Goal: Task Accomplishment & Management: Use online tool/utility

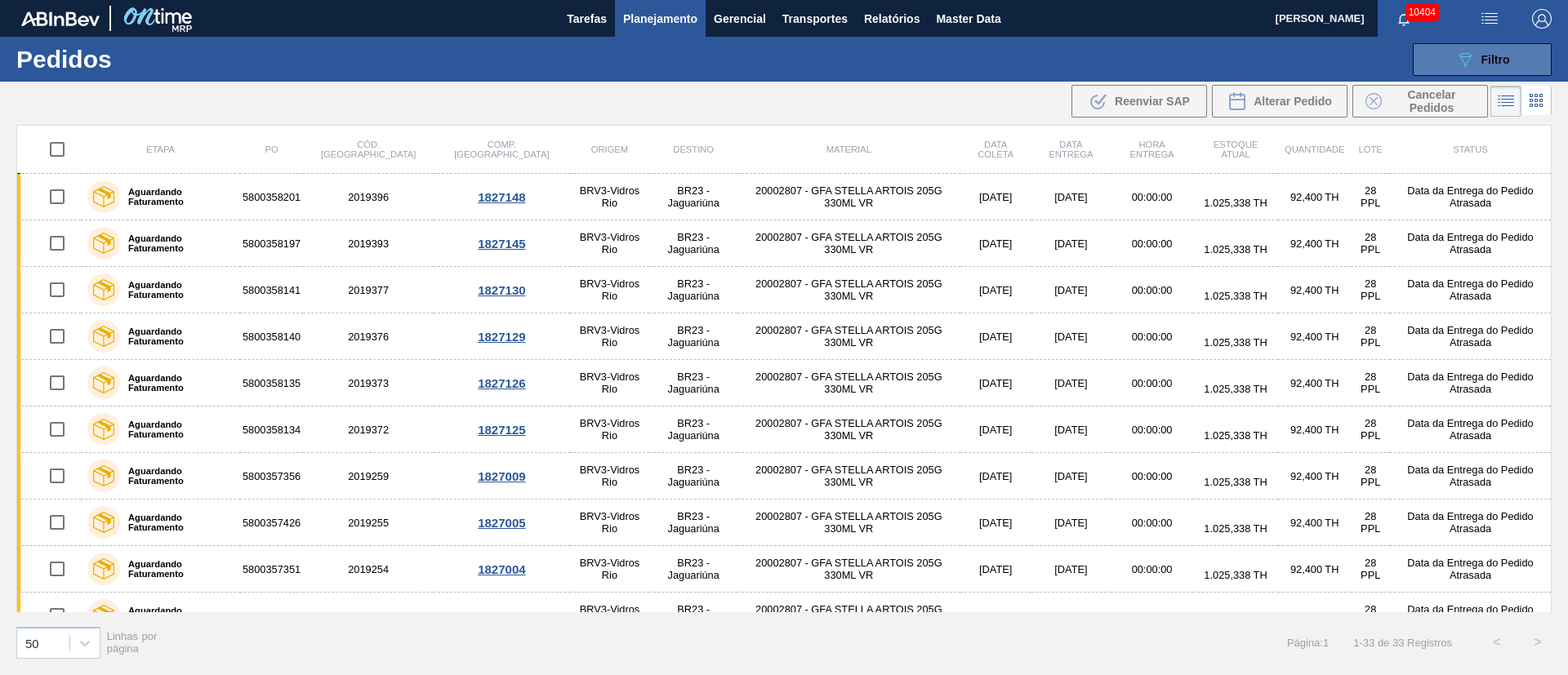
click at [1475, 65] on div "089F7B8B-B2A5-4AFE-B5C0-19BA573D28AC Filtro" at bounding box center [1482, 60] width 55 height 20
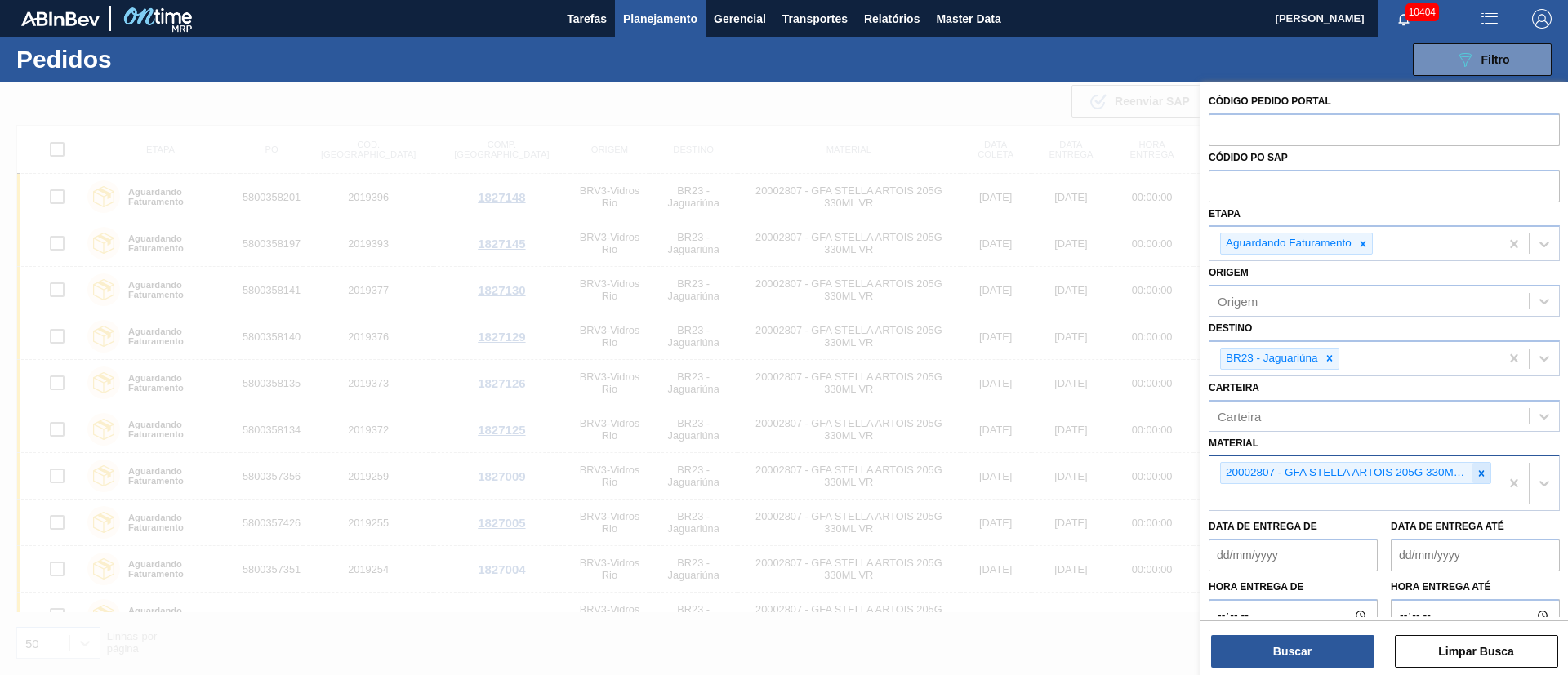
click at [1481, 476] on icon at bounding box center [1481, 473] width 12 height 12
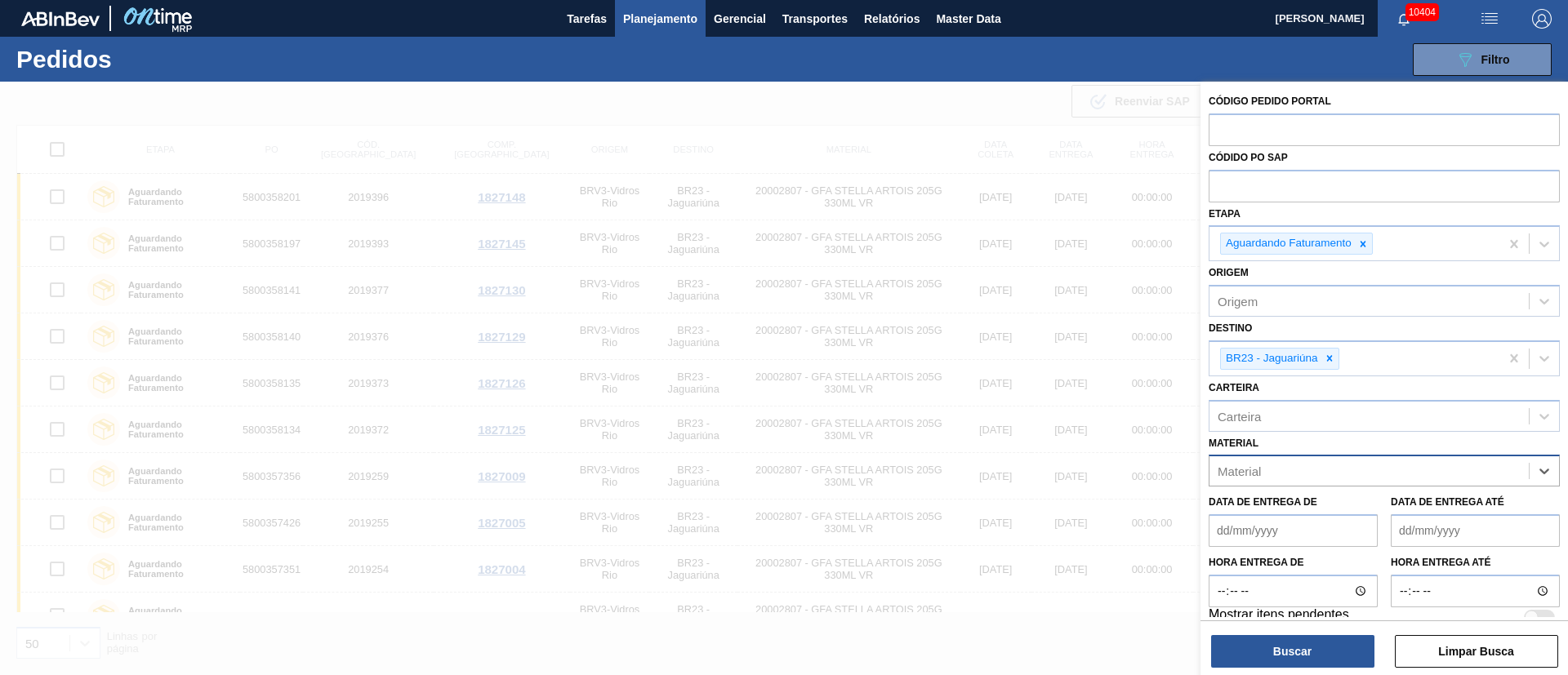
type input "o"
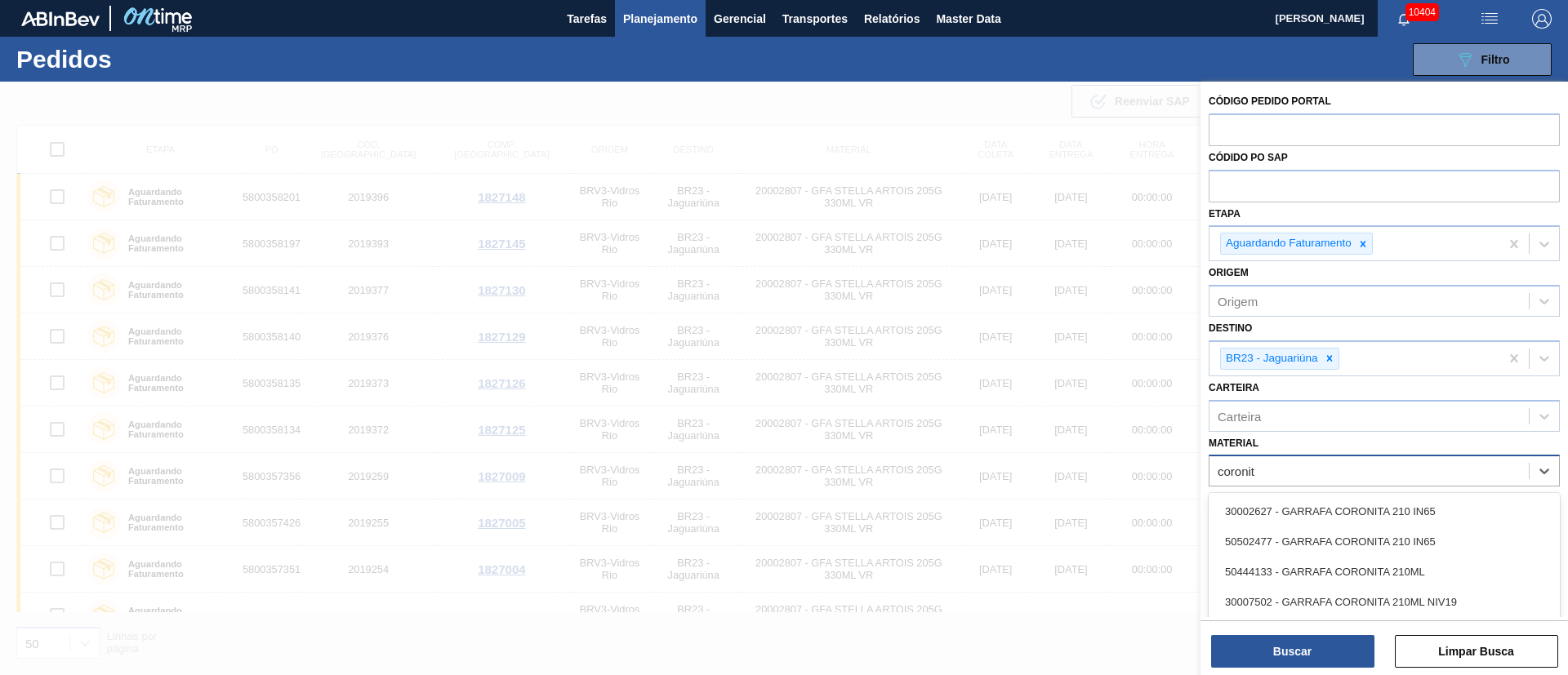
type input "coronita"
click at [1299, 523] on div "30002627 - GARRAFA CORONITA 210 IN65" at bounding box center [1384, 512] width 351 height 30
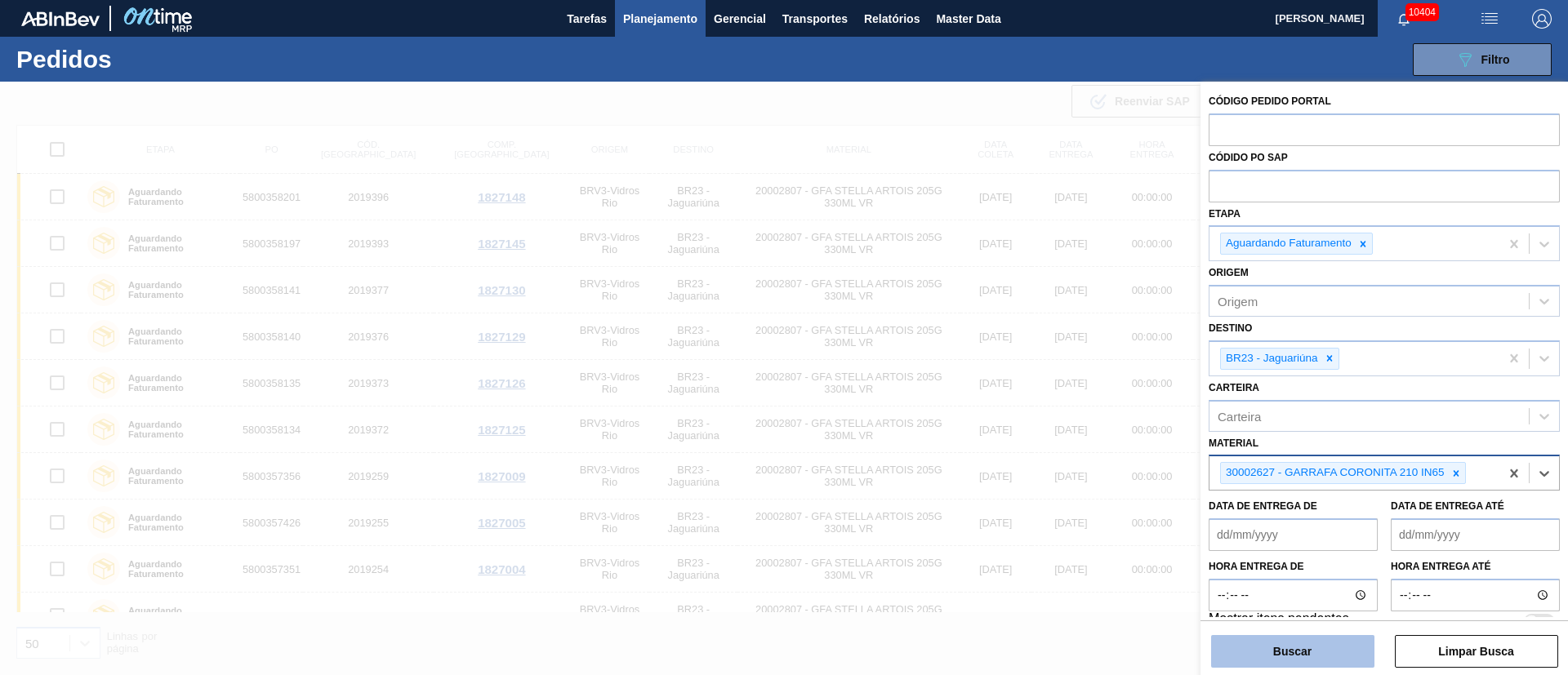
click at [1277, 660] on button "Buscar" at bounding box center [1293, 651] width 163 height 32
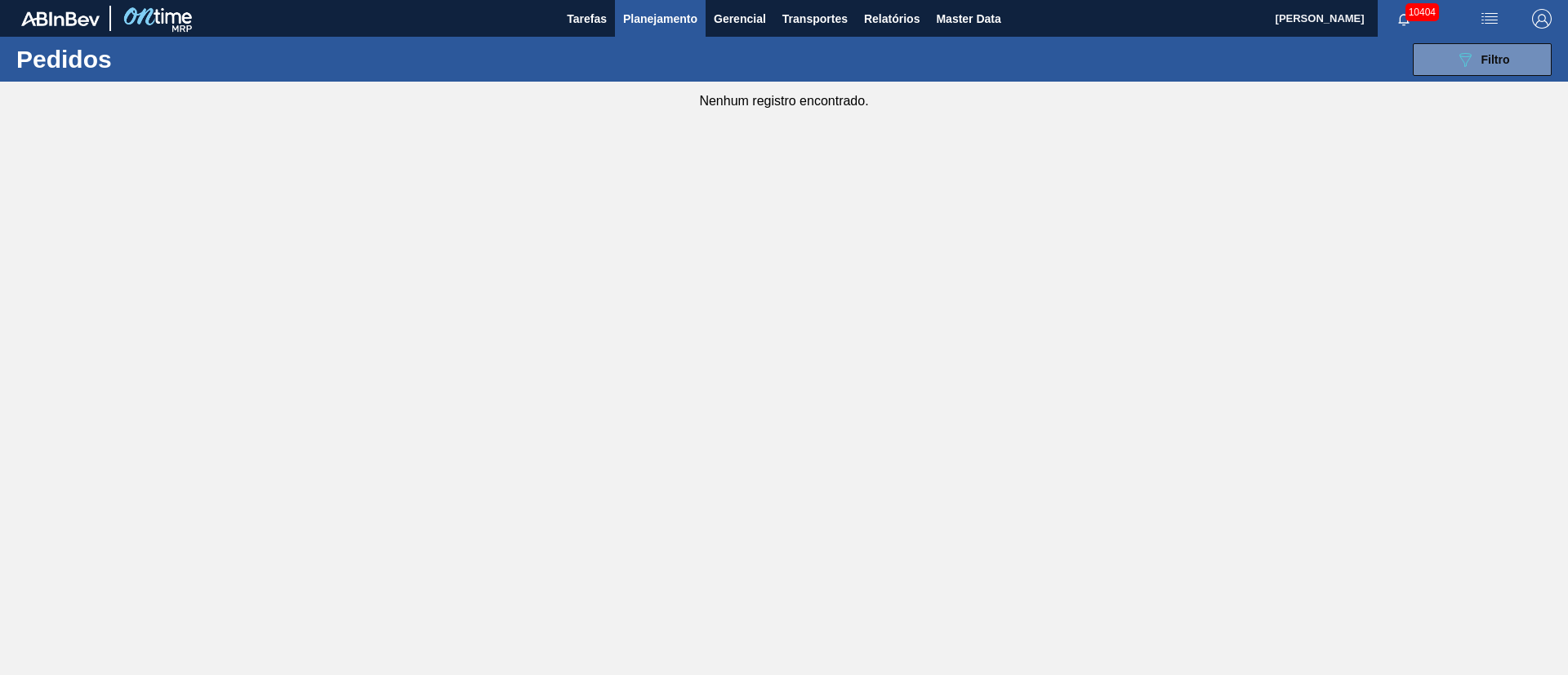
click at [670, 21] on span "Planejamento" at bounding box center [659, 19] width 74 height 20
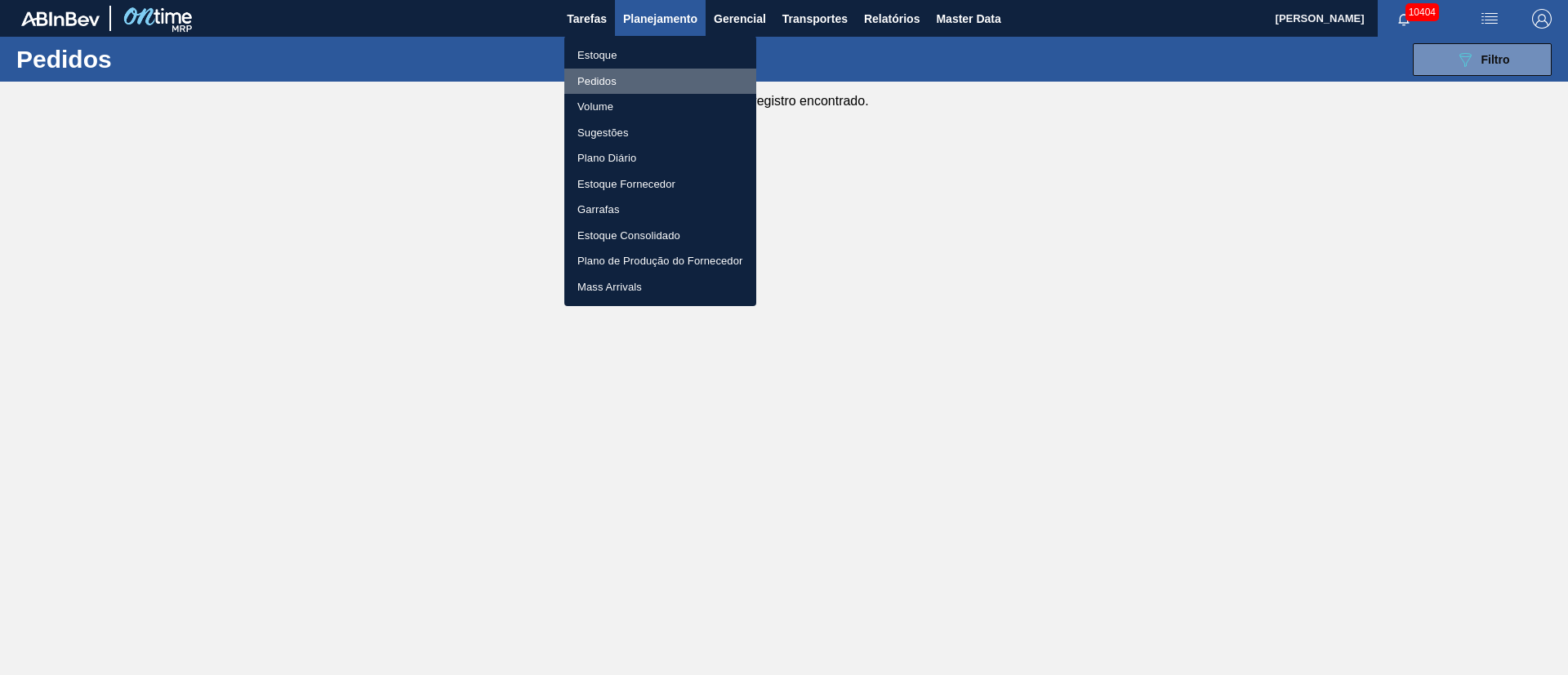
click at [604, 84] on li "Pedidos" at bounding box center [660, 81] width 192 height 26
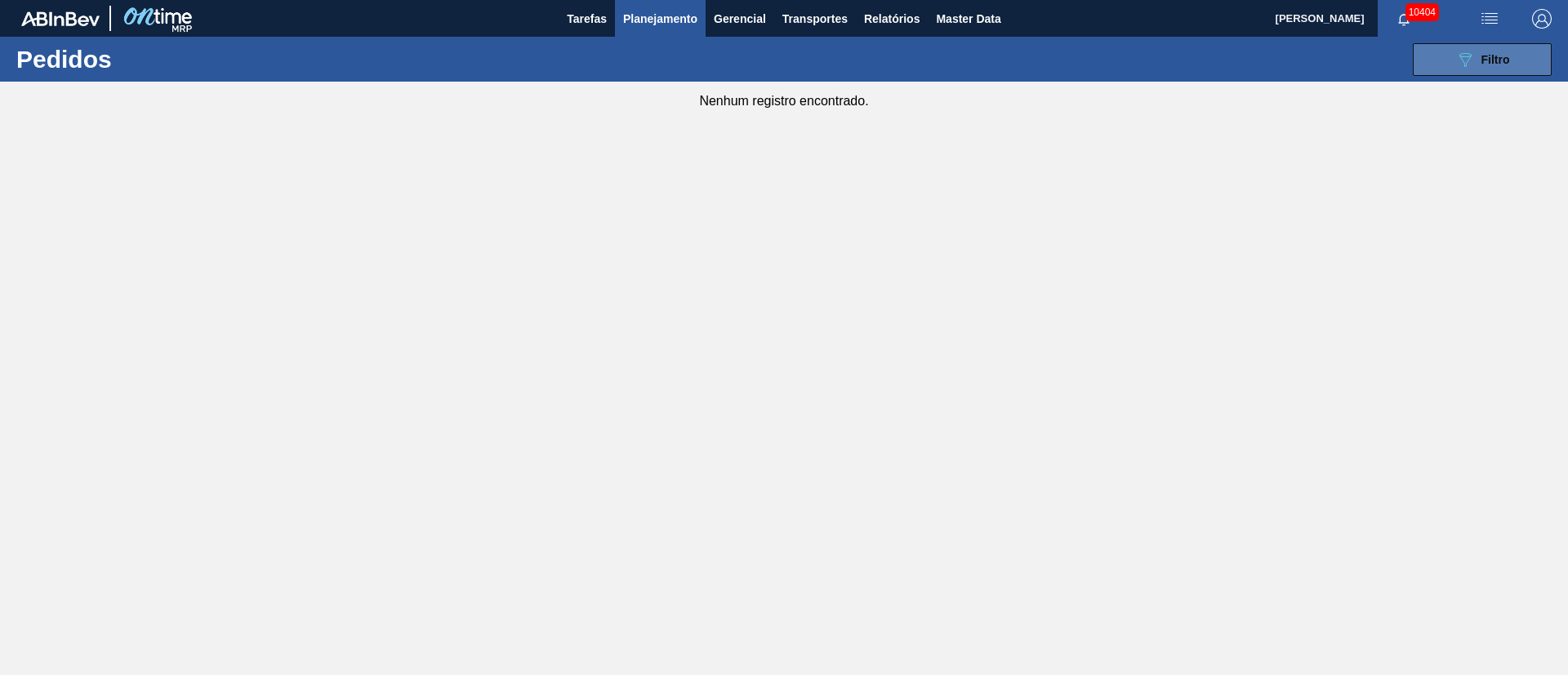
click at [1457, 55] on icon "089F7B8B-B2A5-4AFE-B5C0-19BA573D28AC" at bounding box center [1465, 60] width 20 height 20
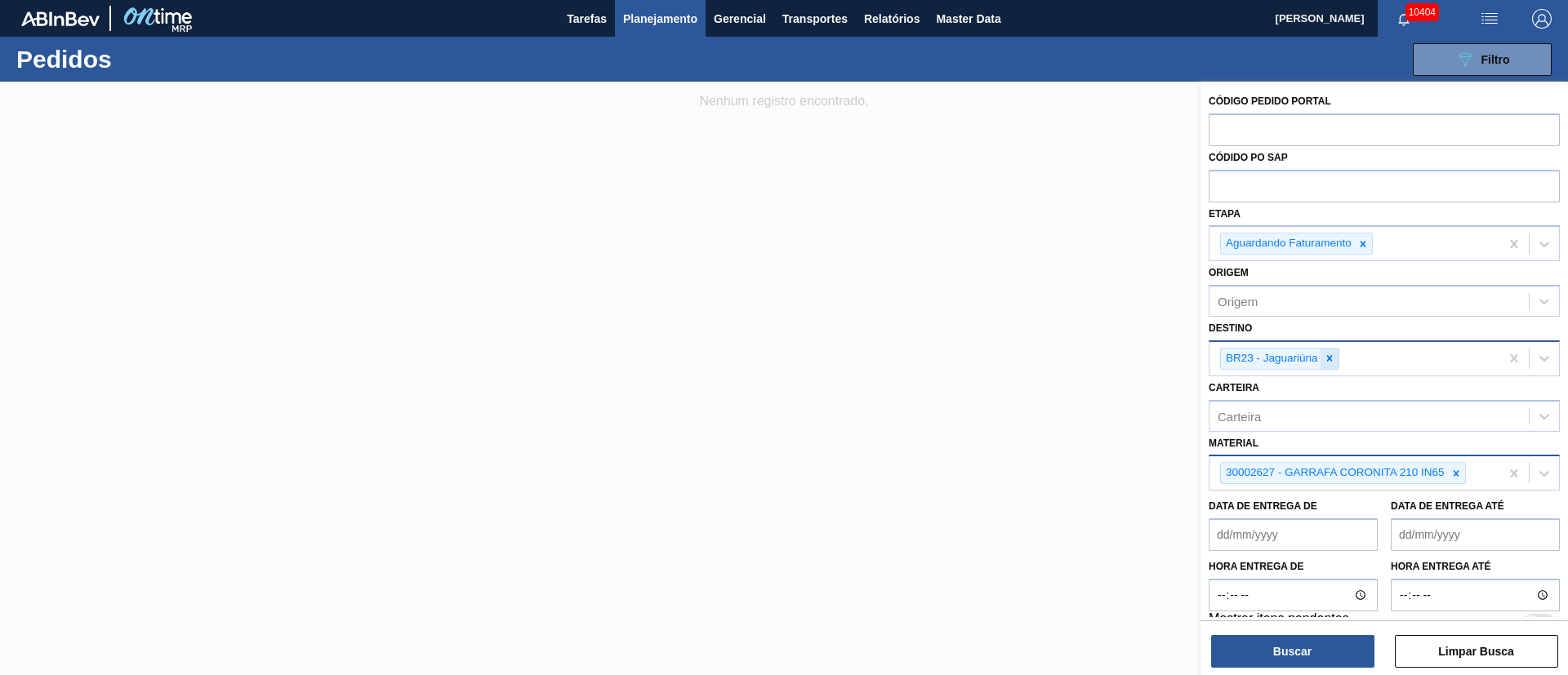
click at [1325, 358] on icon at bounding box center [1330, 358] width 12 height 12
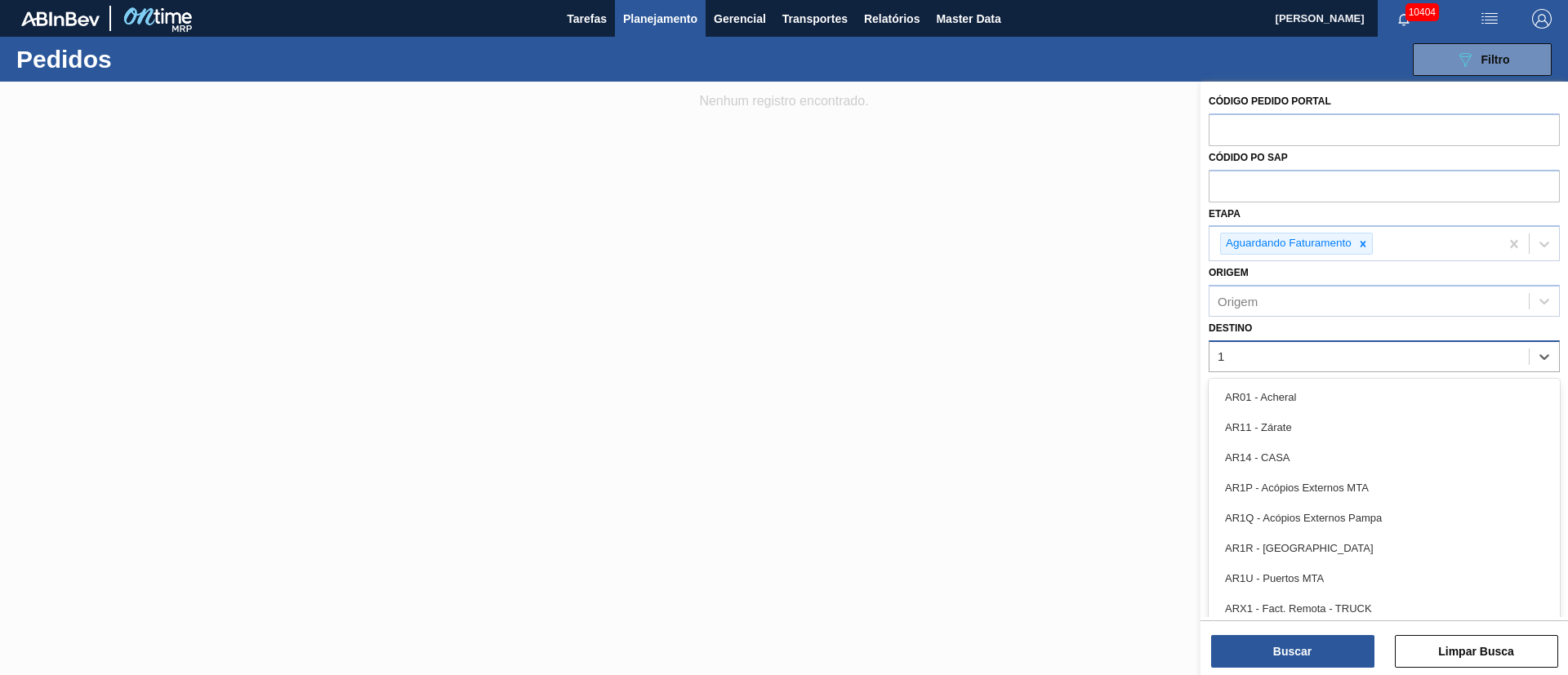
type input "19"
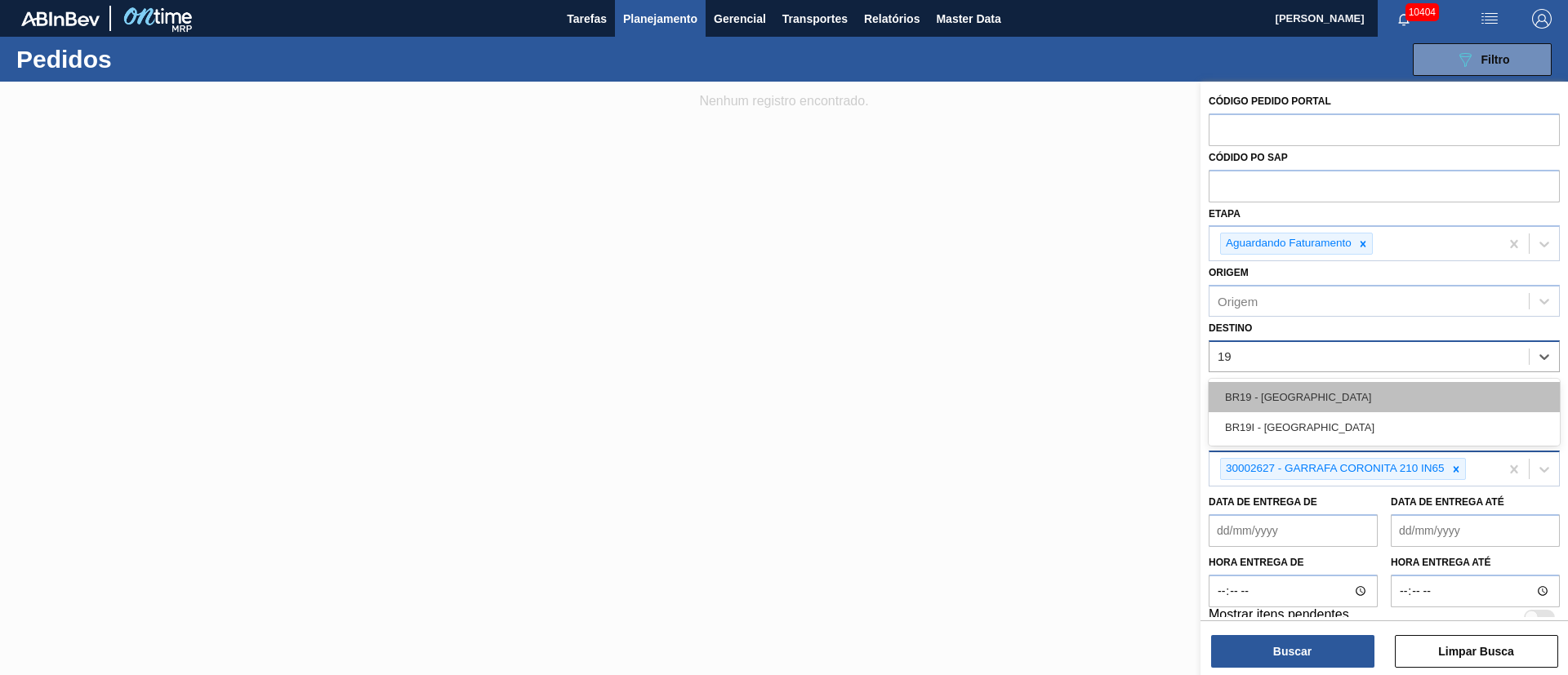
click at [1254, 401] on div "BR19 - [GEOGRAPHIC_DATA]" at bounding box center [1384, 397] width 351 height 30
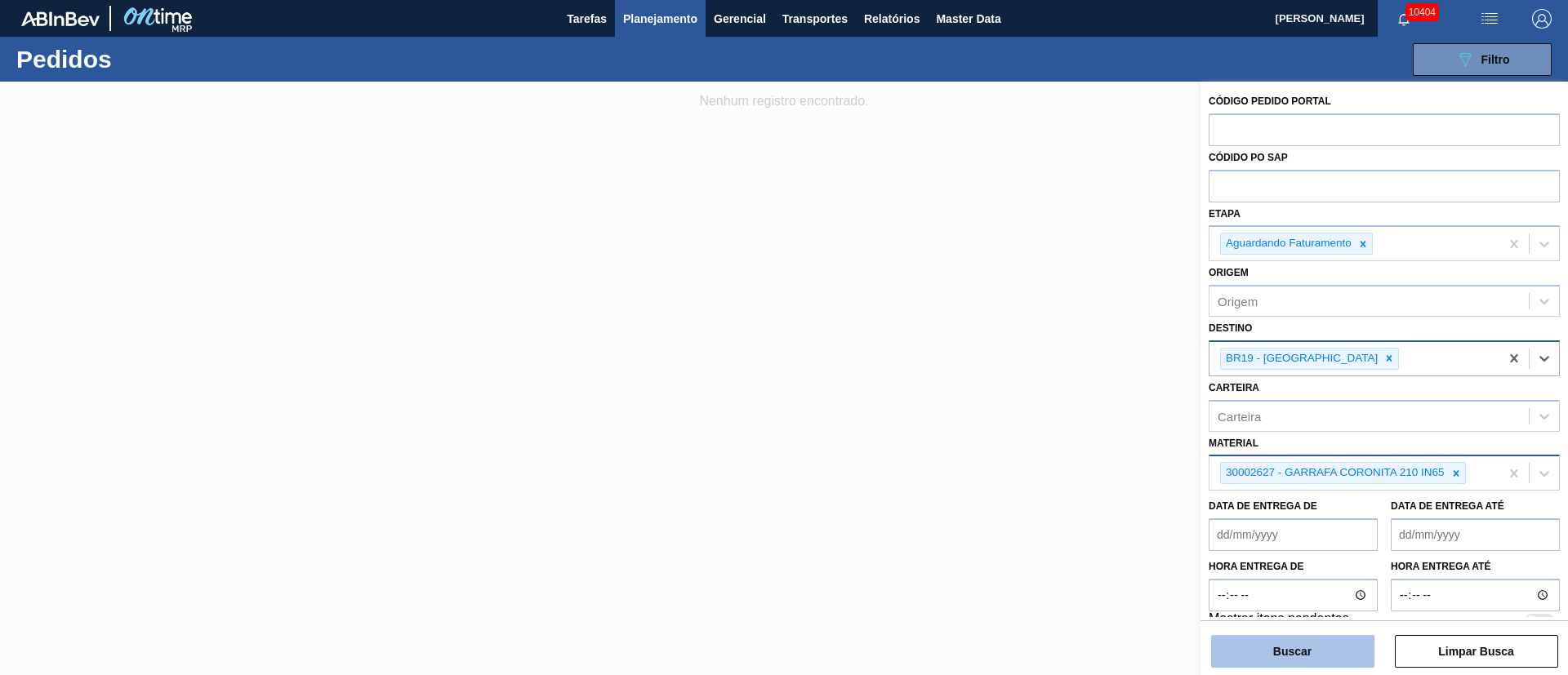
click at [1336, 645] on button "Buscar" at bounding box center [1293, 651] width 163 height 32
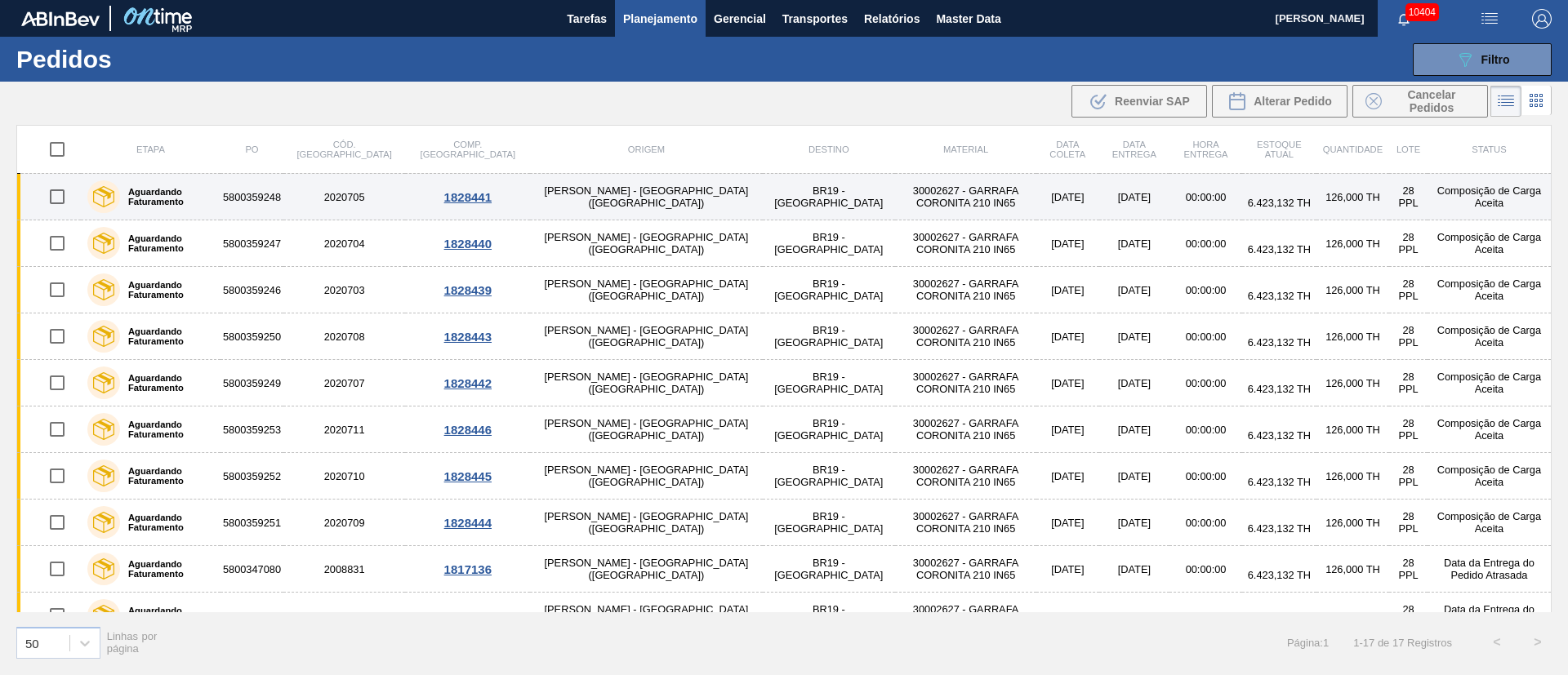
click at [51, 198] on input "checkbox" at bounding box center [57, 196] width 34 height 34
checkbox input "true"
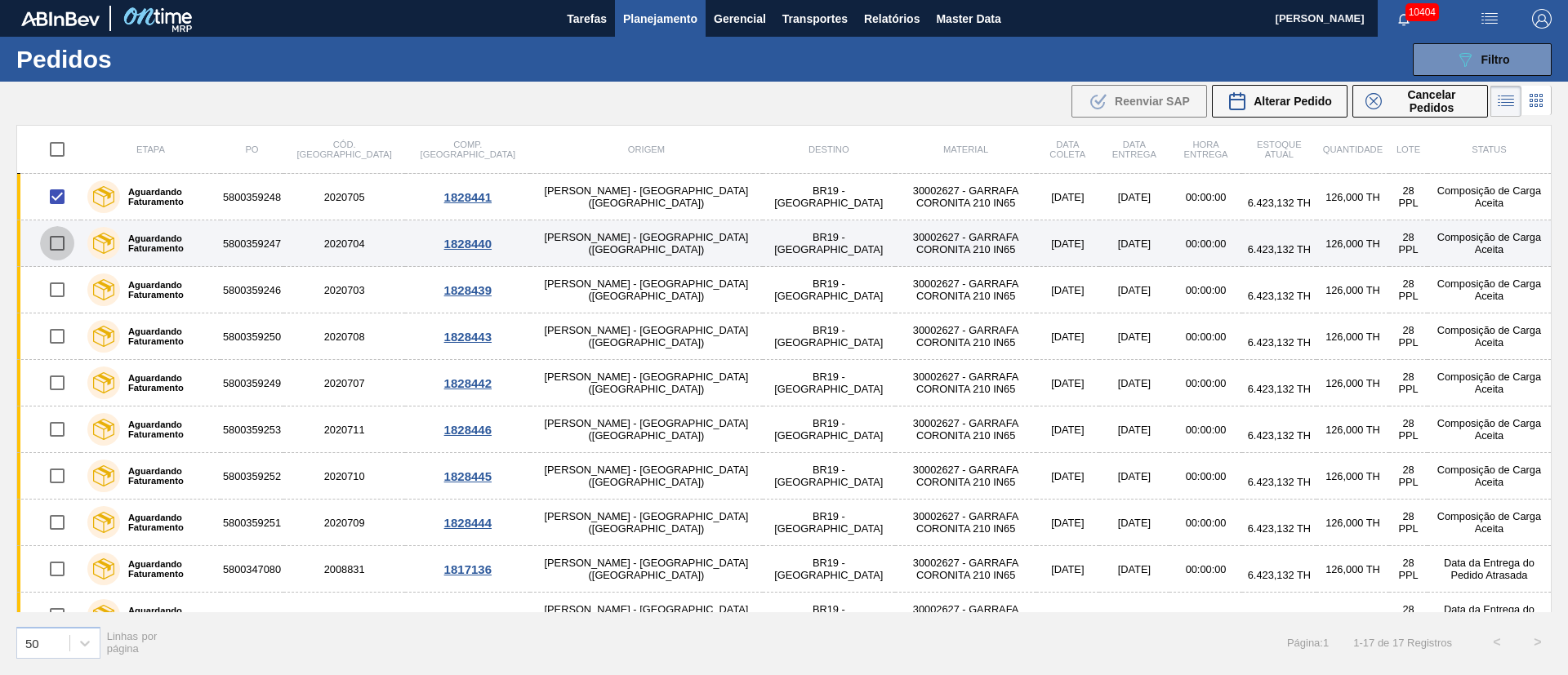
click at [63, 247] on input "checkbox" at bounding box center [57, 242] width 34 height 34
checkbox input "true"
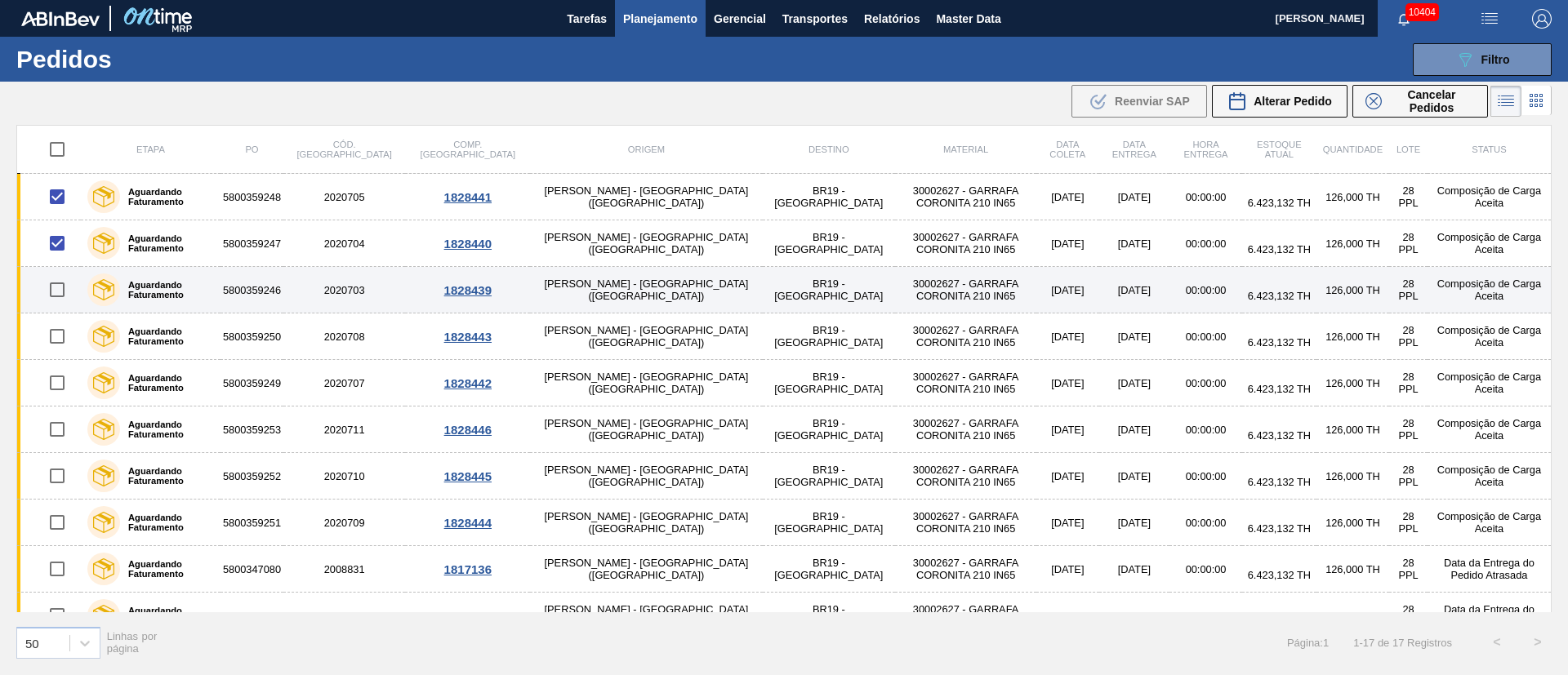
click at [58, 291] on input "checkbox" at bounding box center [57, 289] width 34 height 34
checkbox input "true"
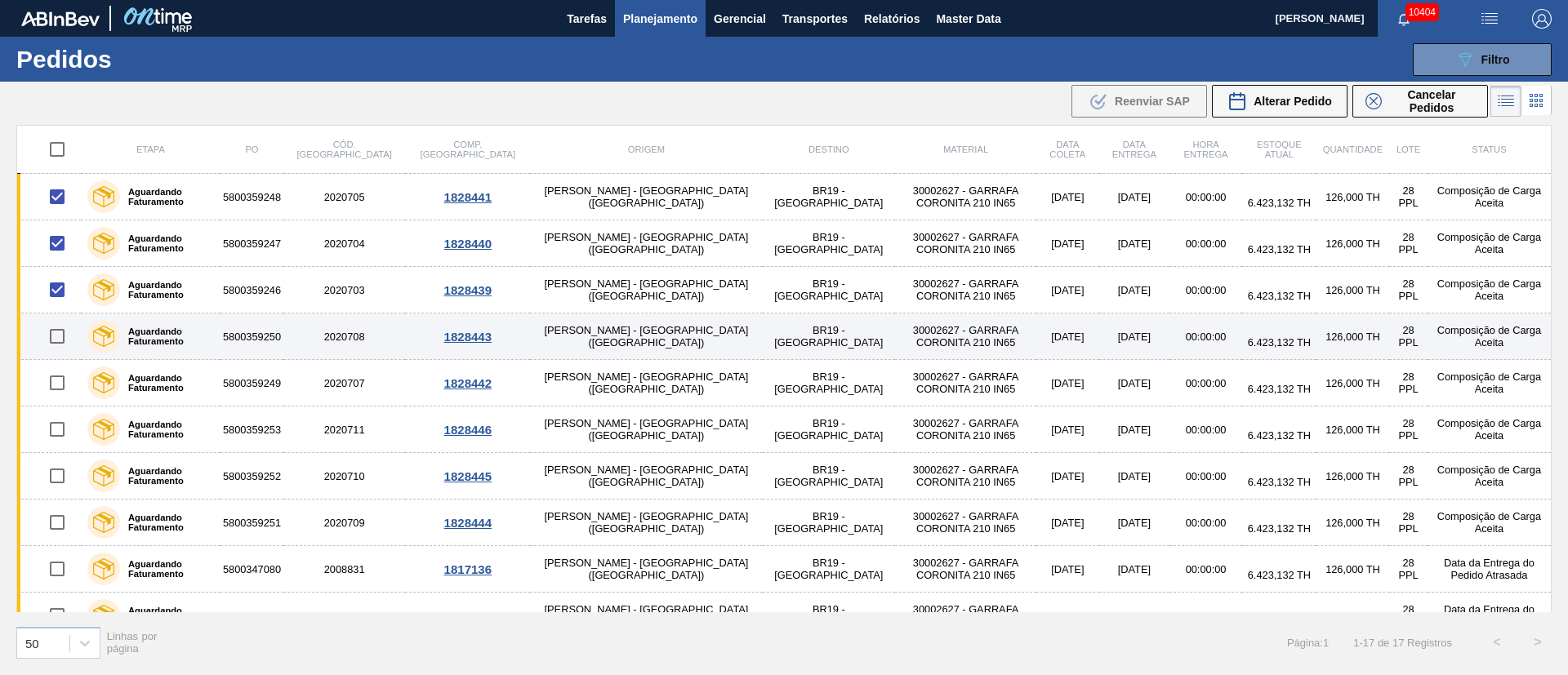
click at [62, 340] on input "checkbox" at bounding box center [57, 336] width 34 height 34
checkbox input "true"
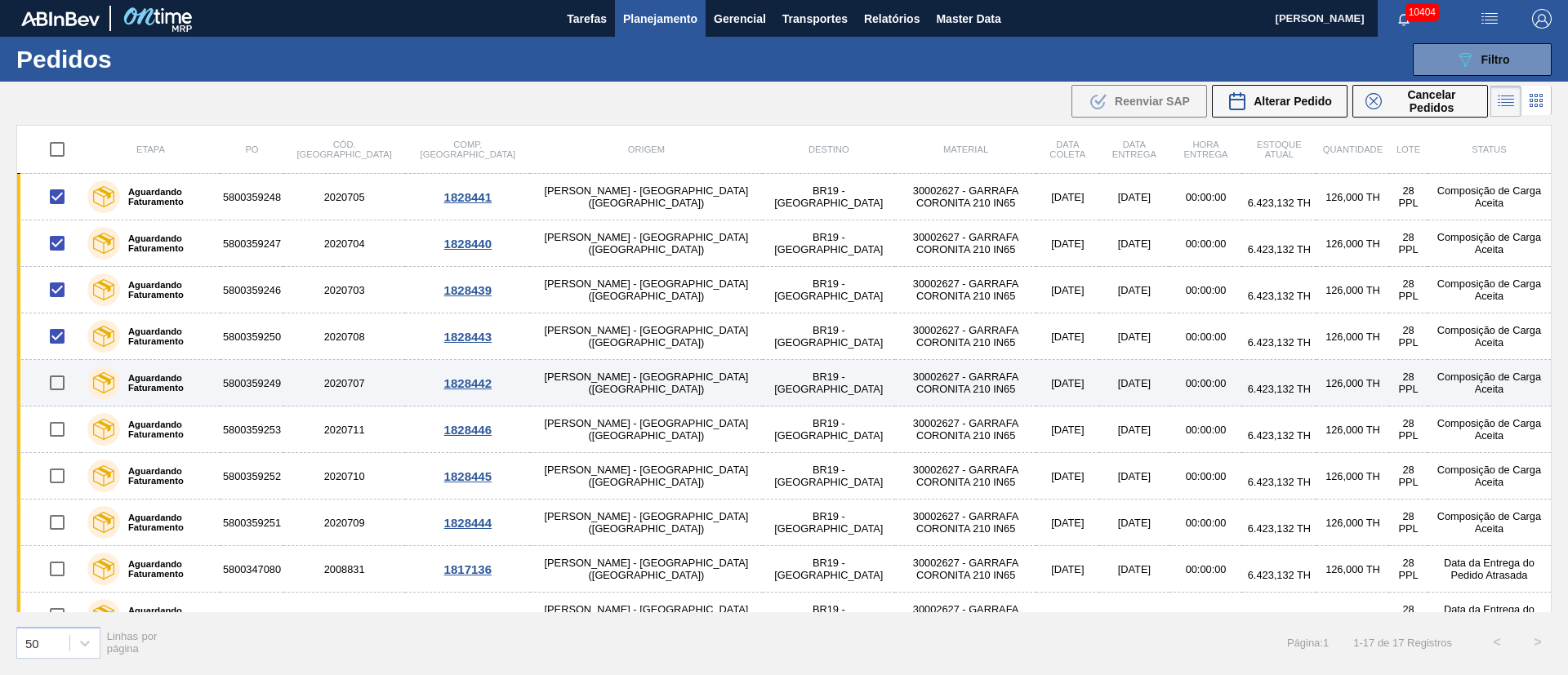
click at [61, 392] on input "checkbox" at bounding box center [57, 382] width 34 height 34
checkbox input "true"
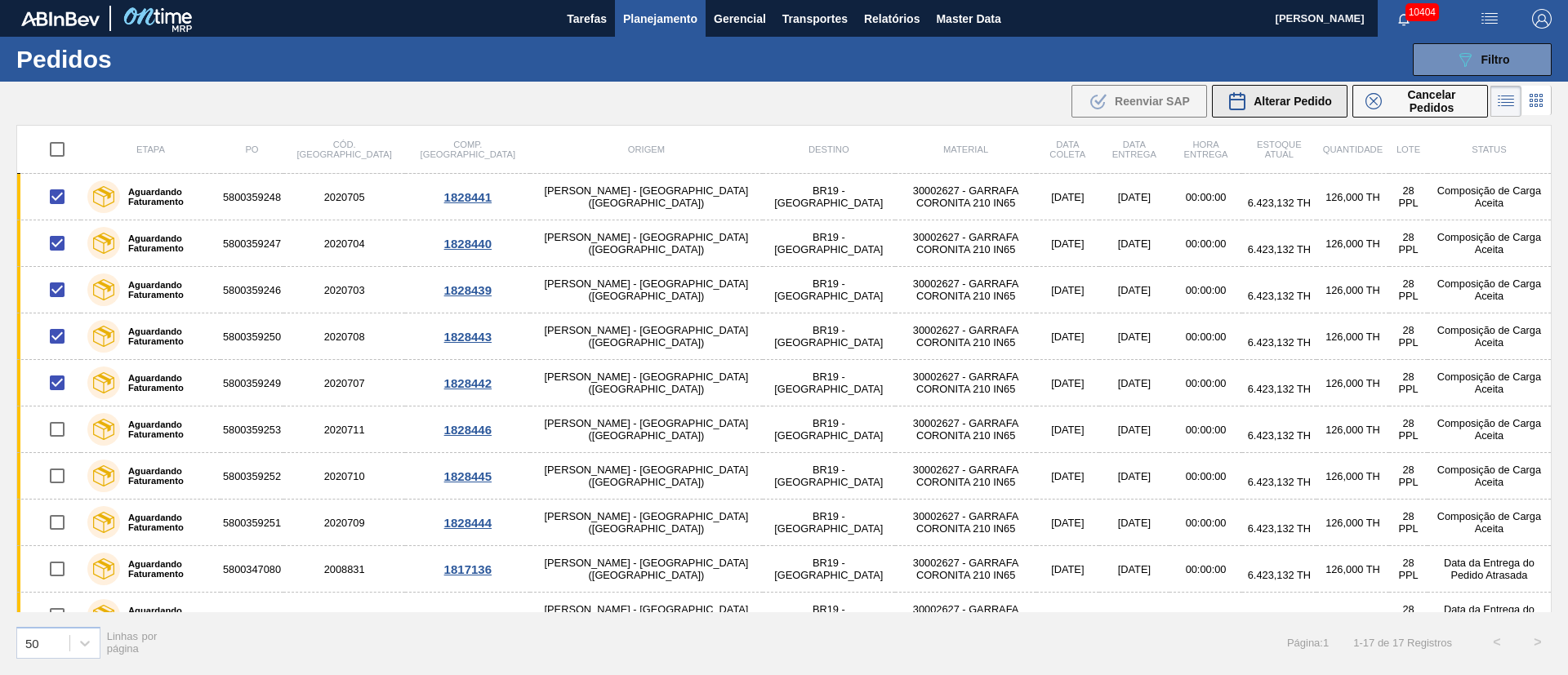
click at [1270, 108] on div "Alterar Pedido" at bounding box center [1279, 102] width 104 height 20
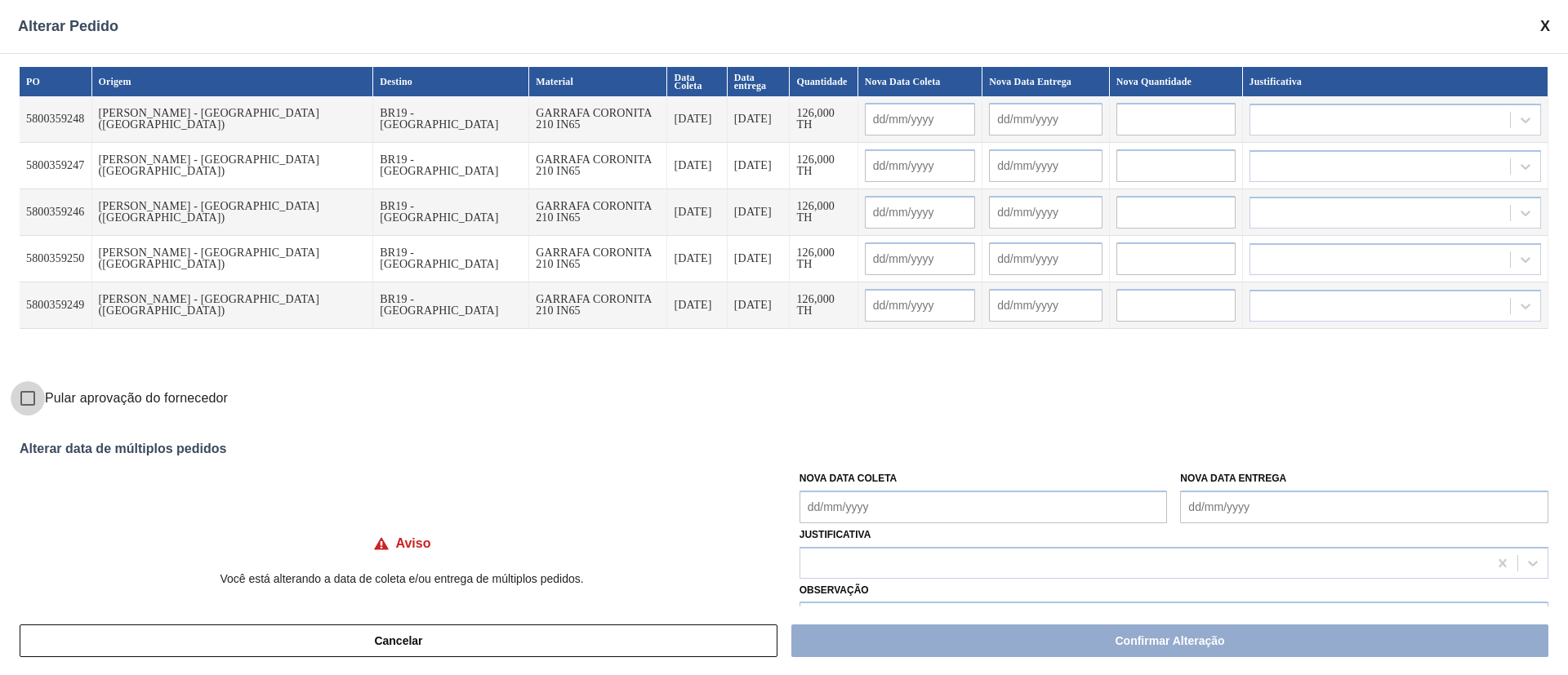
click at [28, 392] on input "Pular aprovação do fornecedor" at bounding box center [28, 398] width 34 height 34
checkbox input "true"
click at [862, 504] on Coleta "Nova Data Coleta" at bounding box center [984, 507] width 368 height 32
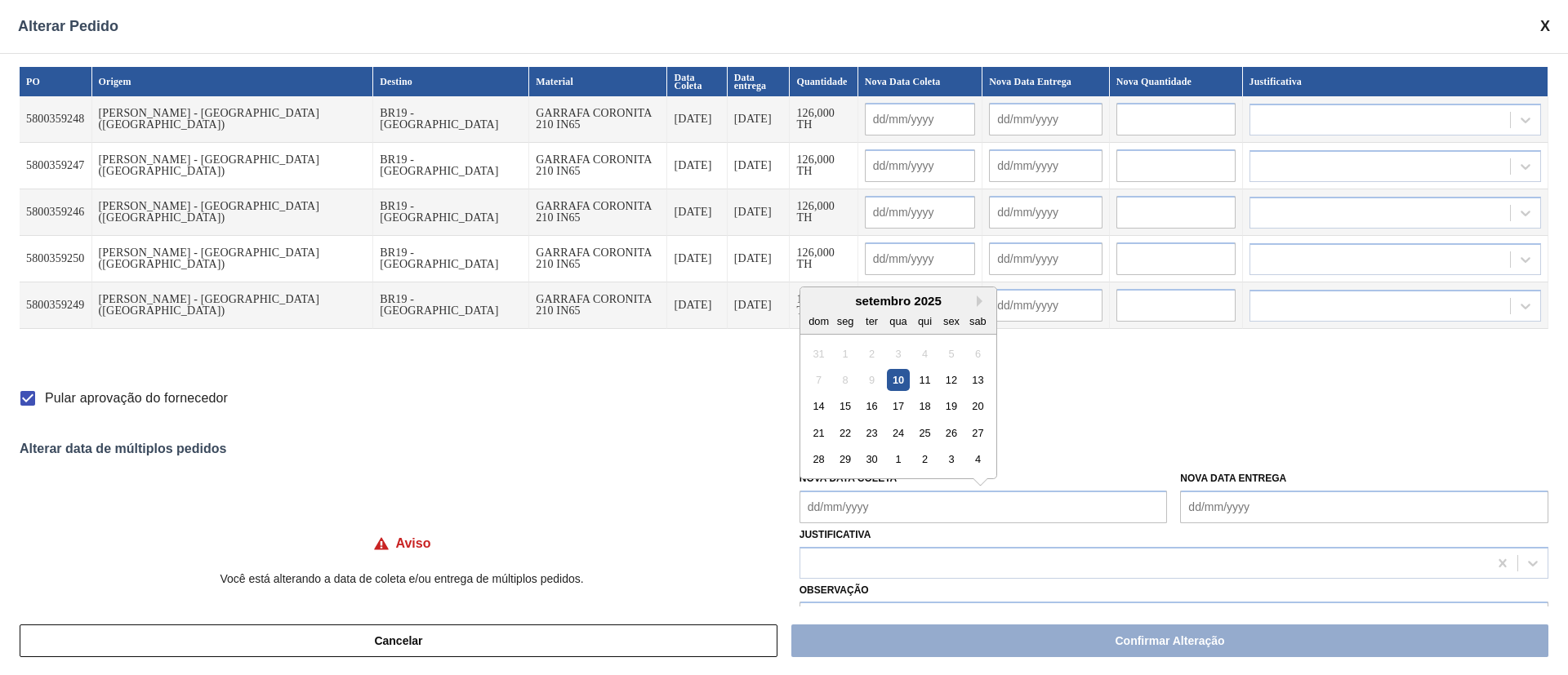
click at [898, 378] on div "10" at bounding box center [898, 380] width 22 height 22
type Coleta "[DATE]"
type input "[DATE]"
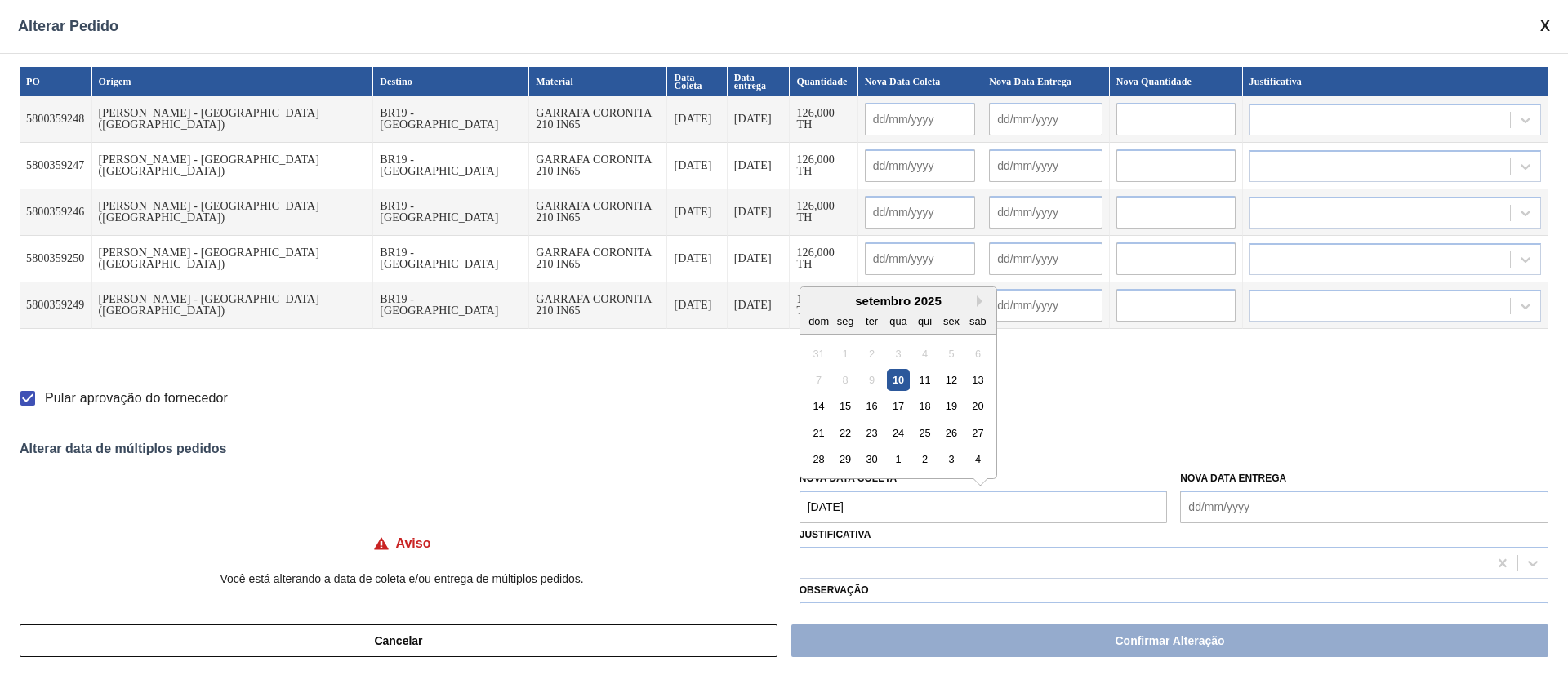
type input "[DATE]"
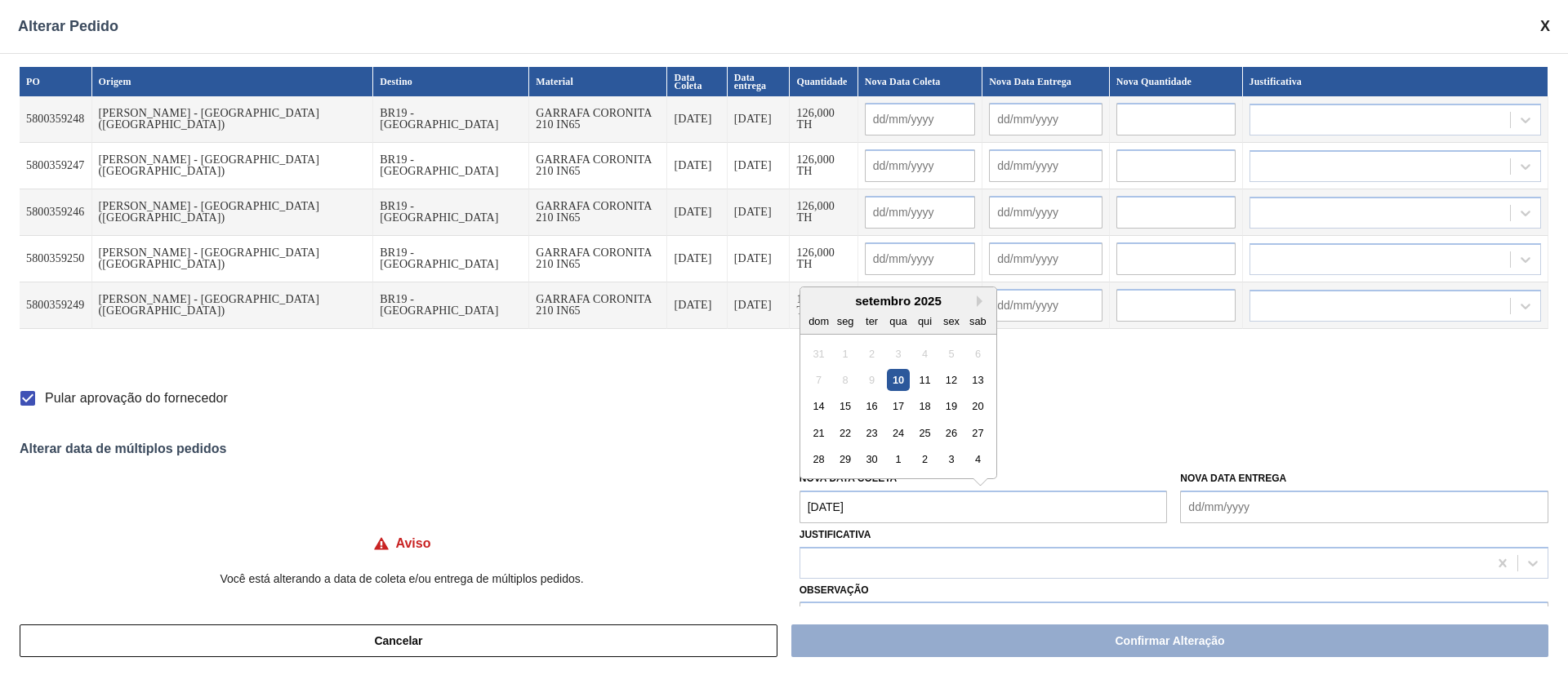
type input "[DATE]"
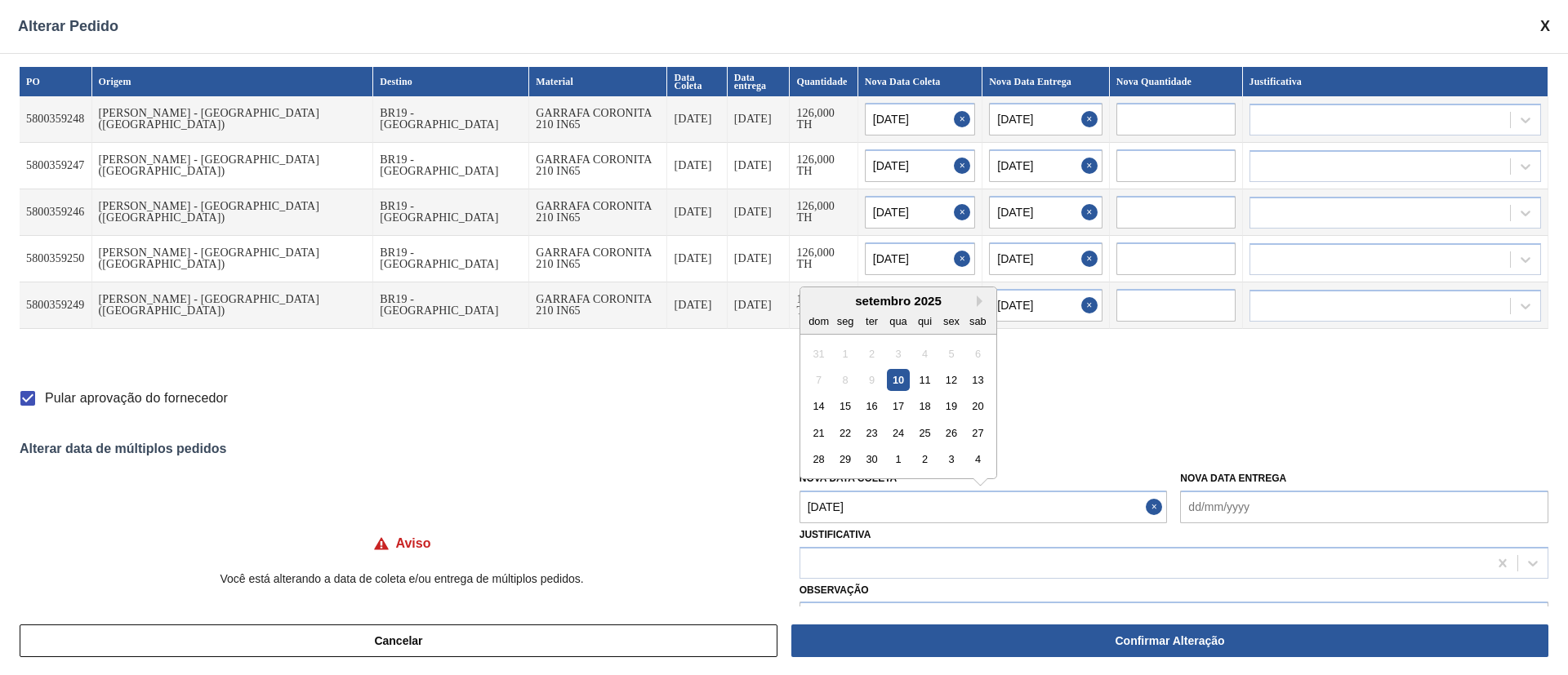
click at [826, 509] on Coleta "[DATE]" at bounding box center [984, 507] width 368 height 32
click at [931, 378] on div "11" at bounding box center [924, 380] width 22 height 22
type Coleta "[DATE]"
type input "[DATE]"
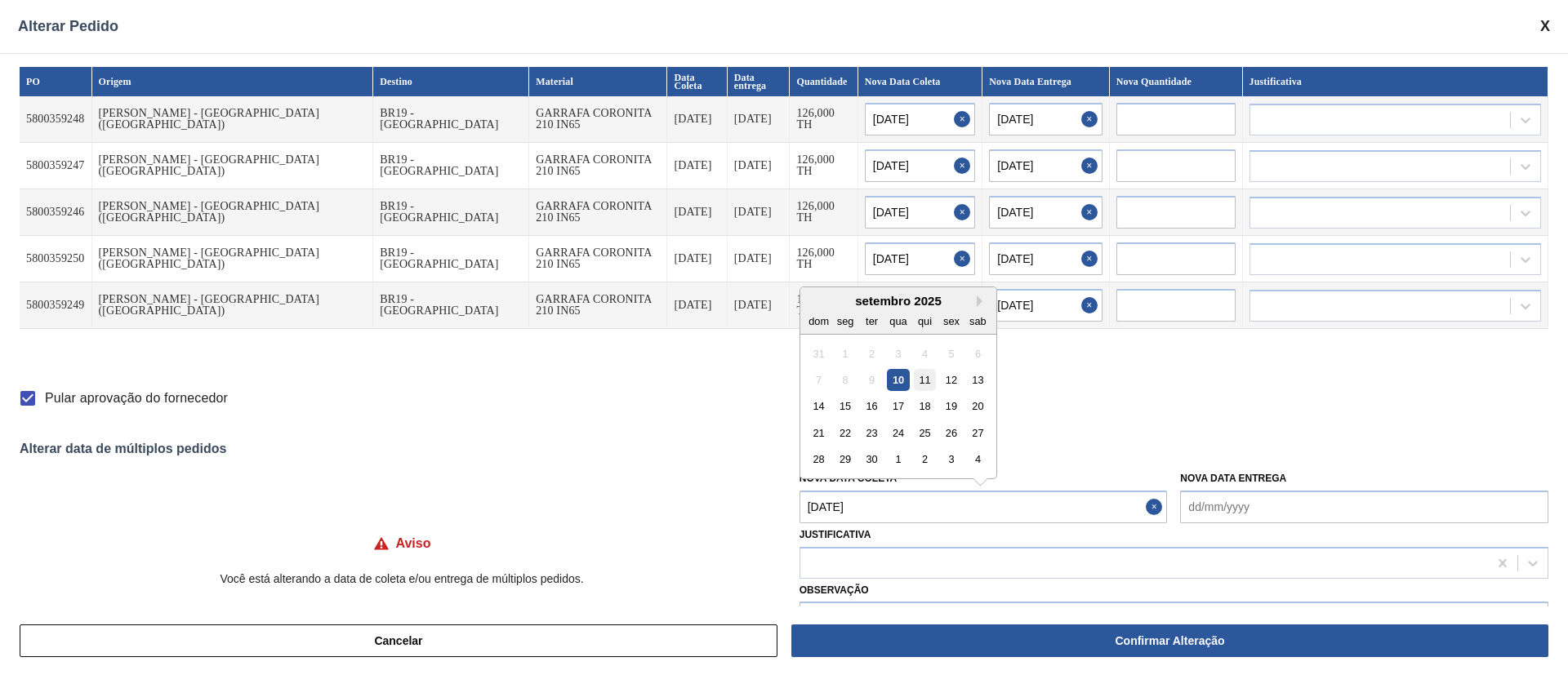
type input "[DATE]"
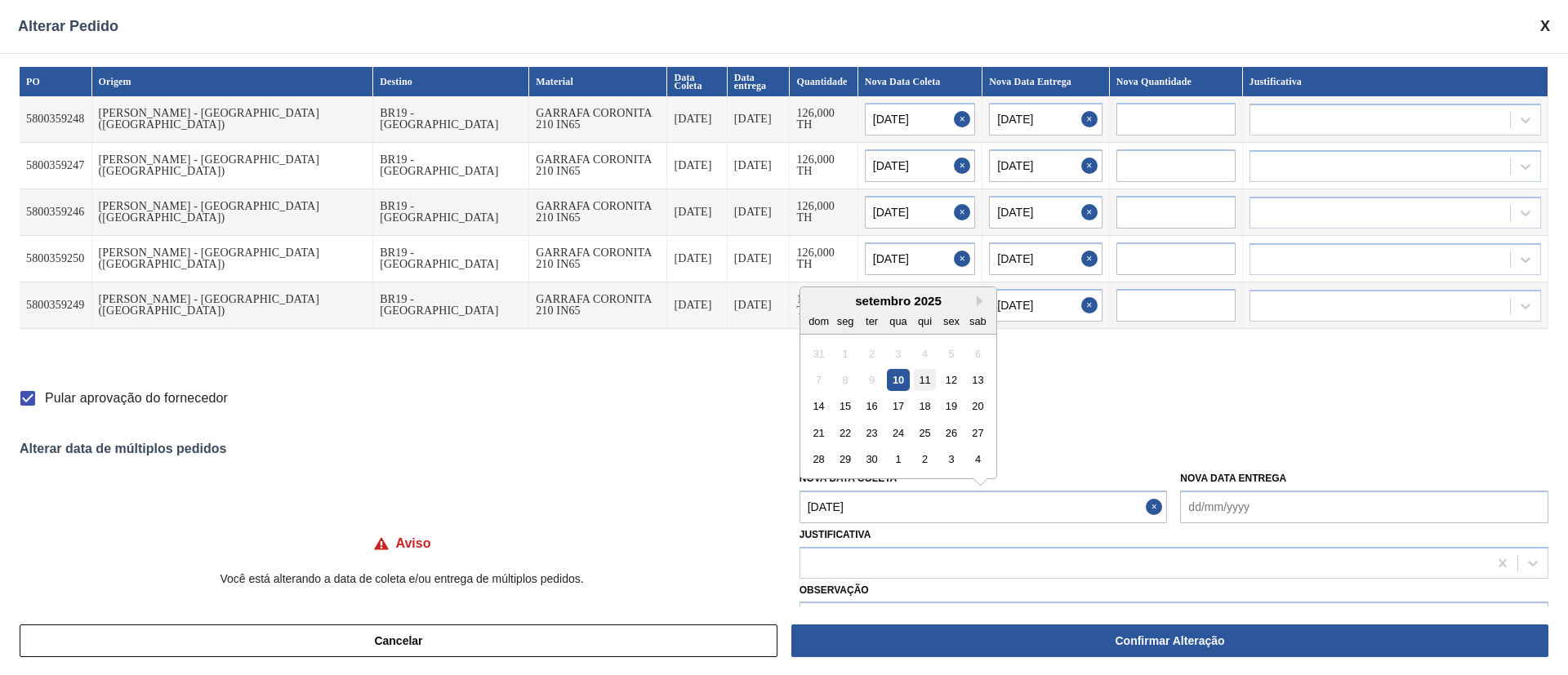
type input "[DATE]"
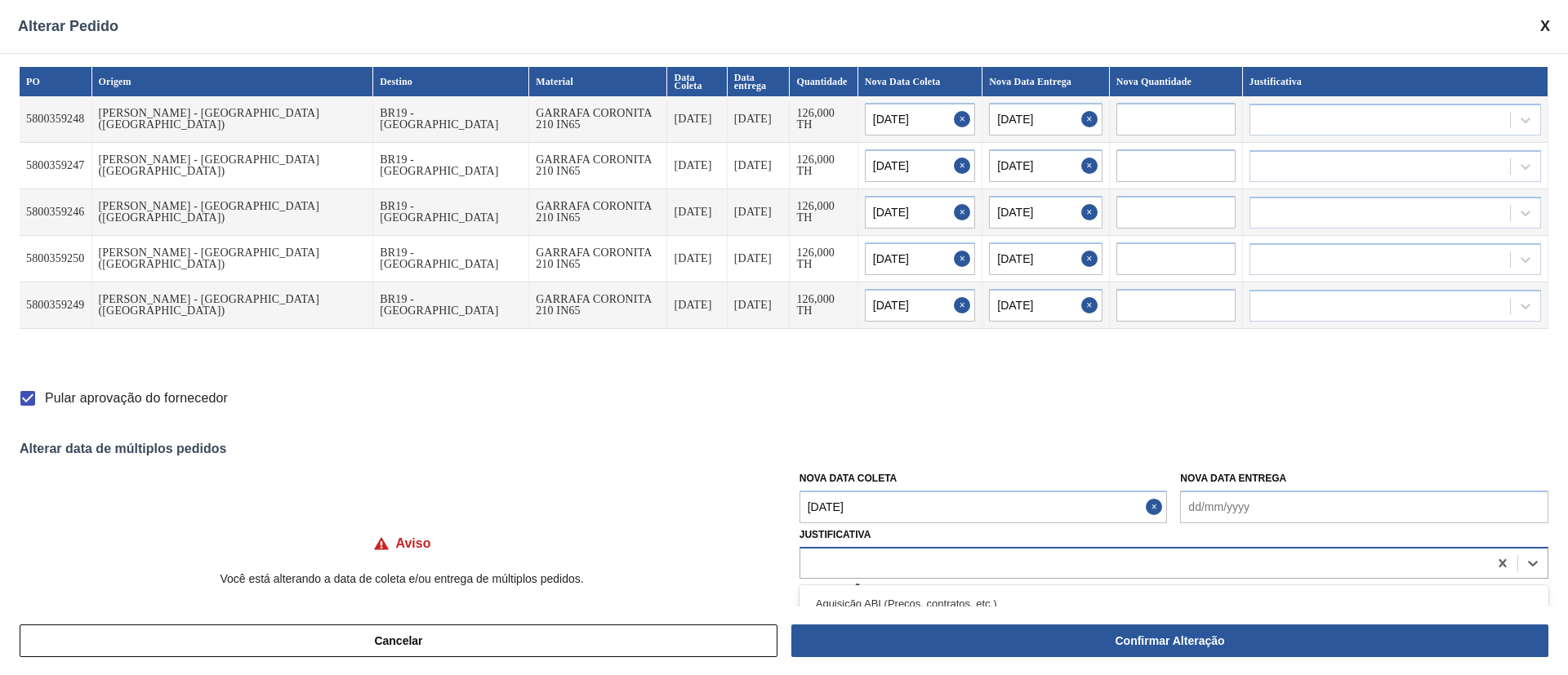
click at [849, 558] on div at bounding box center [1144, 562] width 688 height 23
type input "ou"
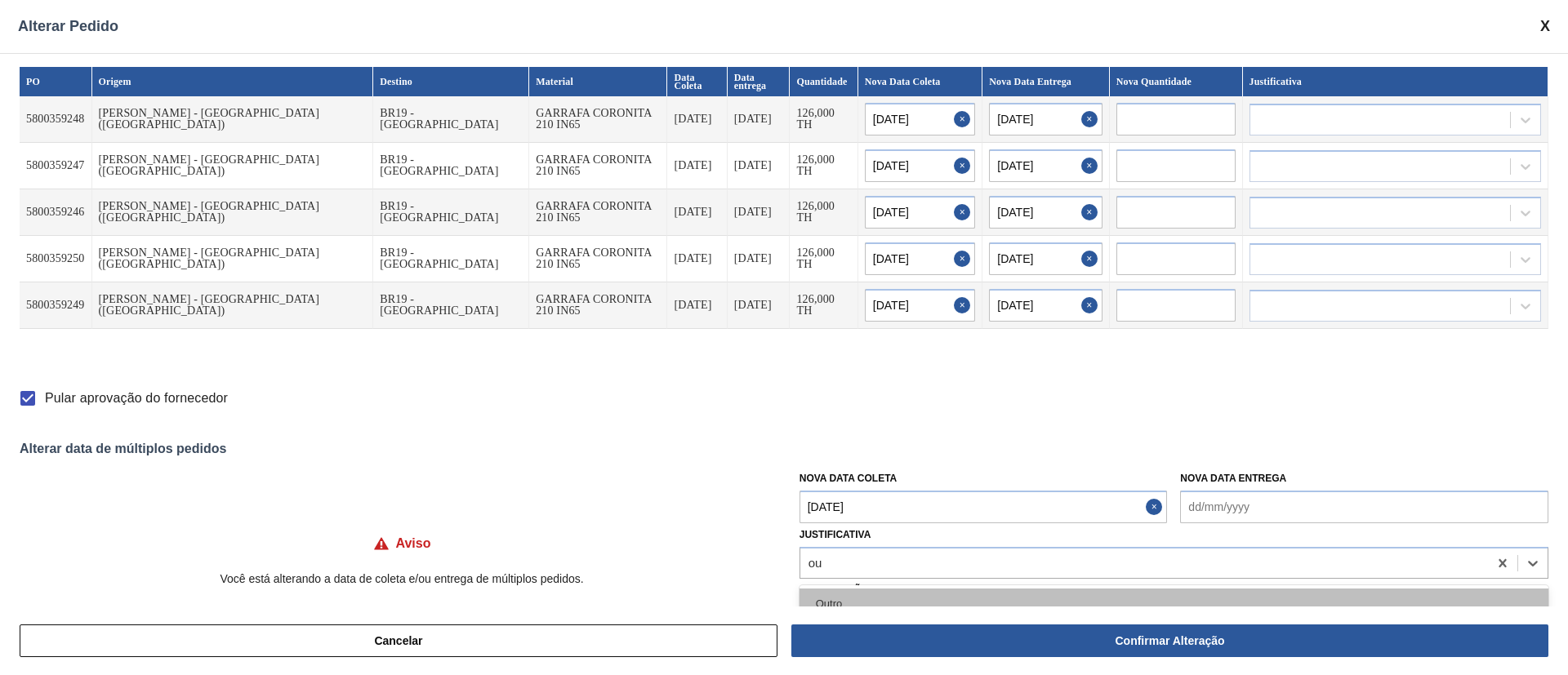
click at [819, 595] on div "Outro" at bounding box center [1174, 603] width 749 height 30
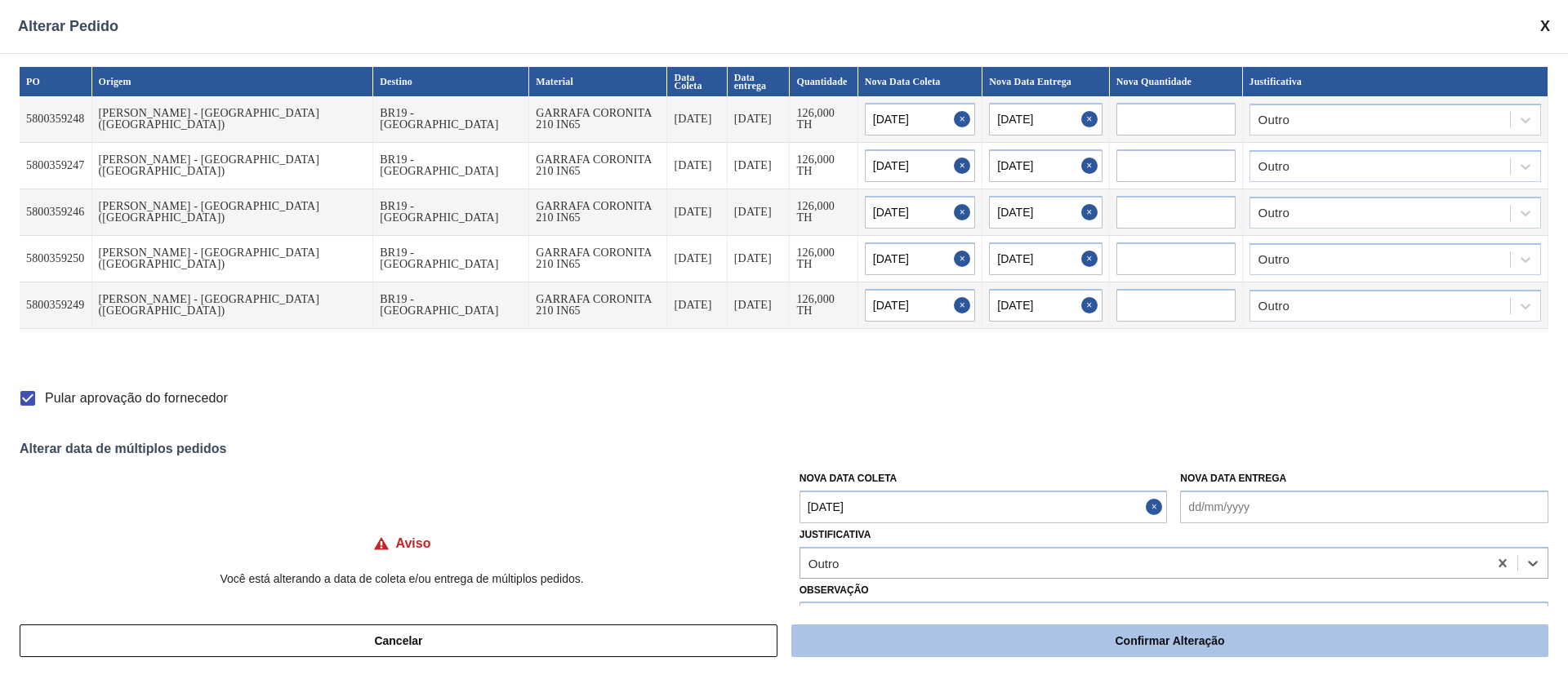
click at [1166, 644] on button "Confirmar Alteração" at bounding box center [1170, 640] width 757 height 32
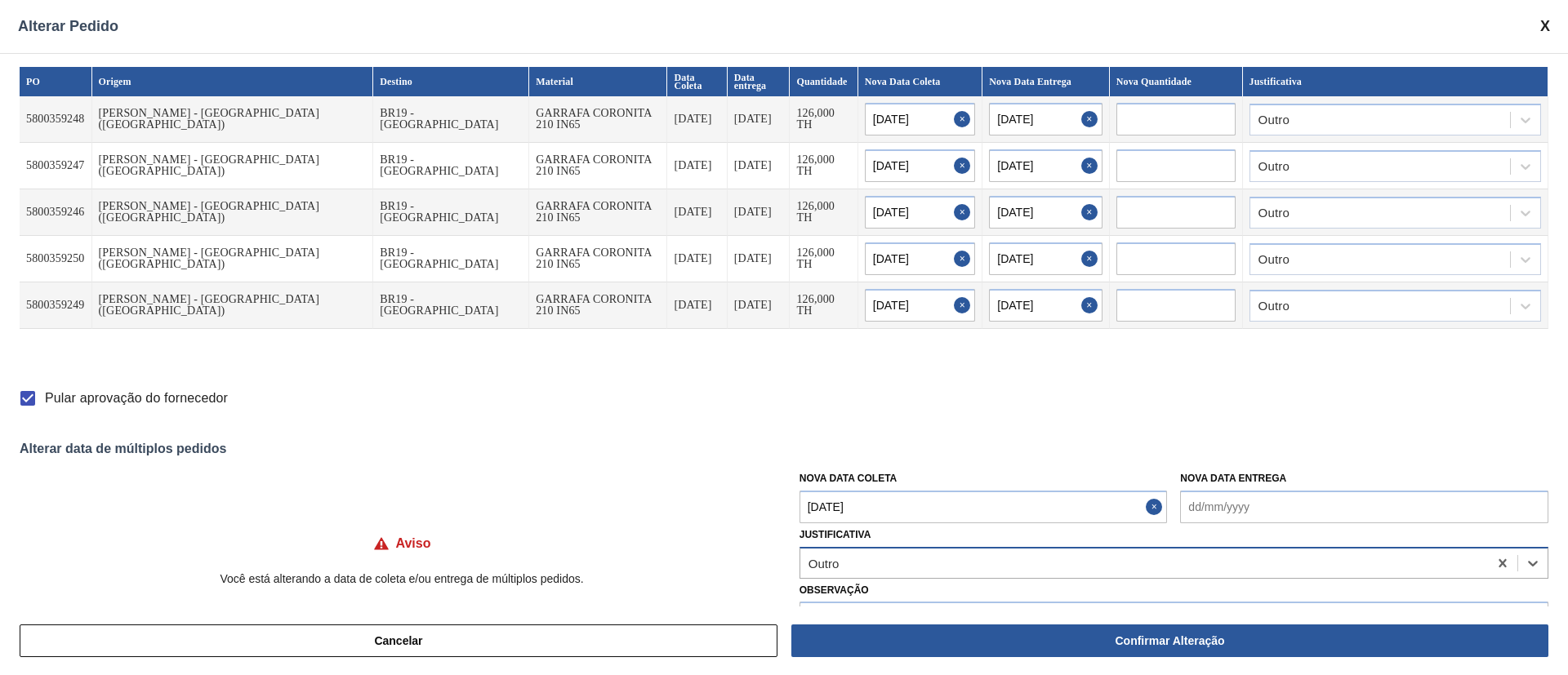
checkbox input "false"
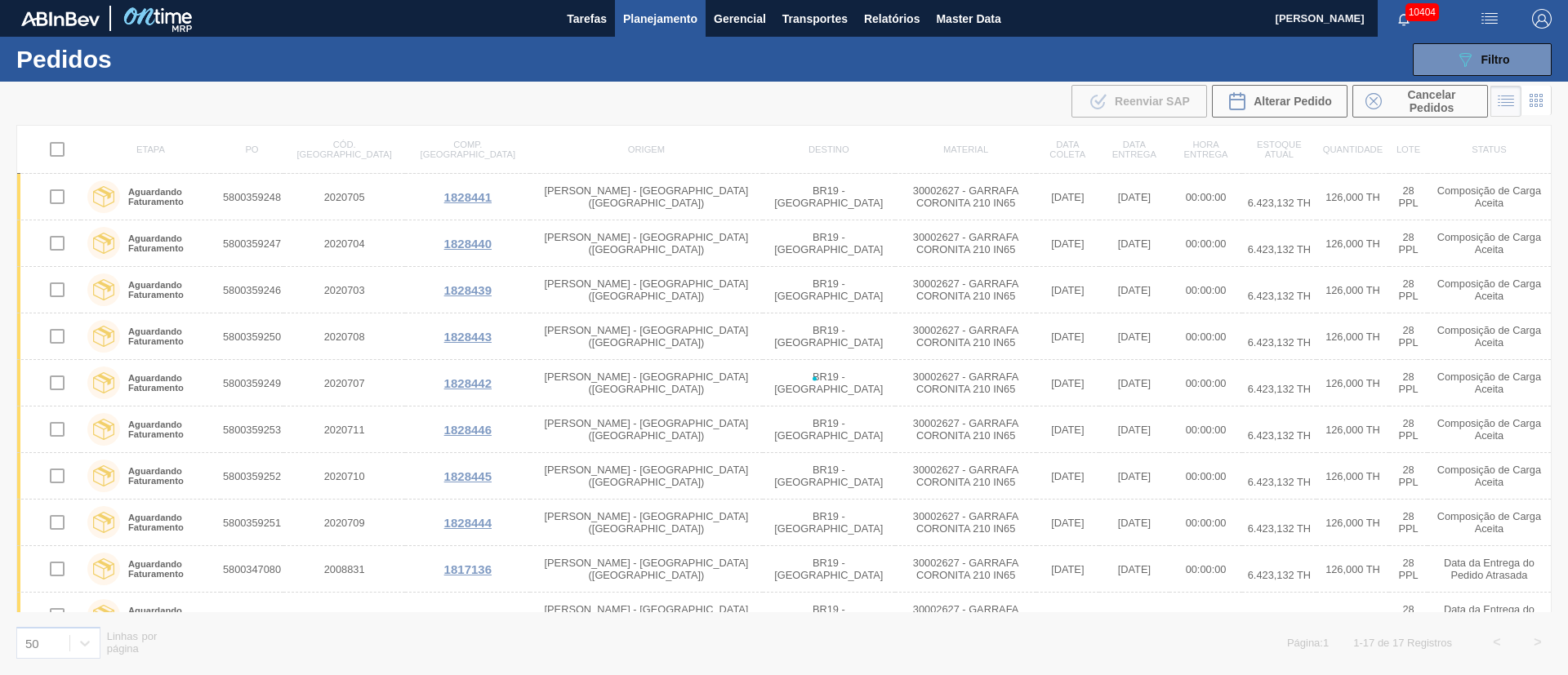
checkbox input "false"
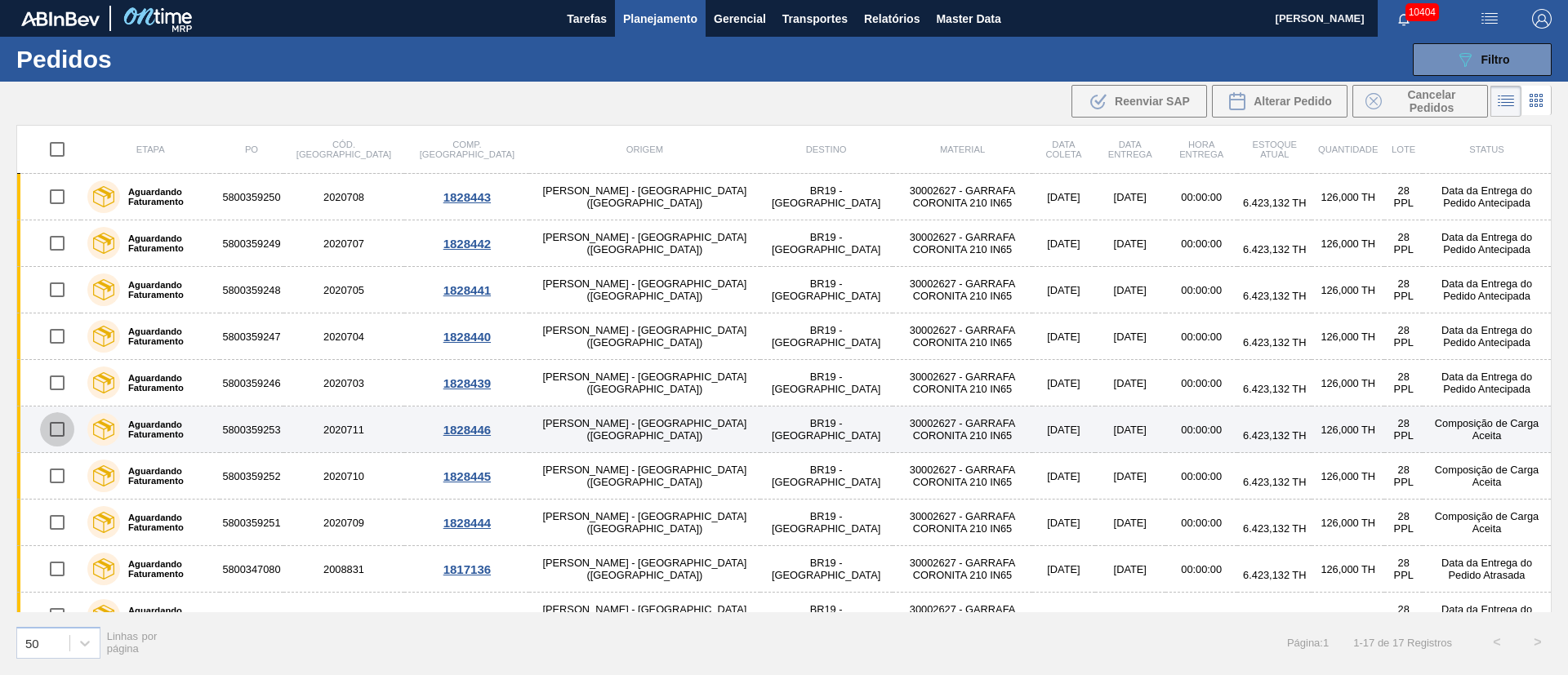
click at [59, 428] on input "checkbox" at bounding box center [57, 429] width 34 height 34
checkbox input "true"
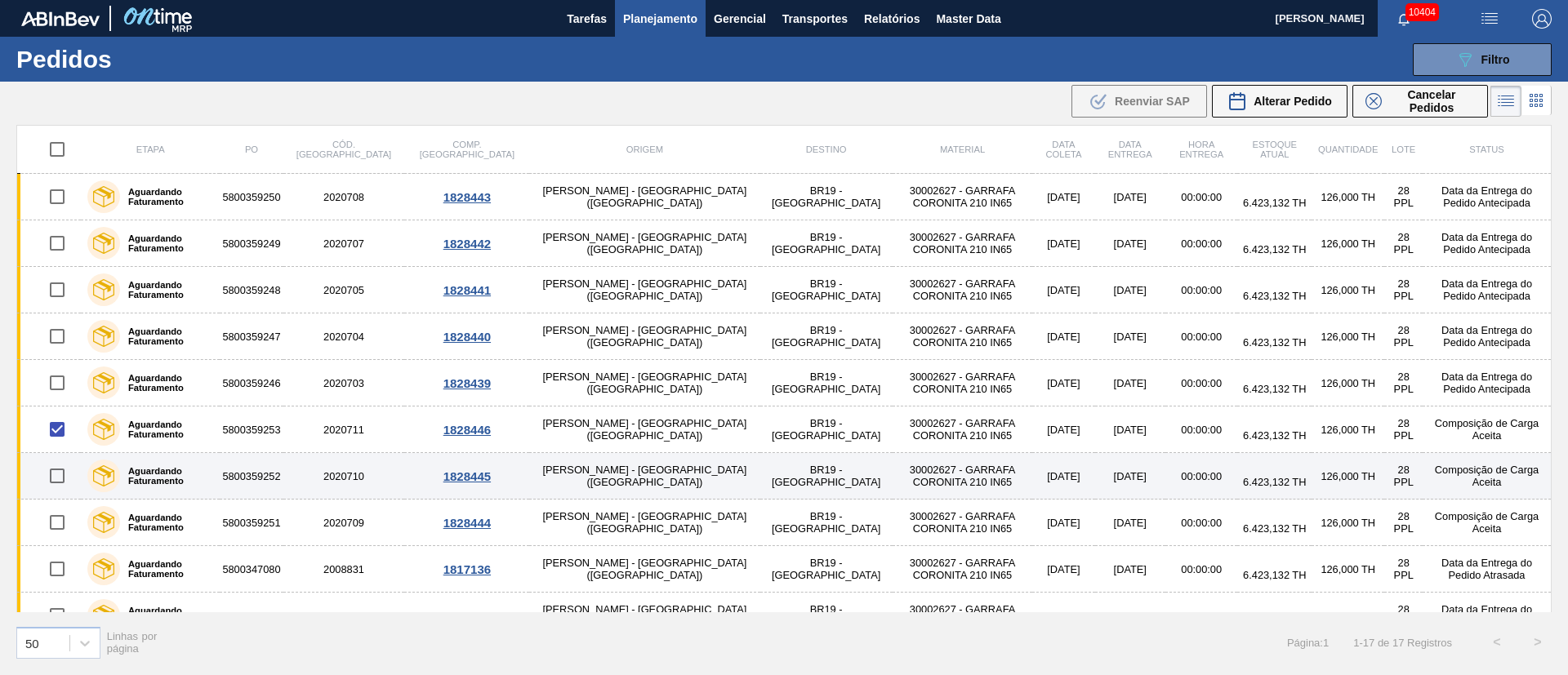
click at [57, 483] on input "checkbox" at bounding box center [57, 475] width 34 height 34
checkbox input "true"
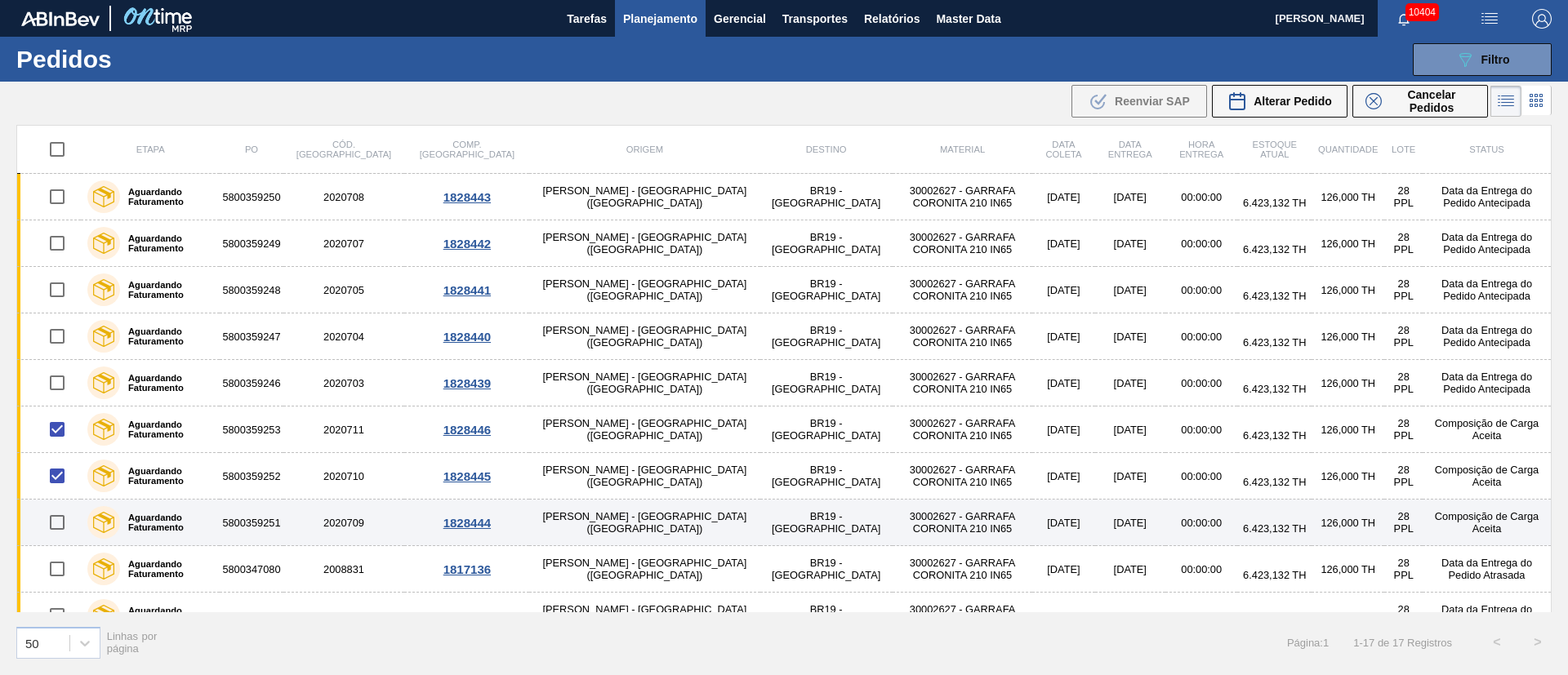
click at [58, 517] on input "checkbox" at bounding box center [57, 522] width 34 height 34
checkbox input "true"
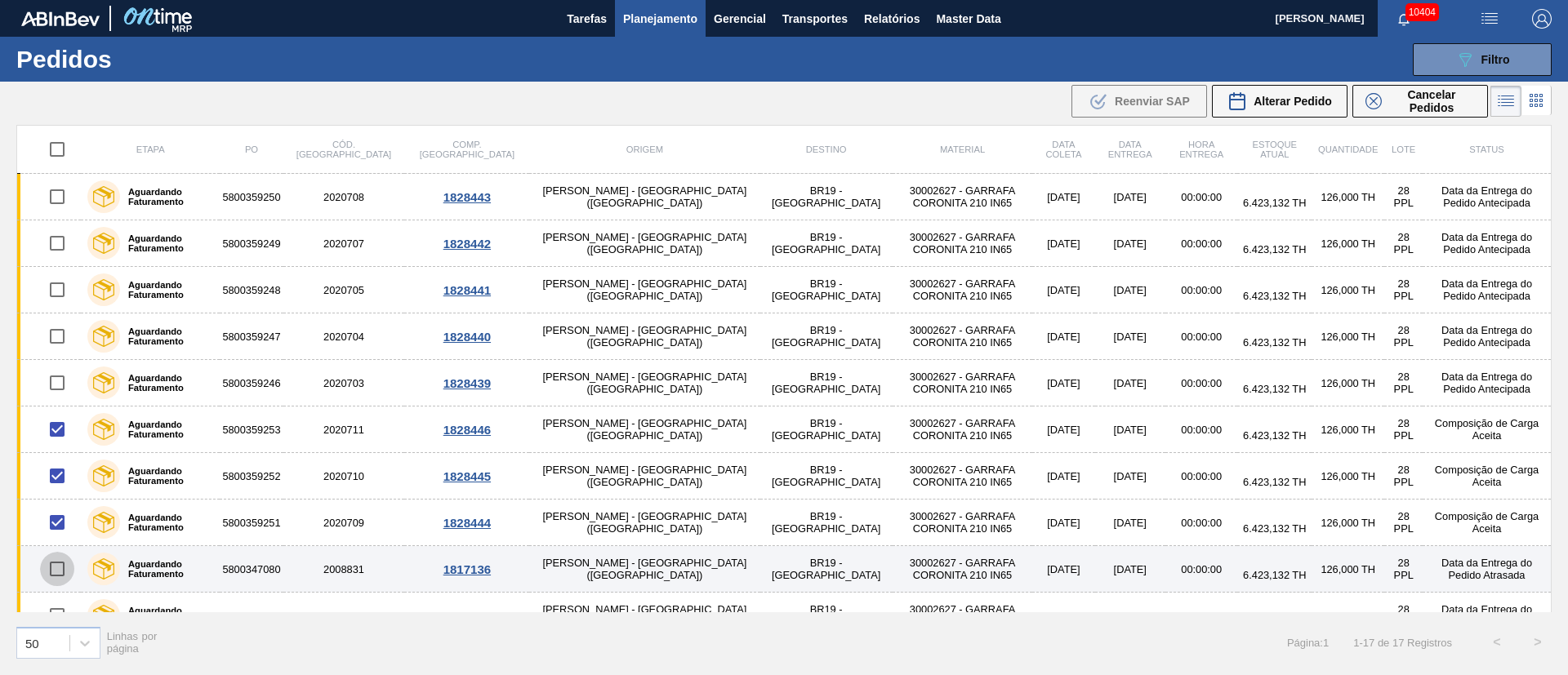
click at [60, 565] on input "checkbox" at bounding box center [57, 568] width 34 height 34
checkbox input "true"
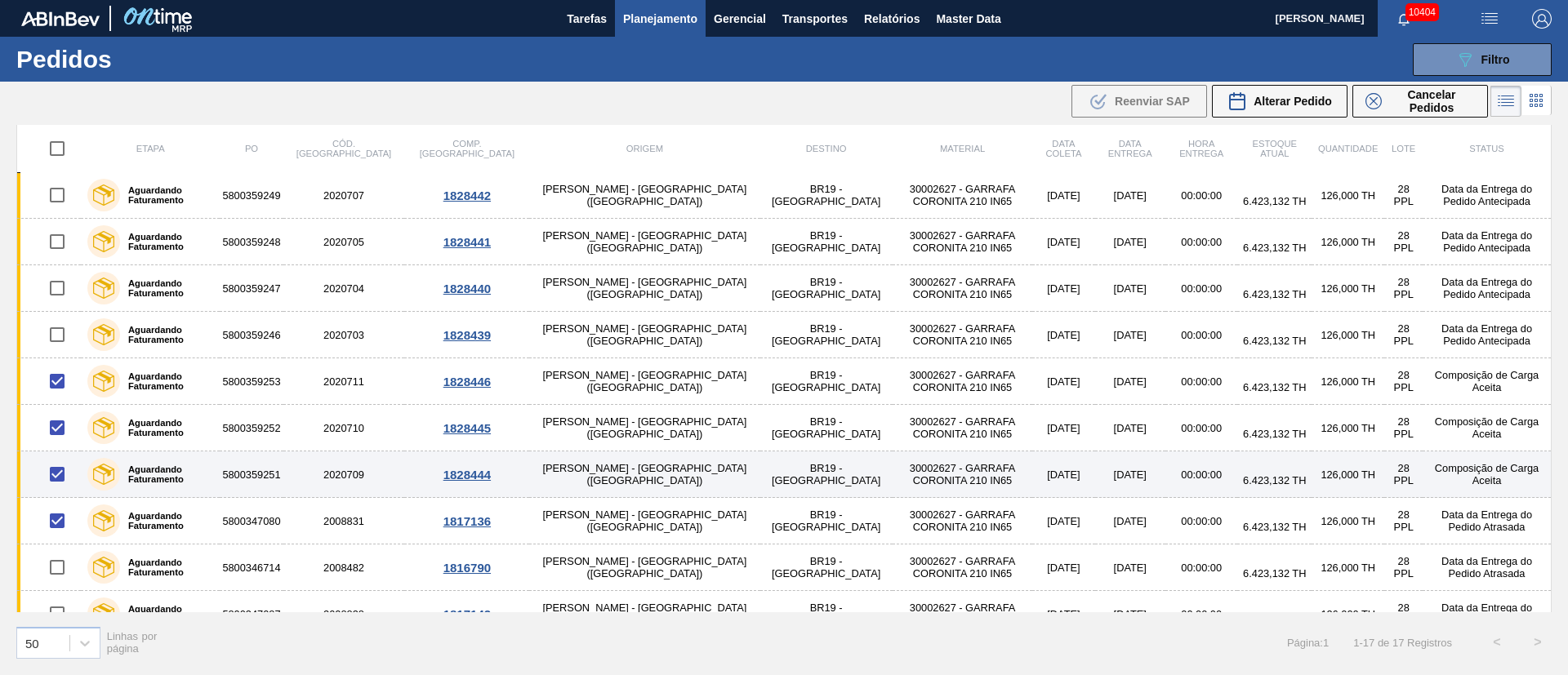
scroll to position [122, 0]
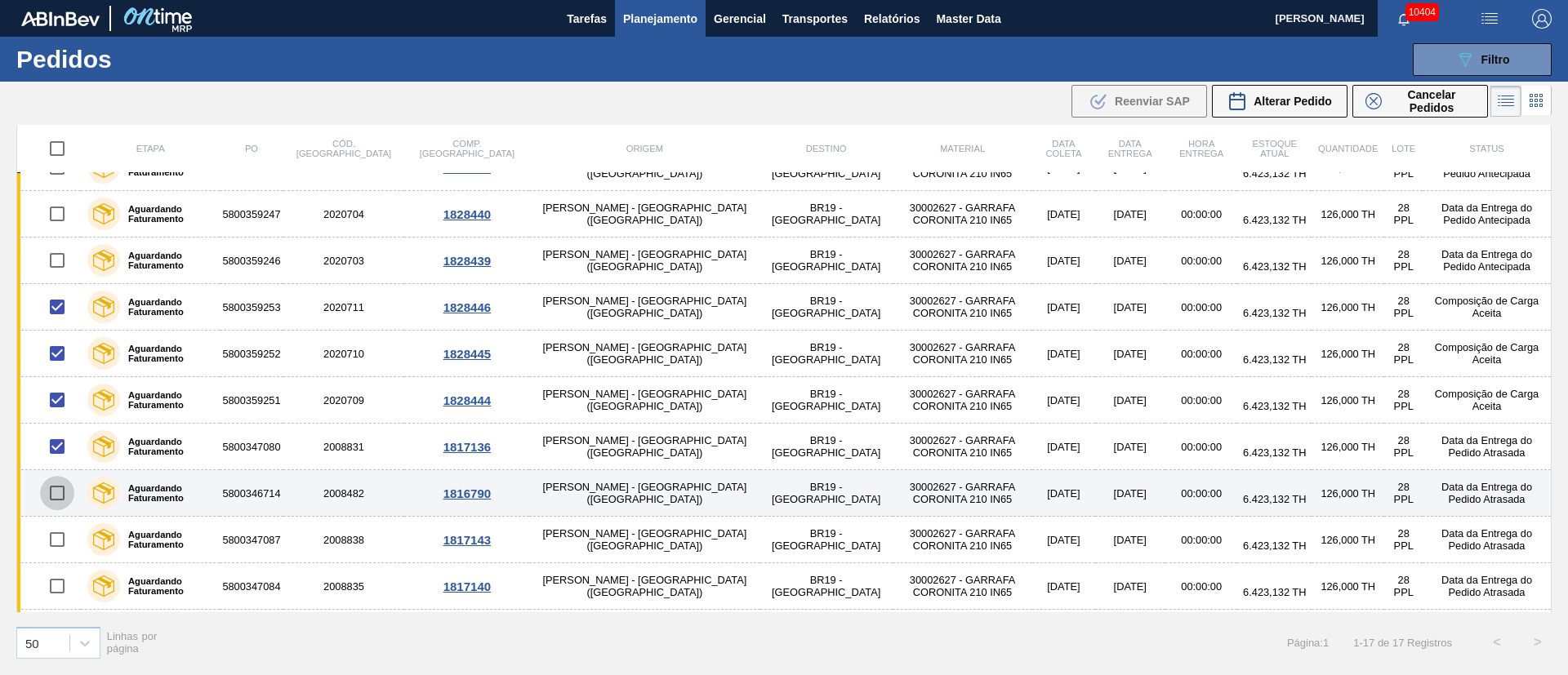
click at [58, 490] on input "checkbox" at bounding box center [57, 492] width 34 height 34
checkbox input "true"
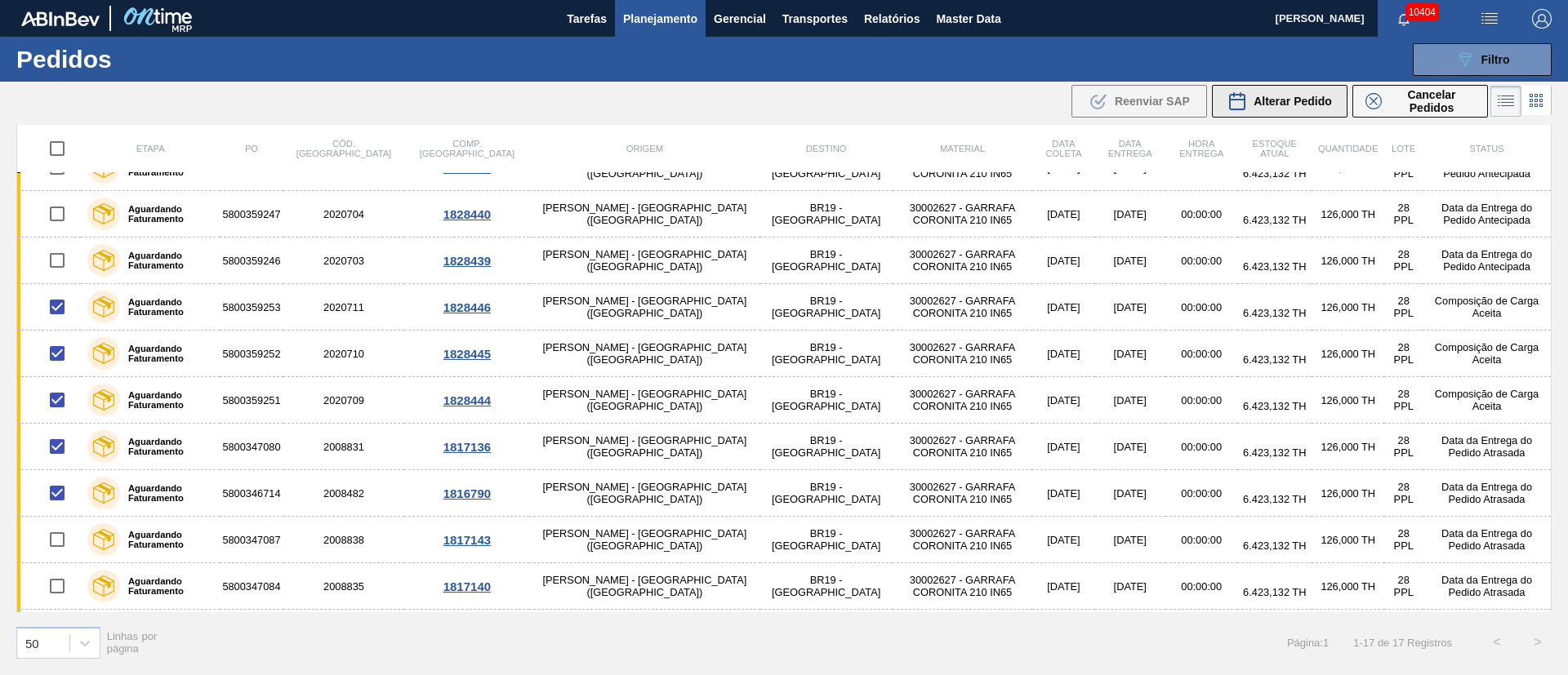
click at [1273, 99] on span "Alterar Pedido" at bounding box center [1292, 102] width 78 height 13
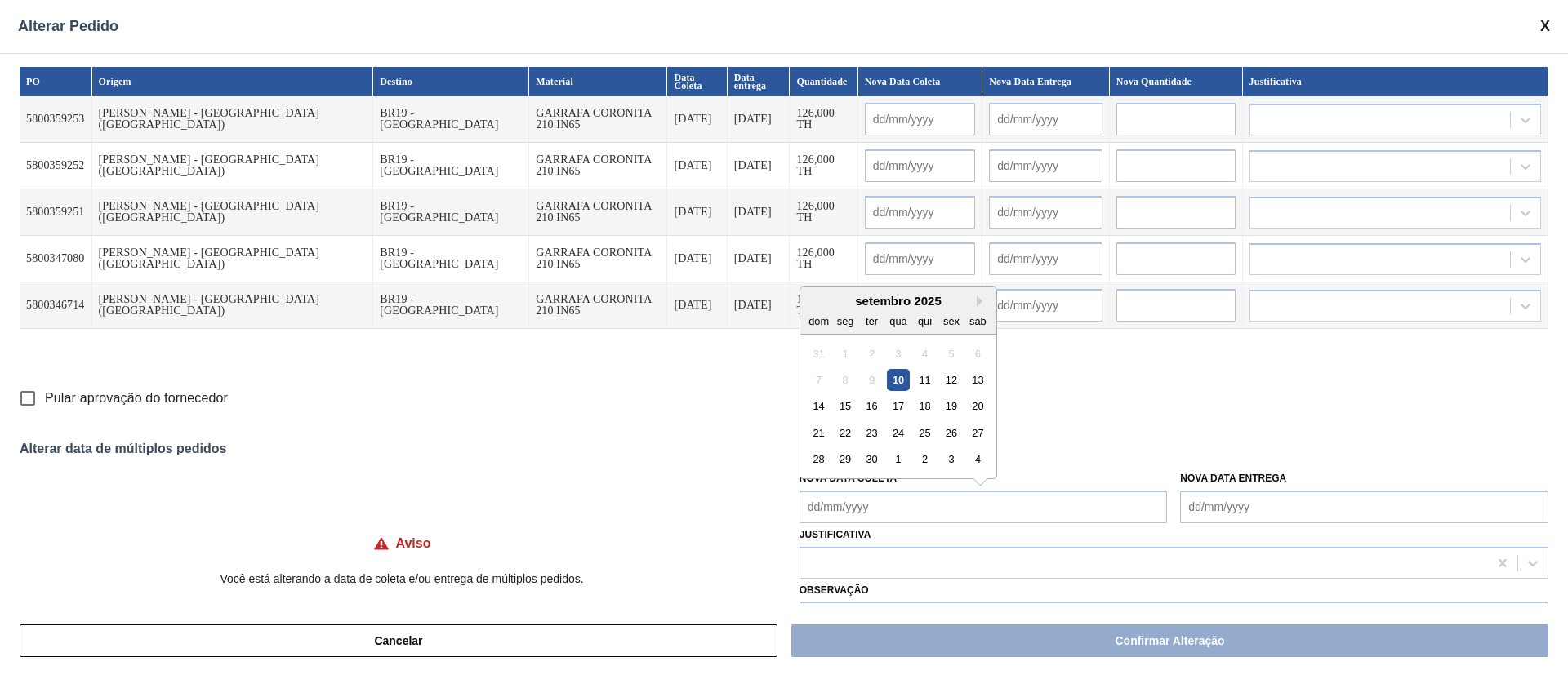
click at [837, 505] on Coleta "Nova Data Coleta" at bounding box center [984, 507] width 368 height 32
click at [899, 384] on div "10" at bounding box center [898, 380] width 22 height 22
type Coleta "[DATE]"
type input "[DATE]"
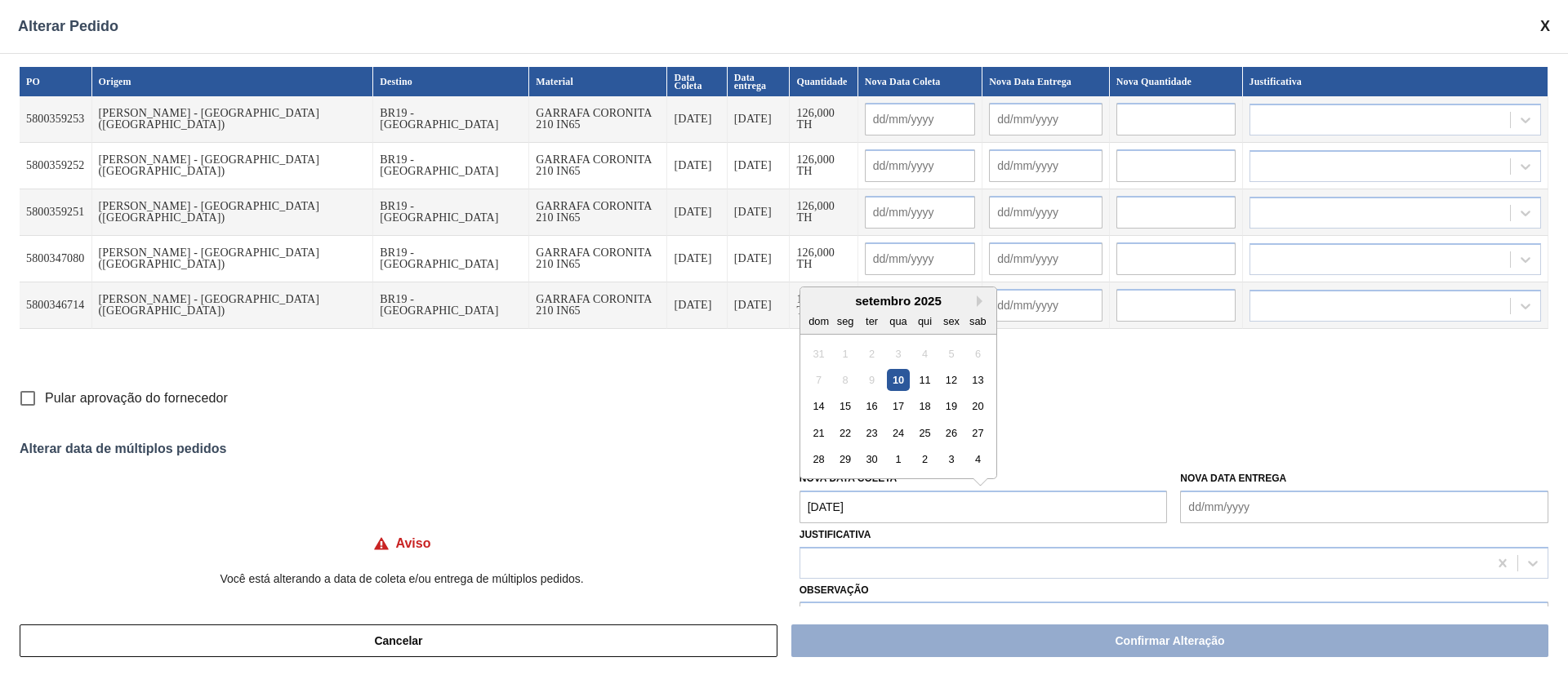
type input "[DATE]"
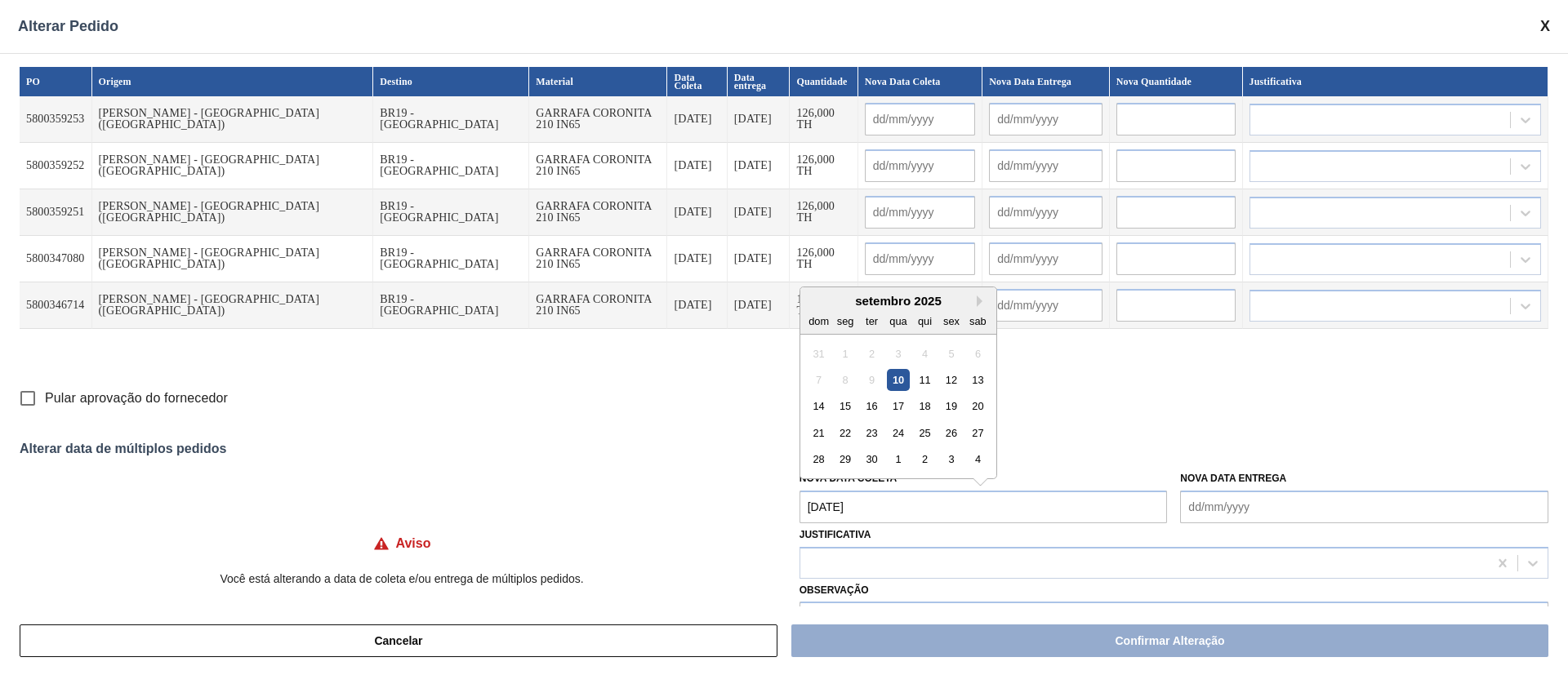
type input "[DATE]"
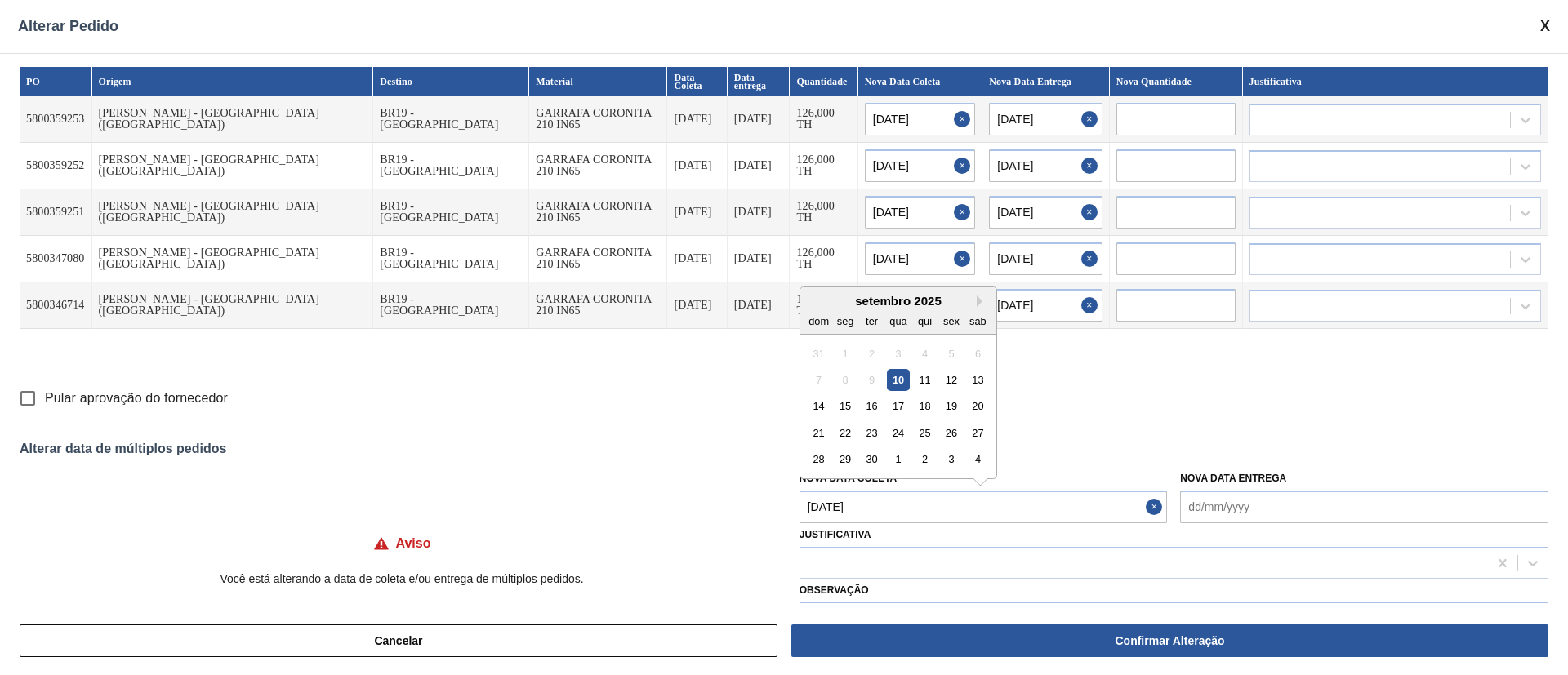
click at [857, 515] on Coleta "[DATE]" at bounding box center [984, 507] width 368 height 32
click at [951, 377] on div "12" at bounding box center [950, 380] width 22 height 22
type Coleta "[DATE]"
type input "[DATE]"
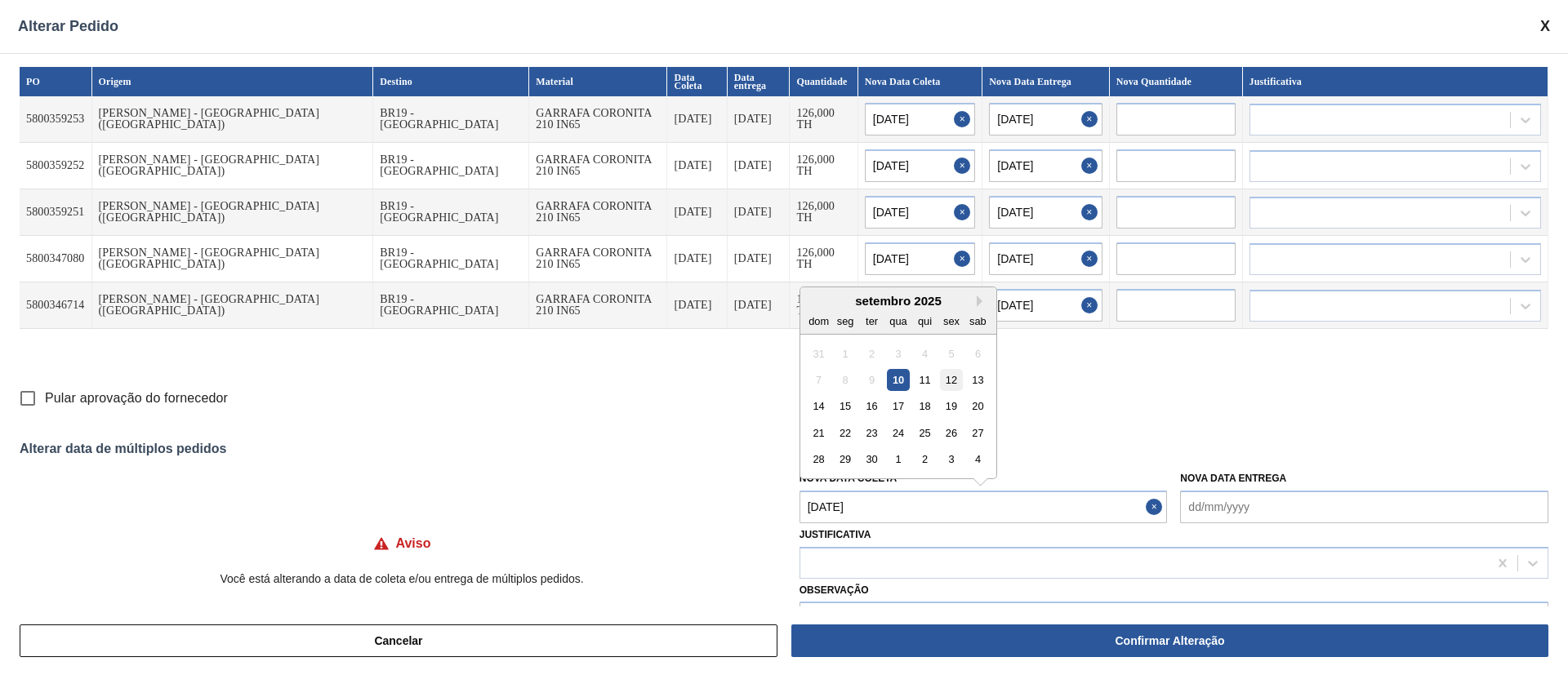
type input "[DATE]"
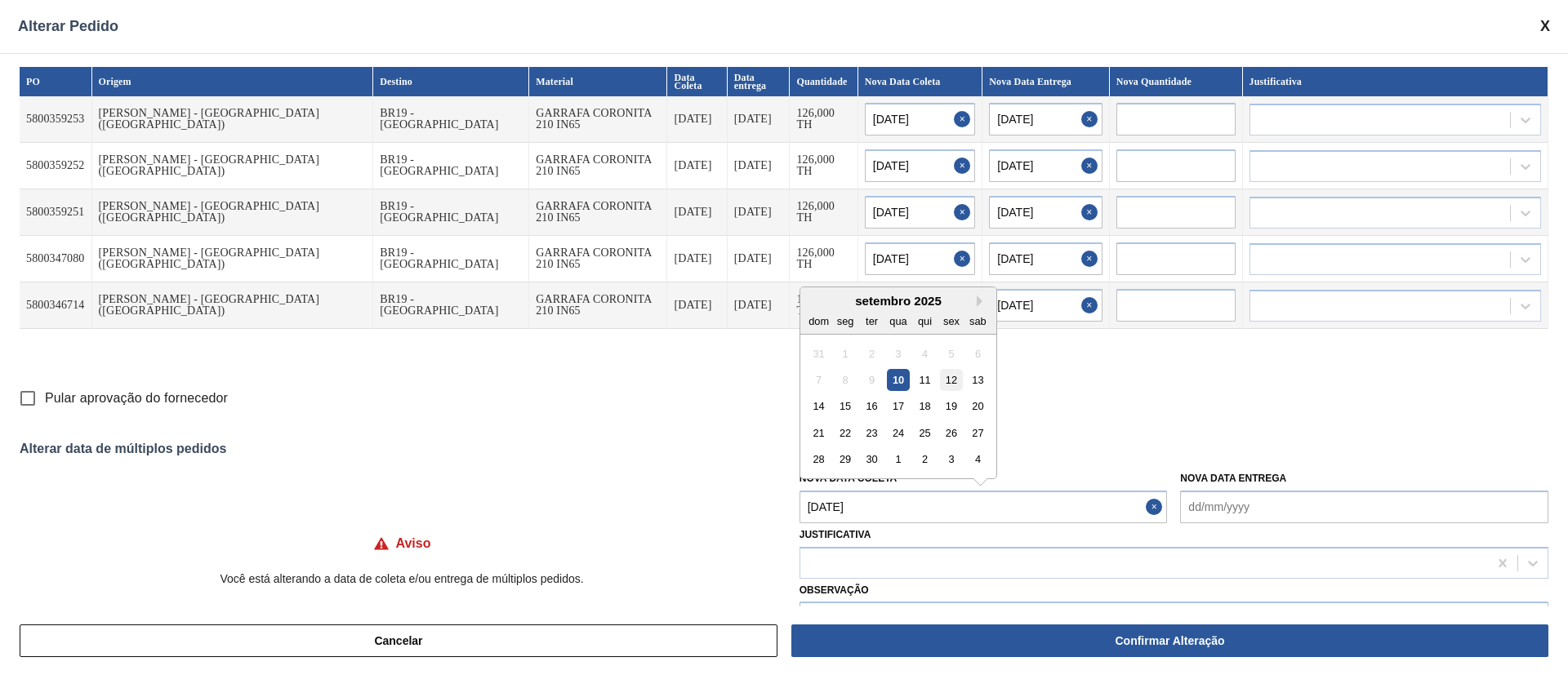
type input "[DATE]"
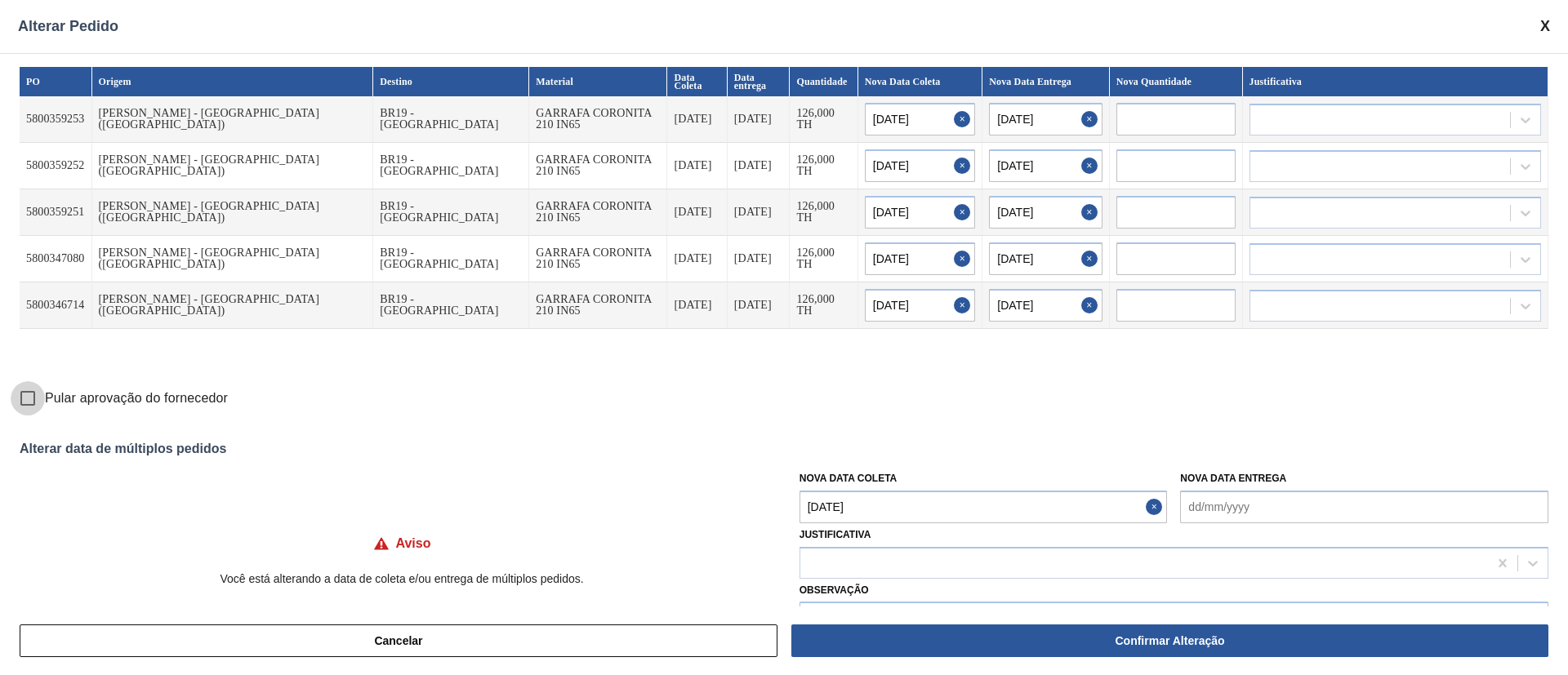
click at [20, 398] on input "Pular aprovação do fornecedor" at bounding box center [28, 398] width 34 height 34
checkbox input "true"
click at [818, 569] on div at bounding box center [1144, 562] width 688 height 23
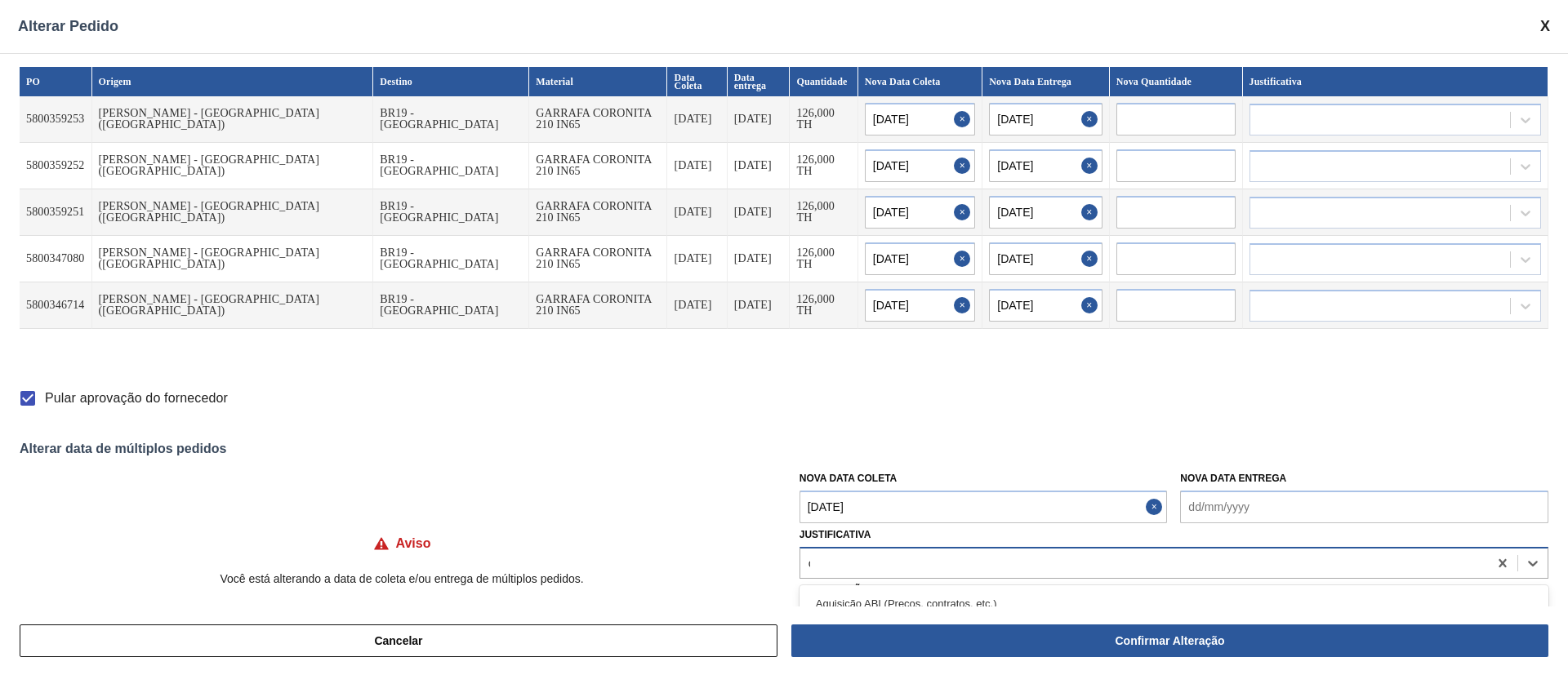
type input "ou"
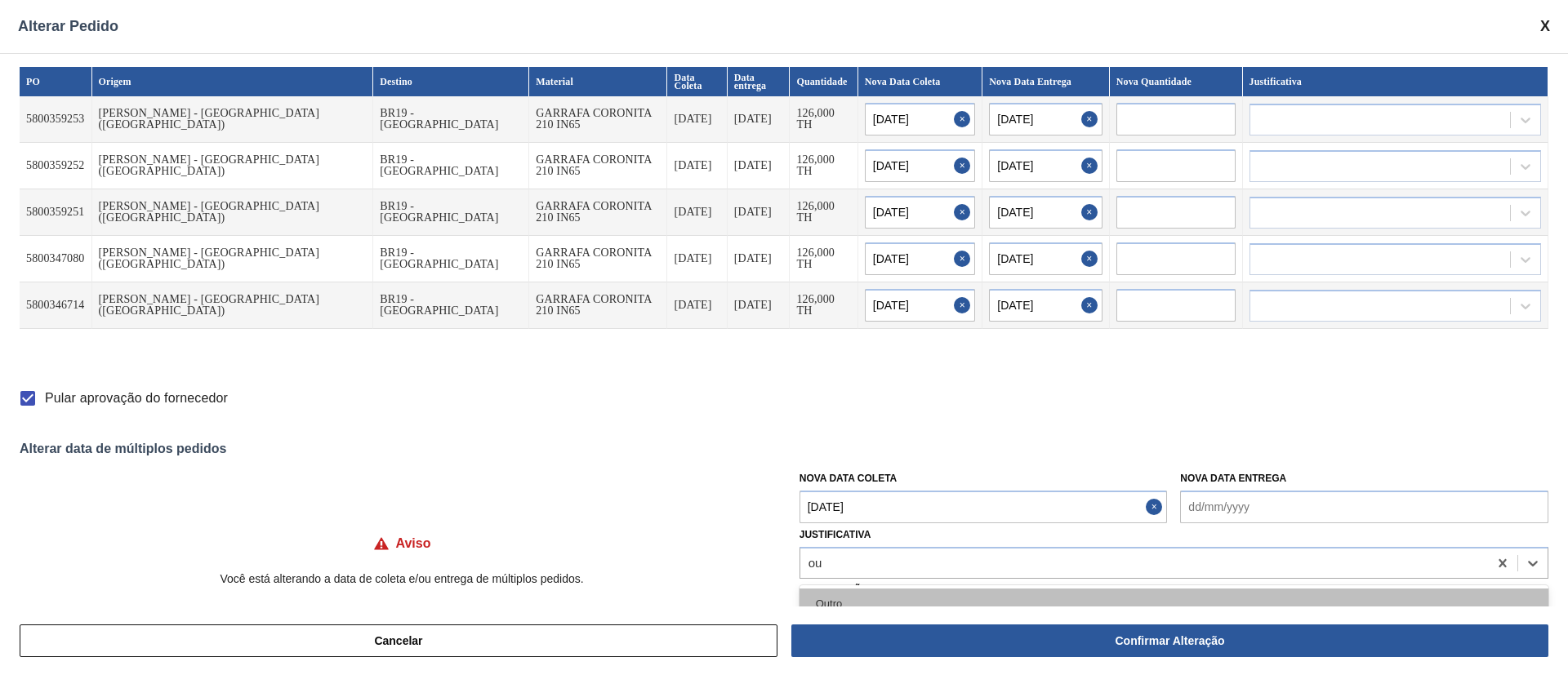
click at [825, 596] on div "Outro" at bounding box center [1174, 603] width 749 height 30
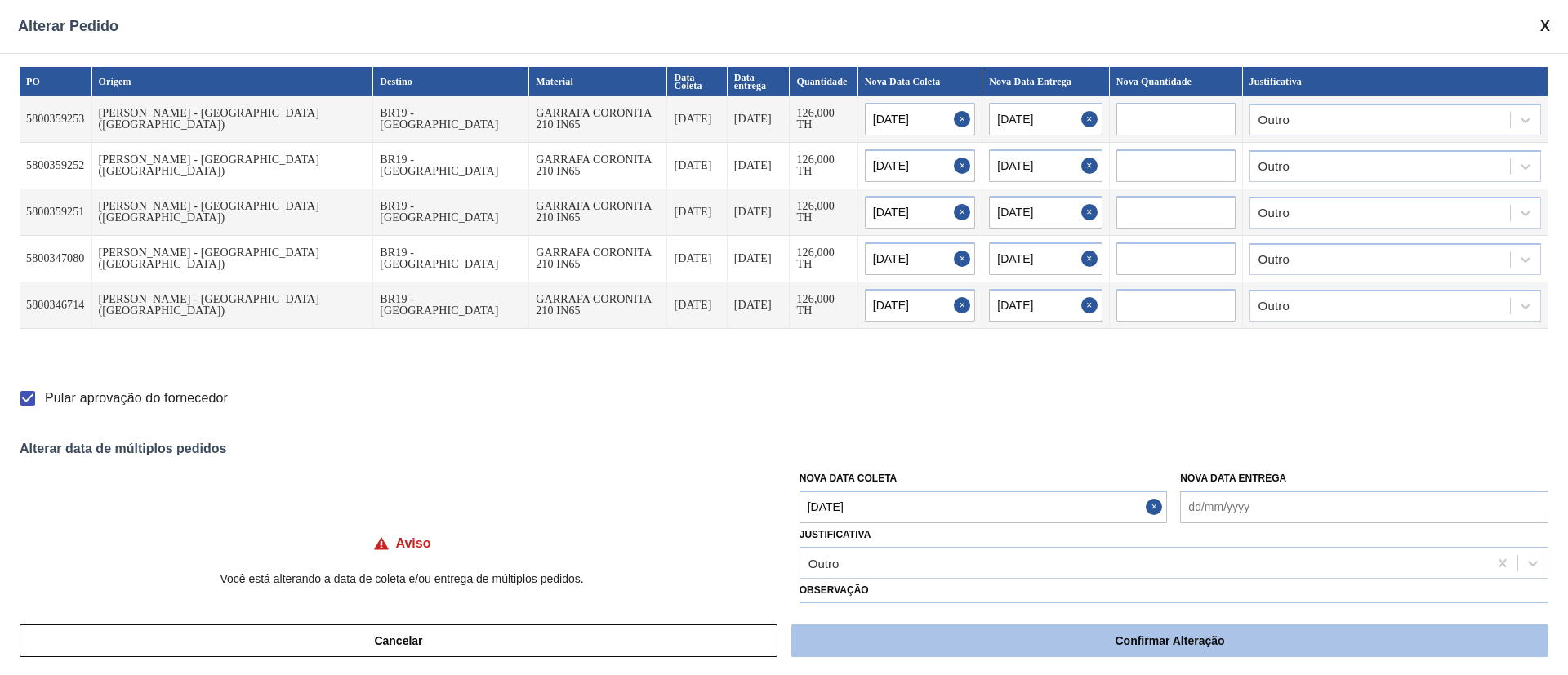
click at [858, 637] on button "Confirmar Alteração" at bounding box center [1170, 640] width 757 height 32
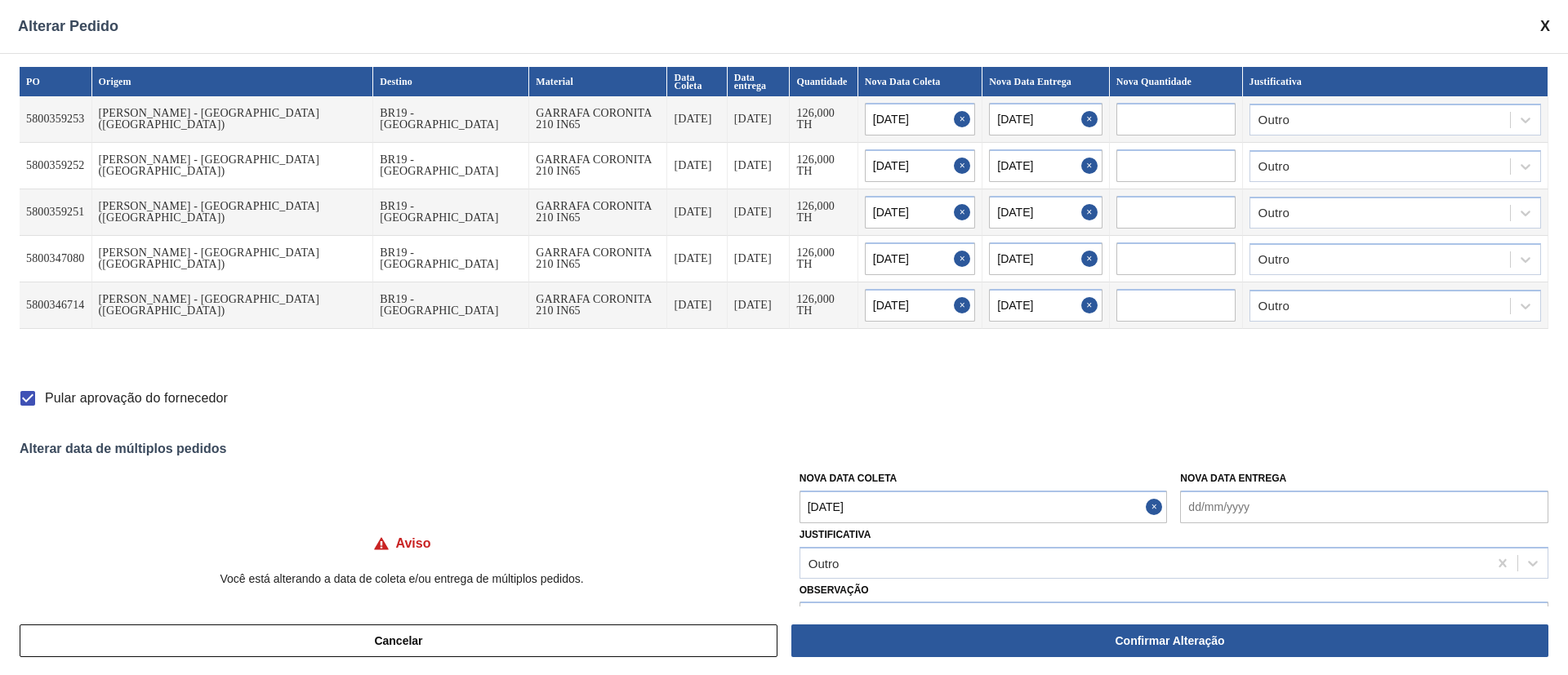
checkbox input "false"
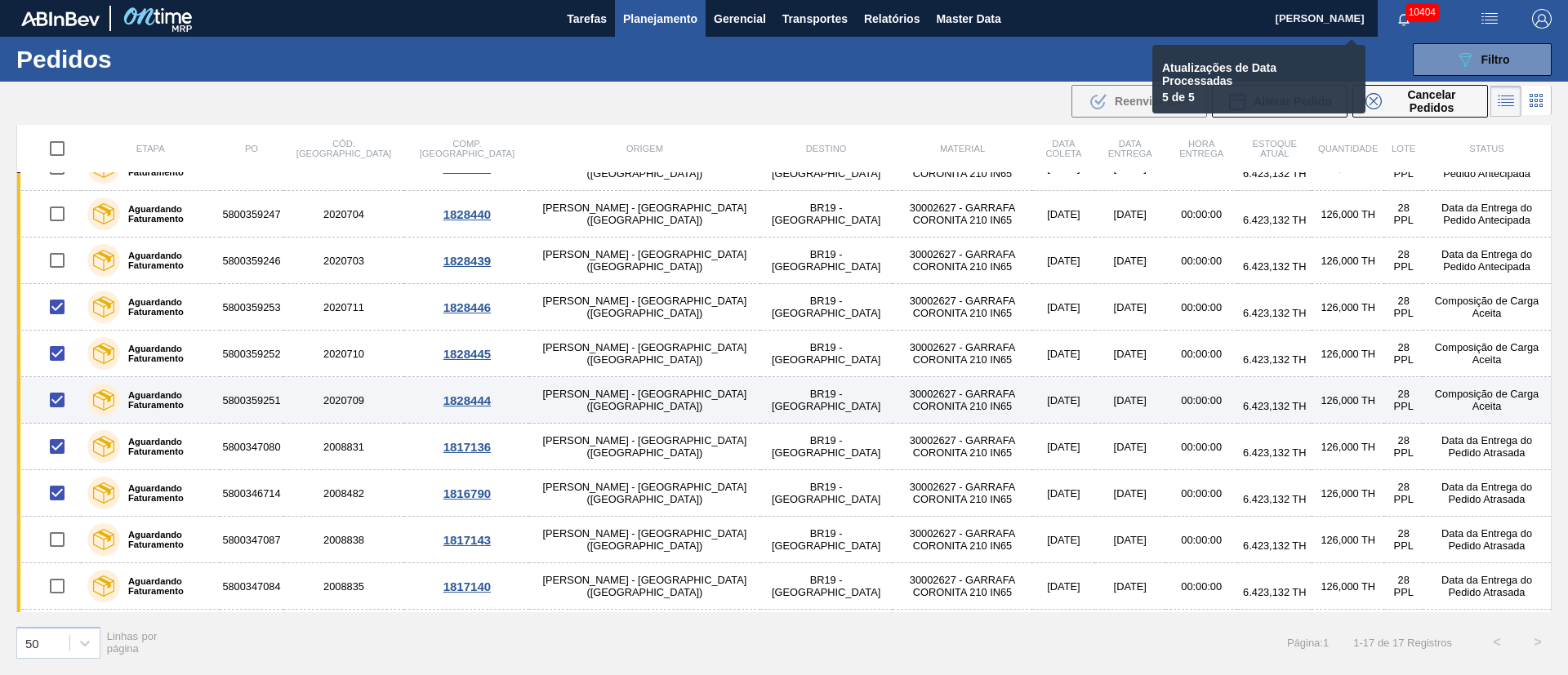
checkbox input "false"
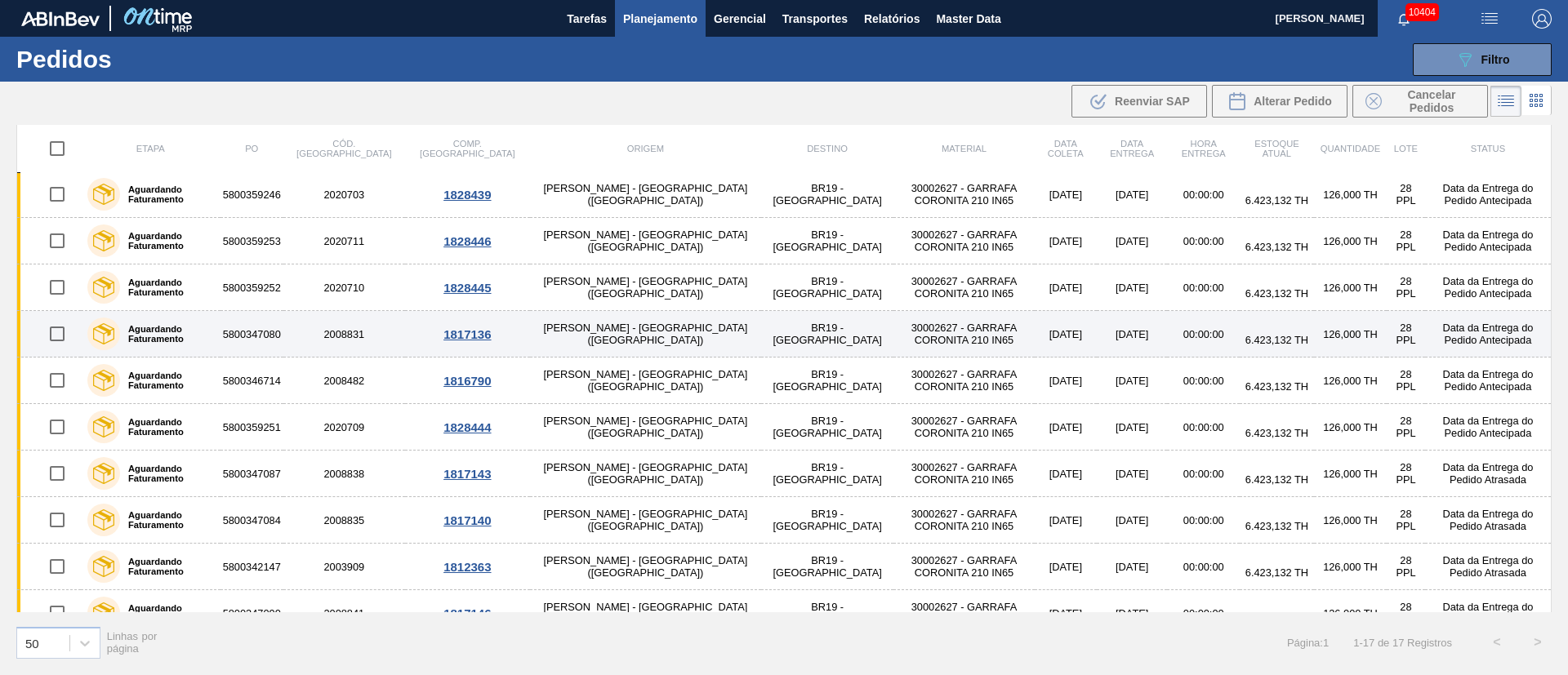
scroll to position [245, 0]
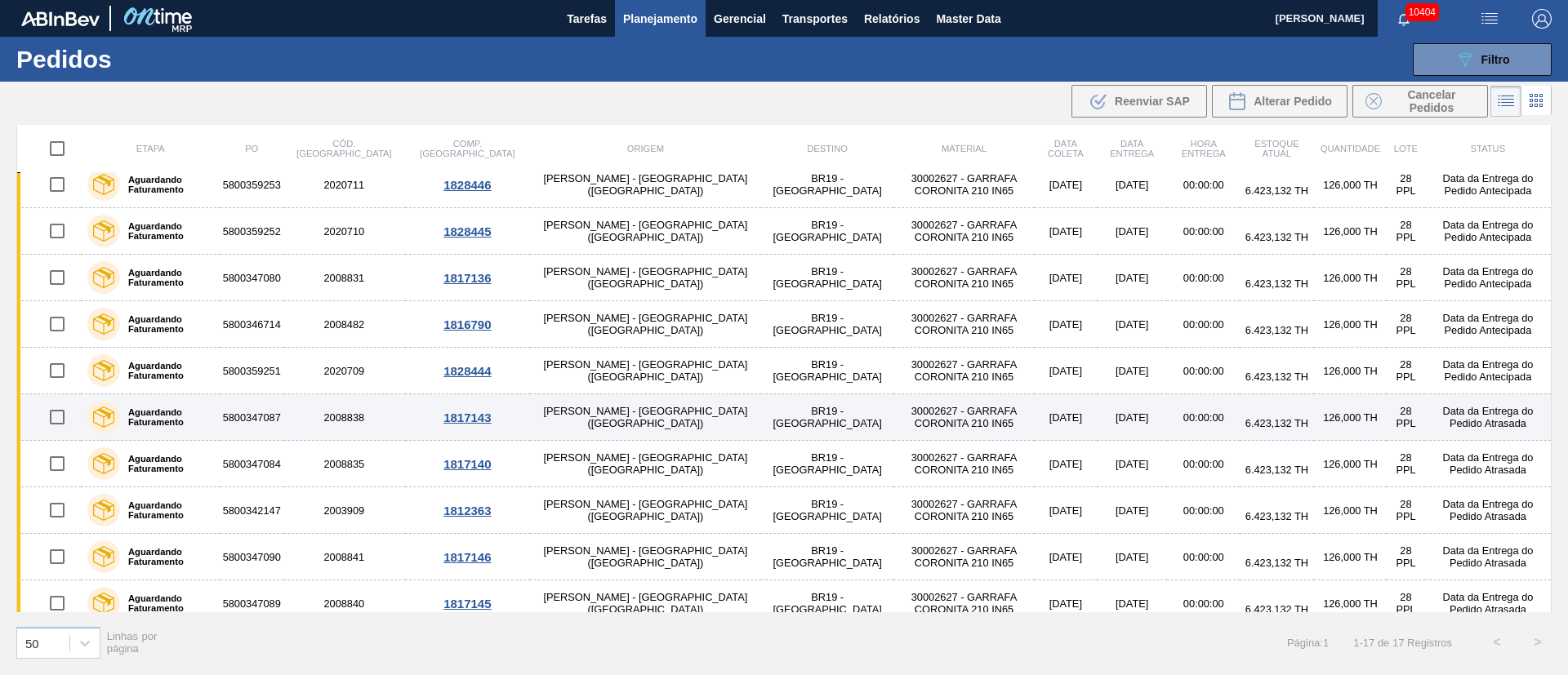
click at [50, 411] on input "checkbox" at bounding box center [57, 417] width 34 height 34
checkbox input "true"
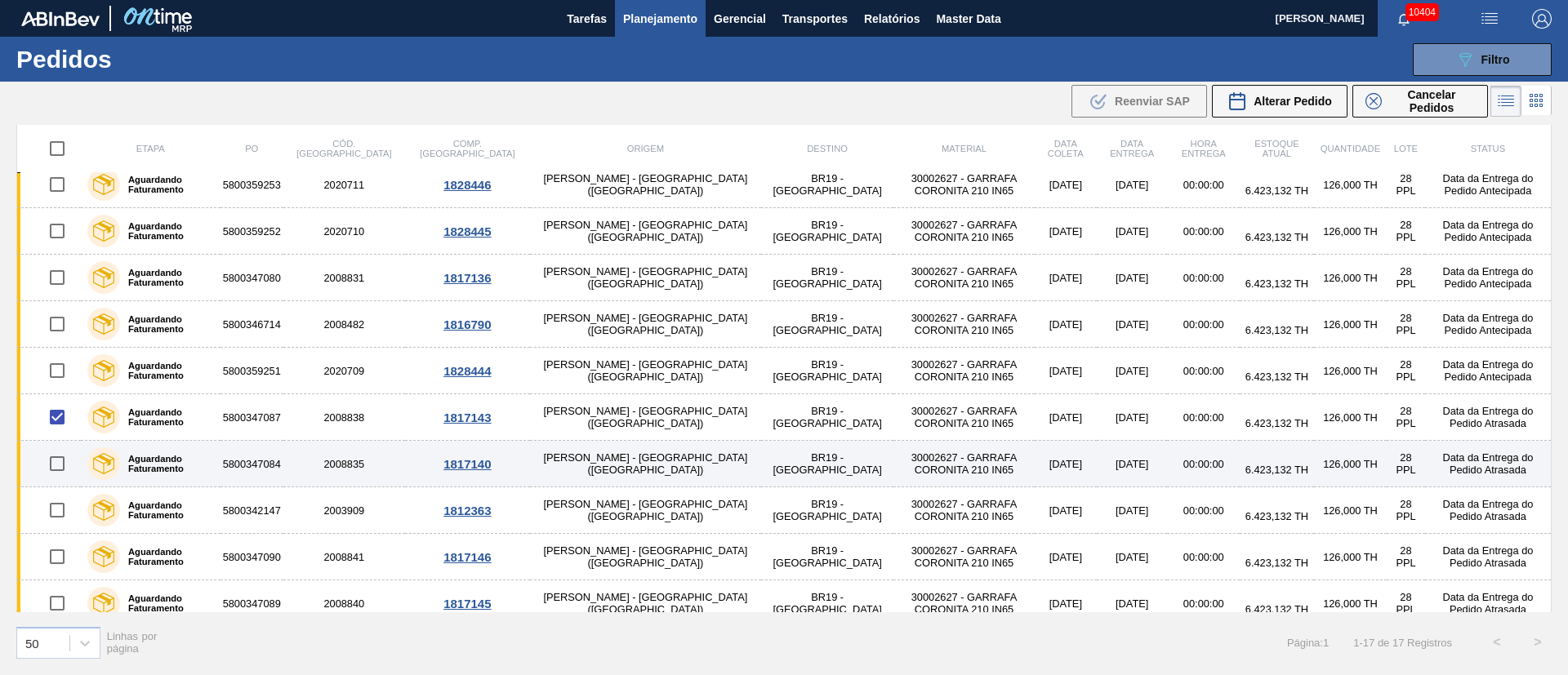
click at [61, 466] on input "checkbox" at bounding box center [57, 463] width 34 height 34
checkbox input "true"
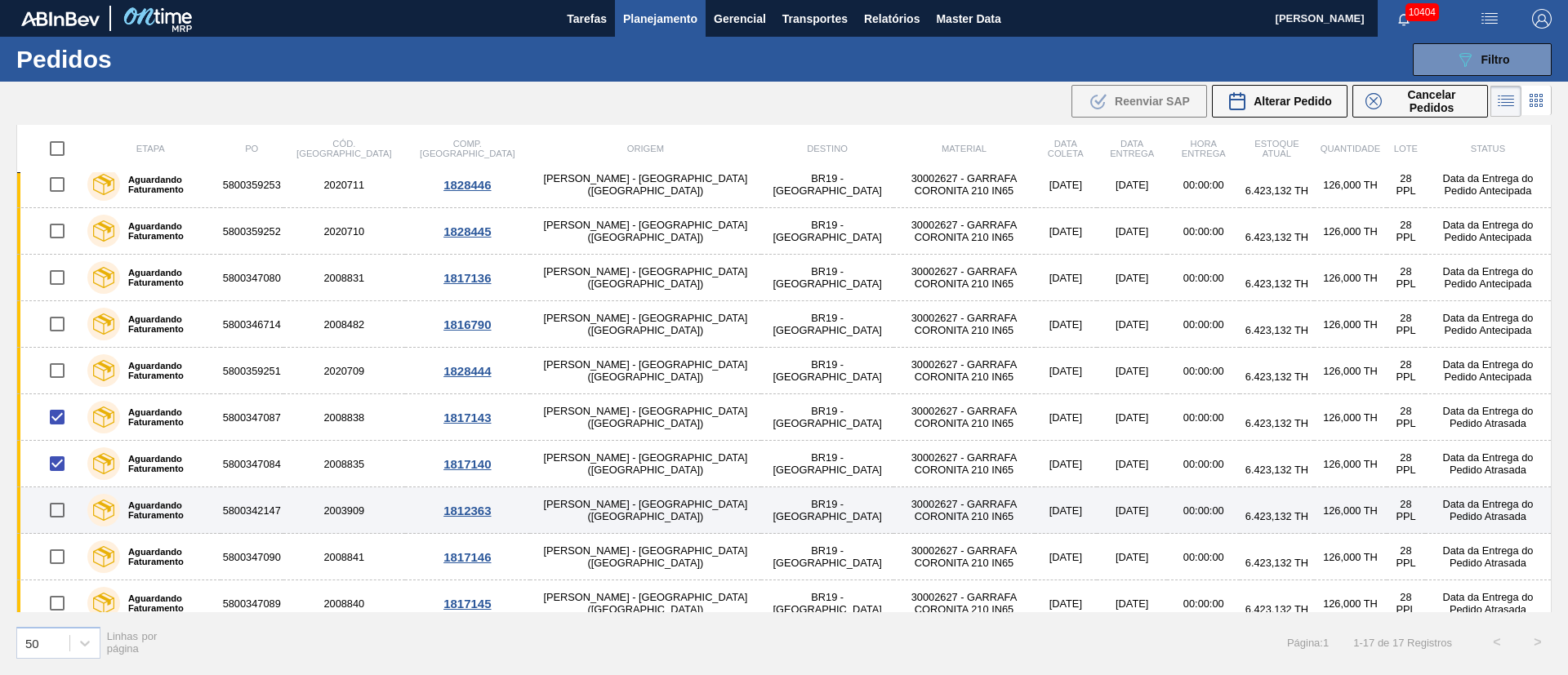
click at [57, 513] on input "checkbox" at bounding box center [57, 510] width 34 height 34
checkbox input "true"
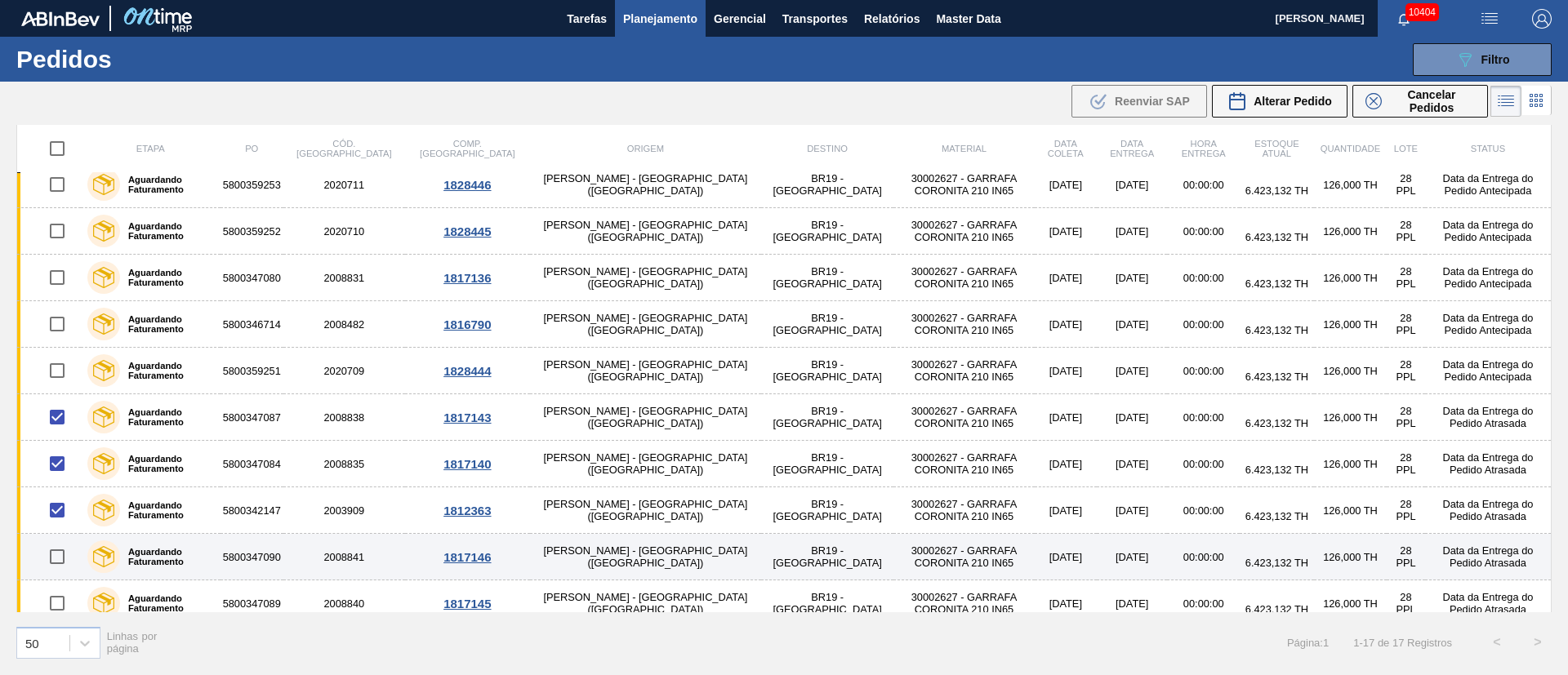
click at [53, 549] on input "checkbox" at bounding box center [57, 556] width 34 height 34
checkbox input "true"
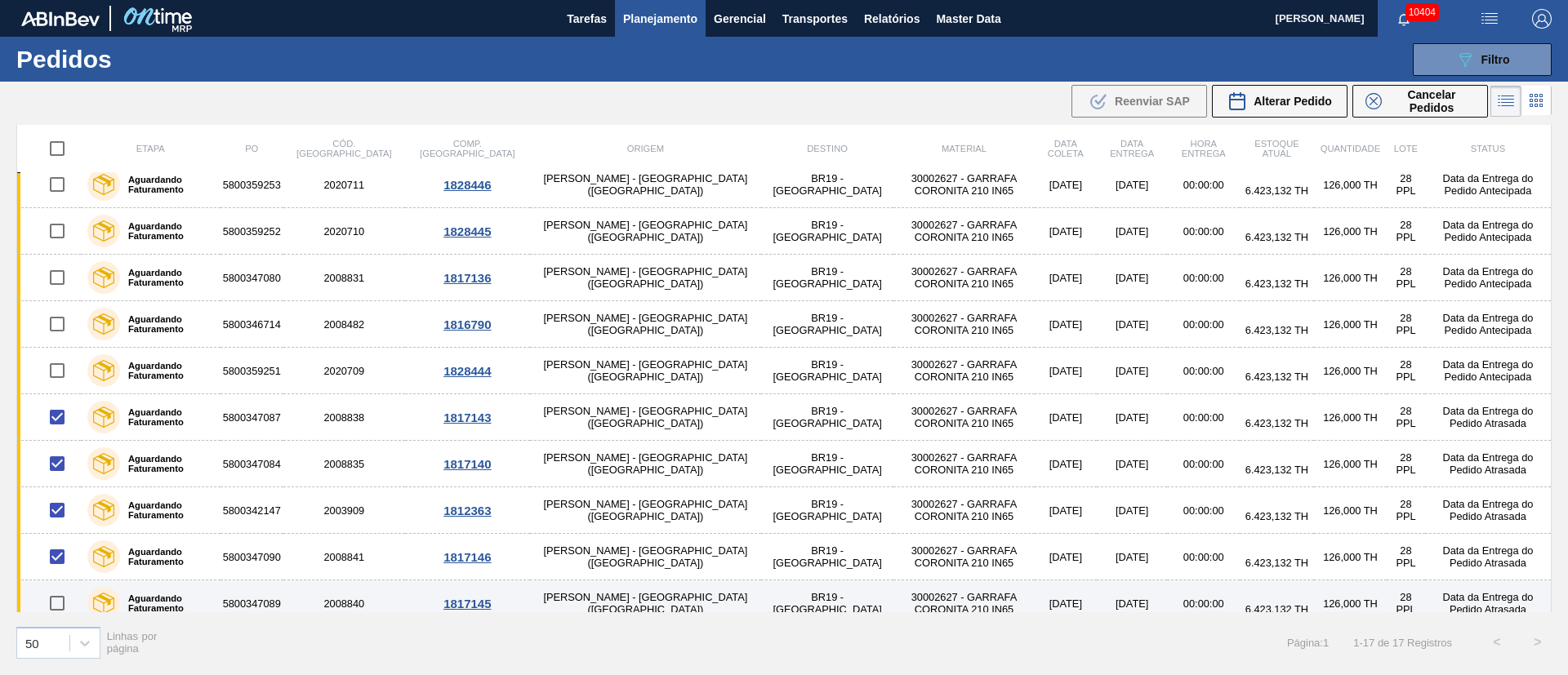
click at [54, 608] on input "checkbox" at bounding box center [57, 602] width 34 height 34
checkbox input "true"
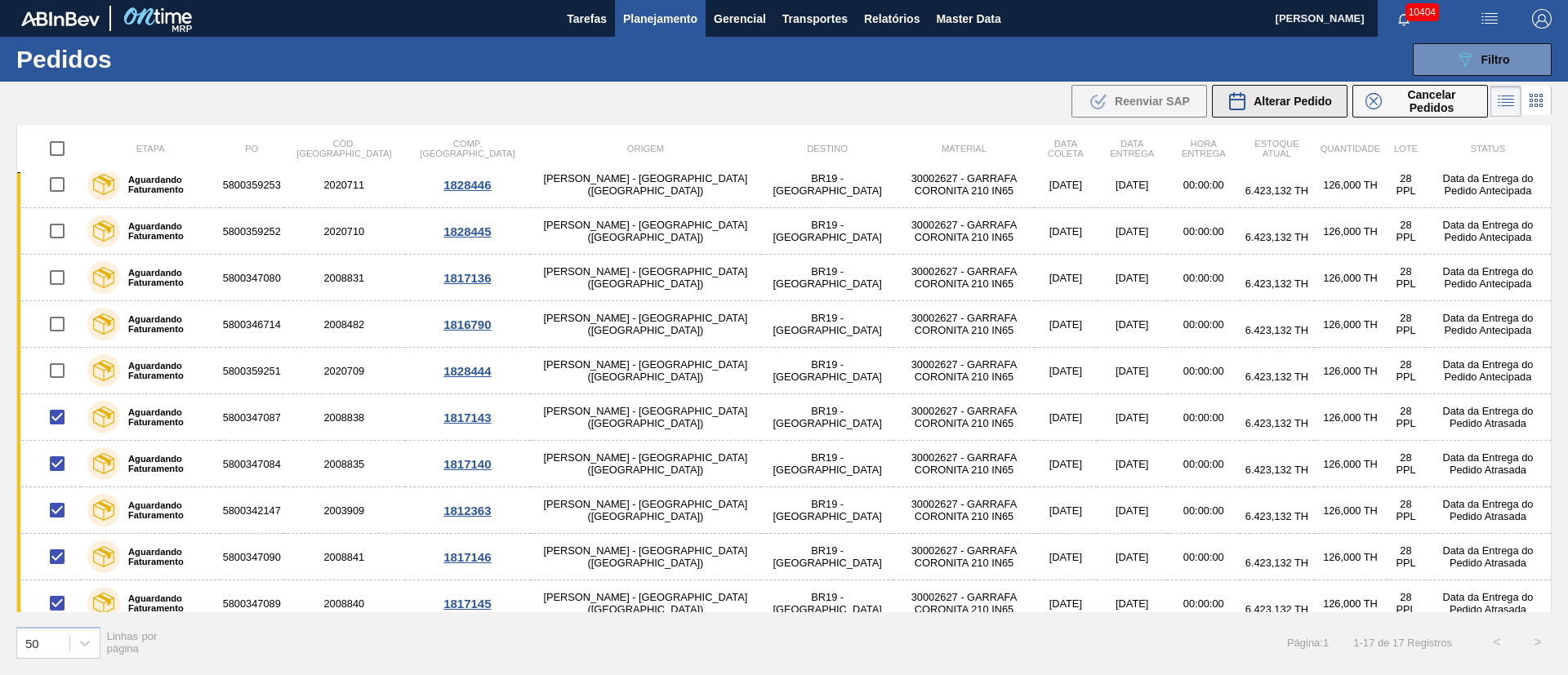
click at [1307, 108] on div "Alterar Pedido" at bounding box center [1279, 102] width 104 height 20
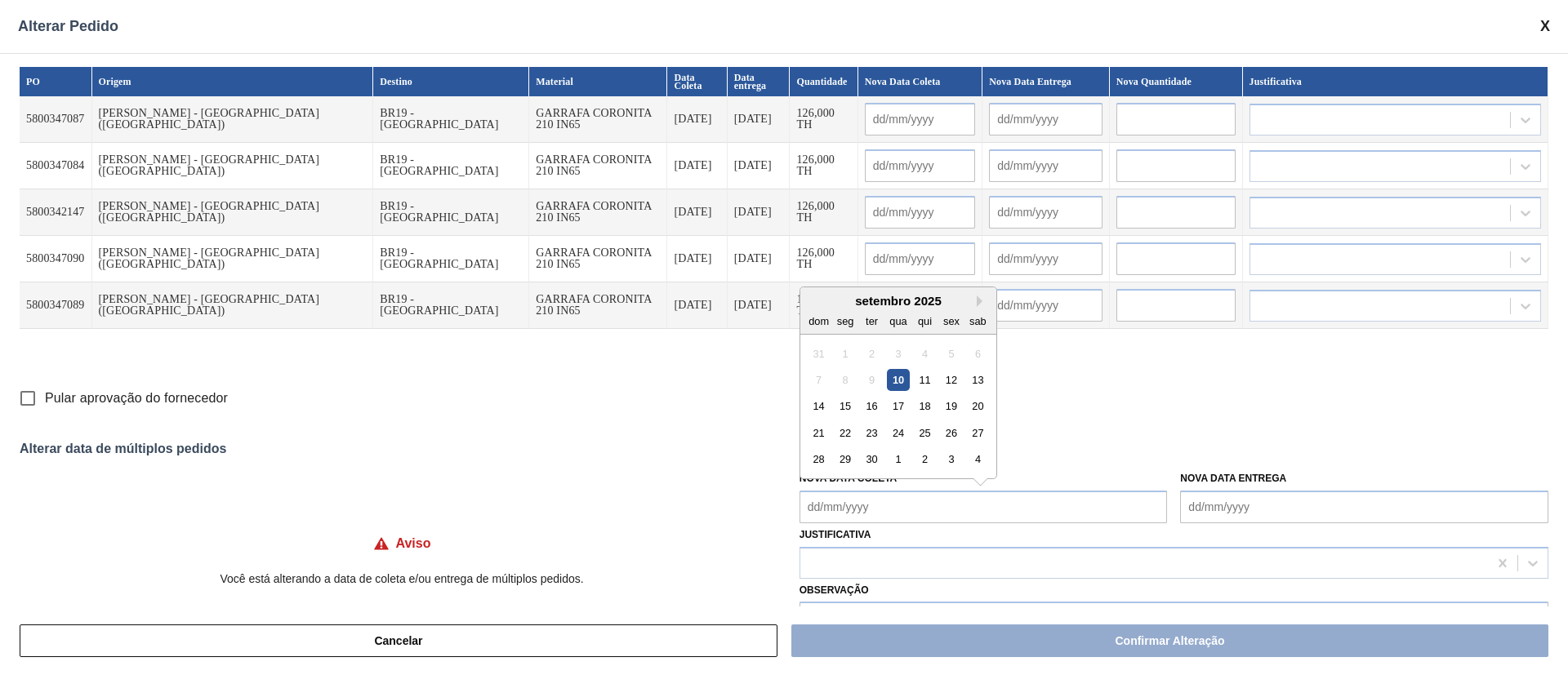
click at [817, 499] on Coleta "Nova Data Coleta" at bounding box center [984, 507] width 368 height 32
drag, startPoint x: 902, startPoint y: 378, endPoint x: 884, endPoint y: 442, distance: 66.5
click at [902, 380] on div "10" at bounding box center [898, 380] width 22 height 22
type Coleta "[DATE]"
type input "[DATE]"
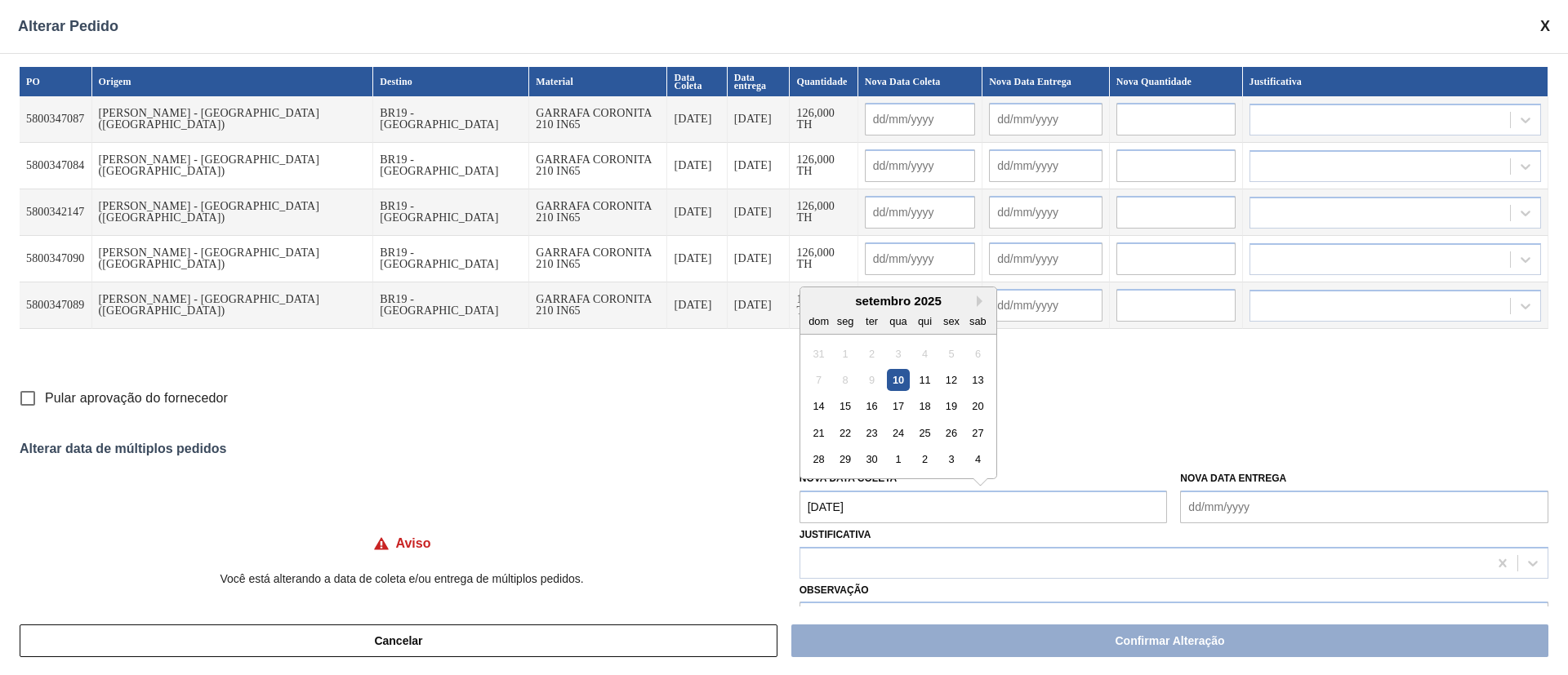
type input "[DATE]"
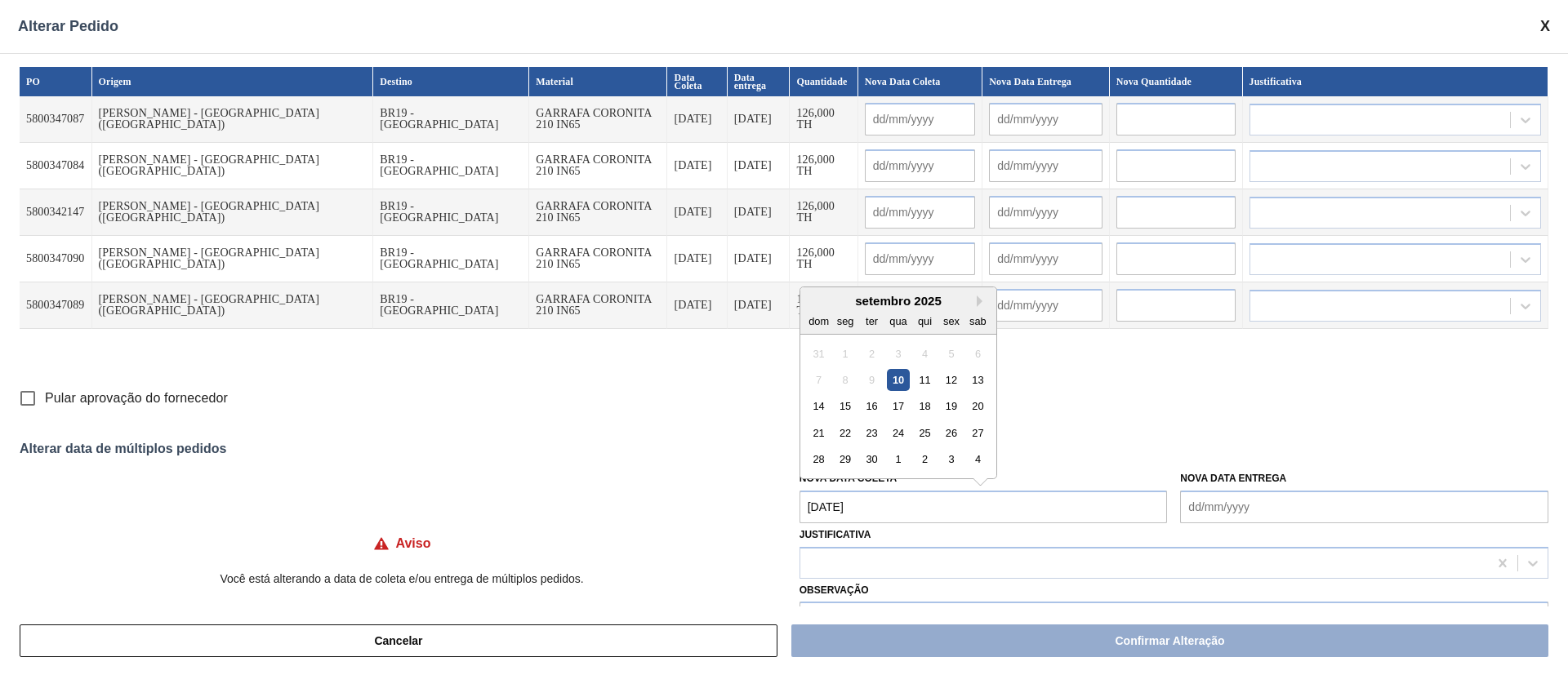
type input "[DATE]"
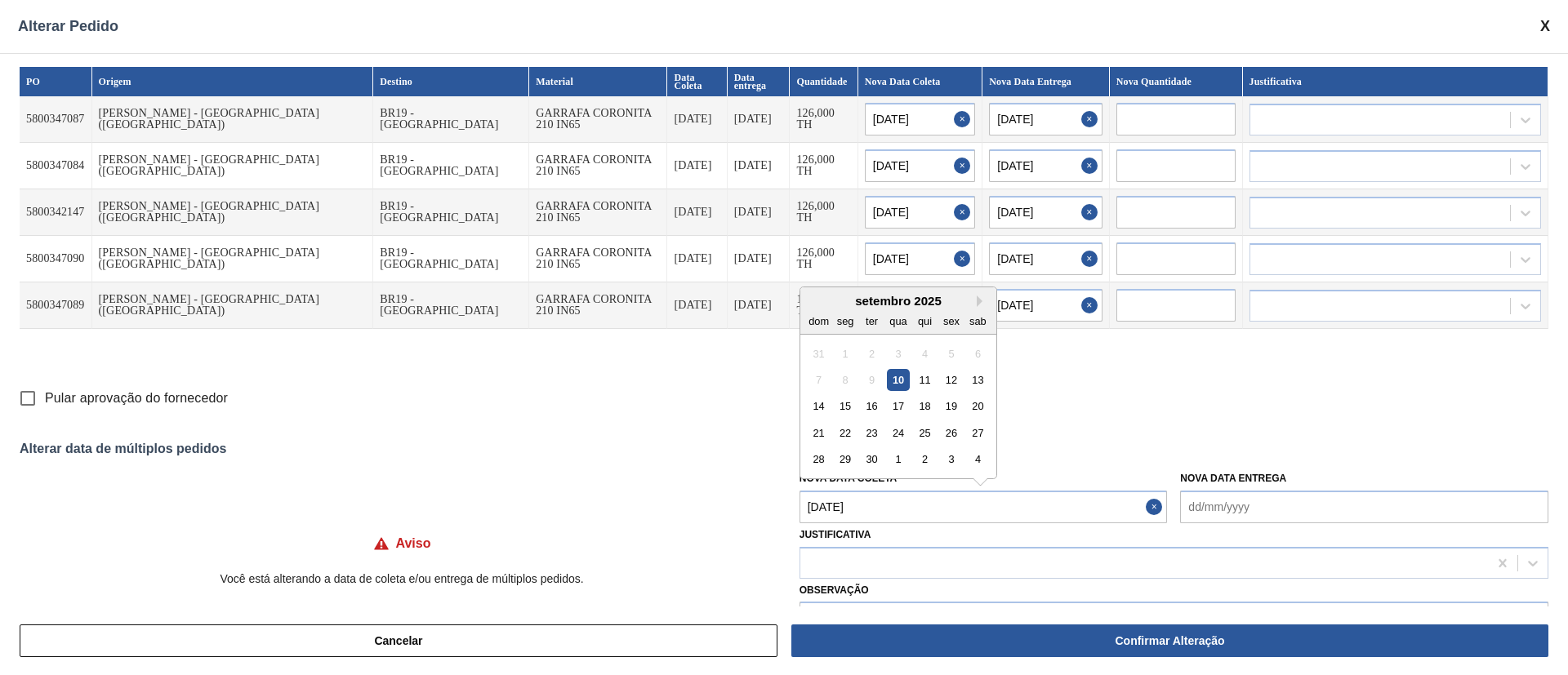
click at [859, 514] on Coleta "[DATE]" at bounding box center [984, 507] width 368 height 32
click at [977, 377] on div "13" at bounding box center [978, 380] width 22 height 22
type Coleta "[DATE]"
type input "[DATE]"
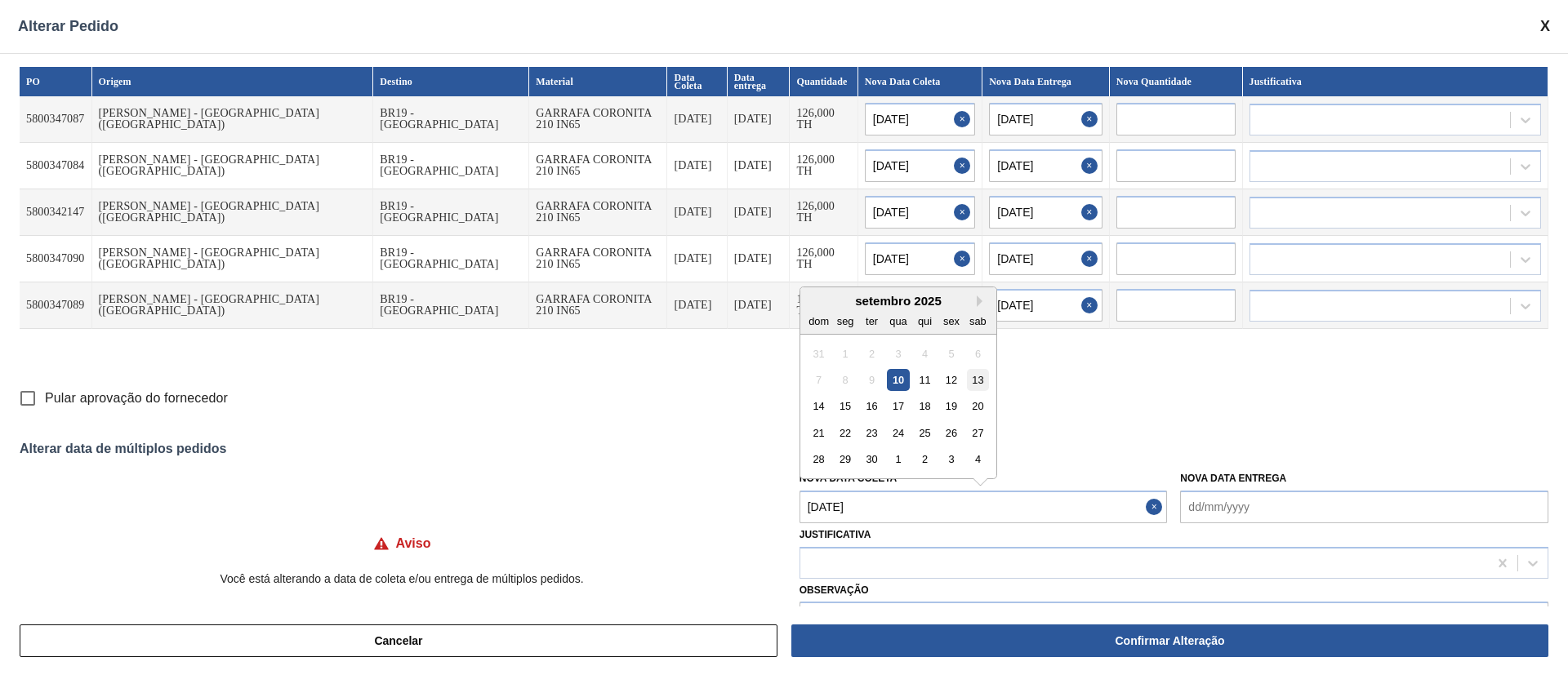
type input "[DATE]"
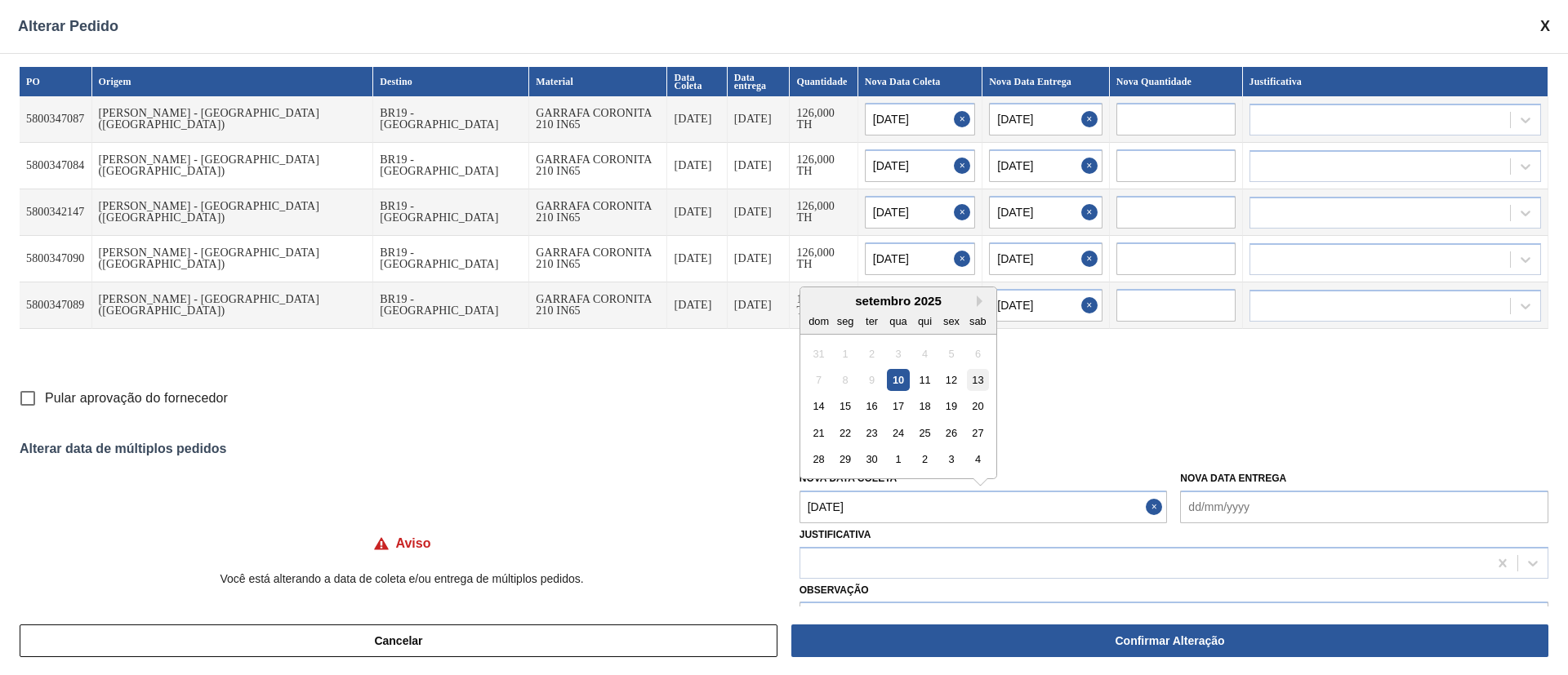
type input "[DATE]"
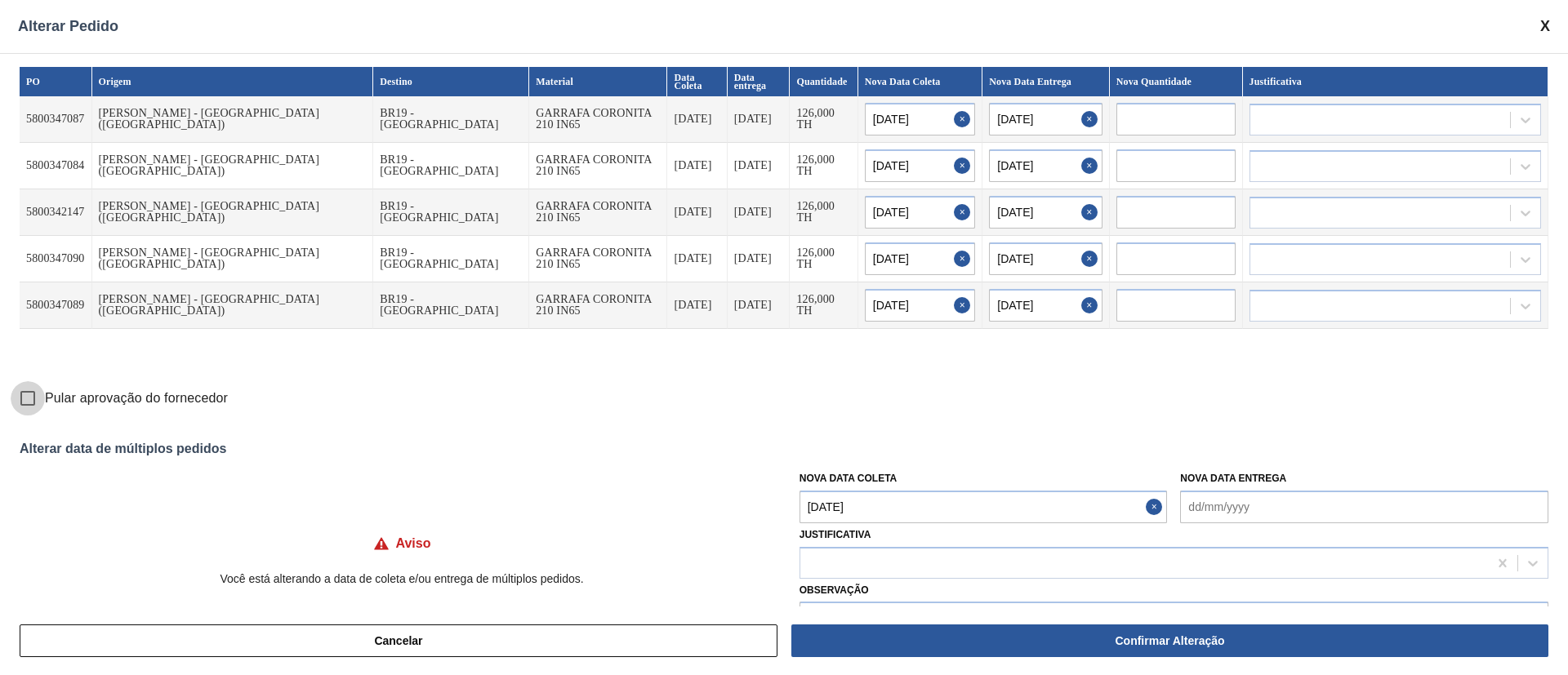
click at [23, 401] on input "Pular aprovação do fornecedor" at bounding box center [28, 398] width 34 height 34
checkbox input "true"
click at [837, 562] on div at bounding box center [1144, 562] width 688 height 23
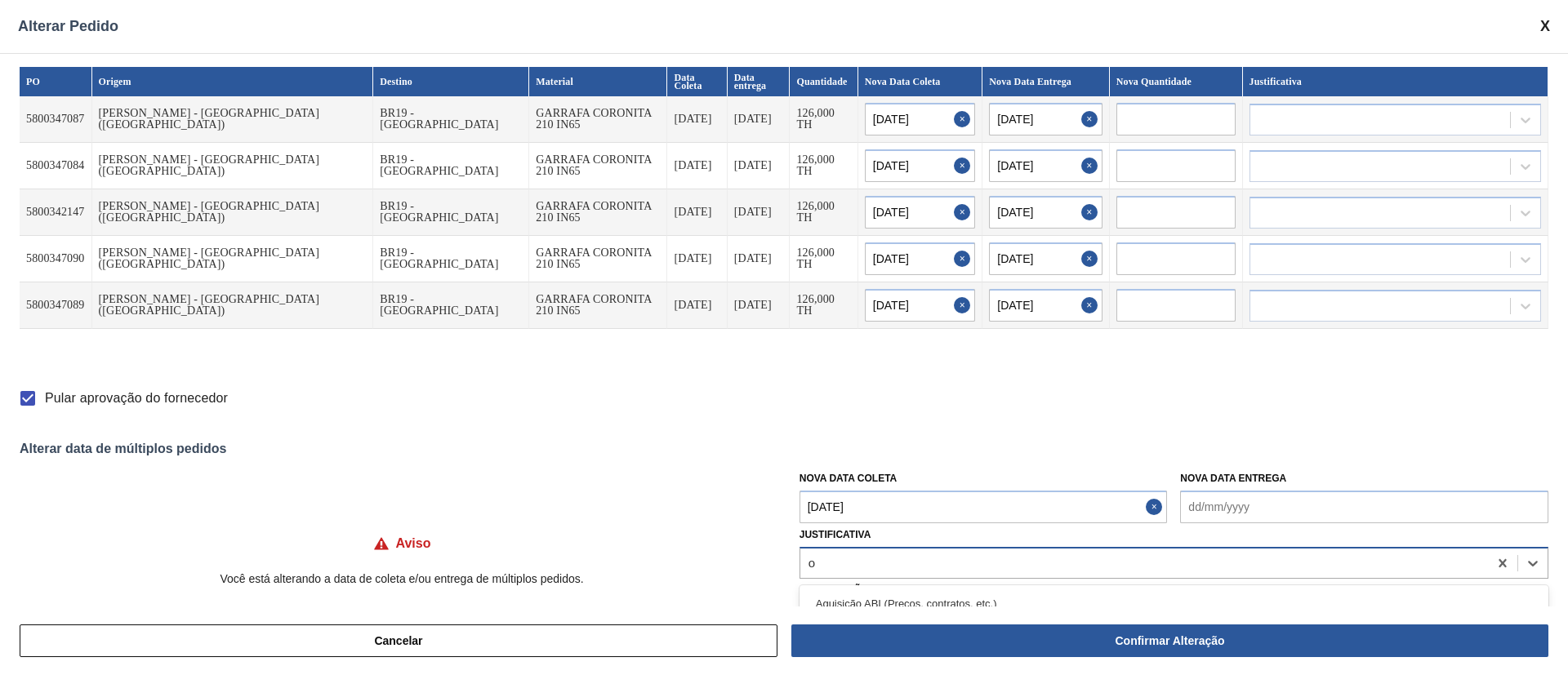
type input "ou"
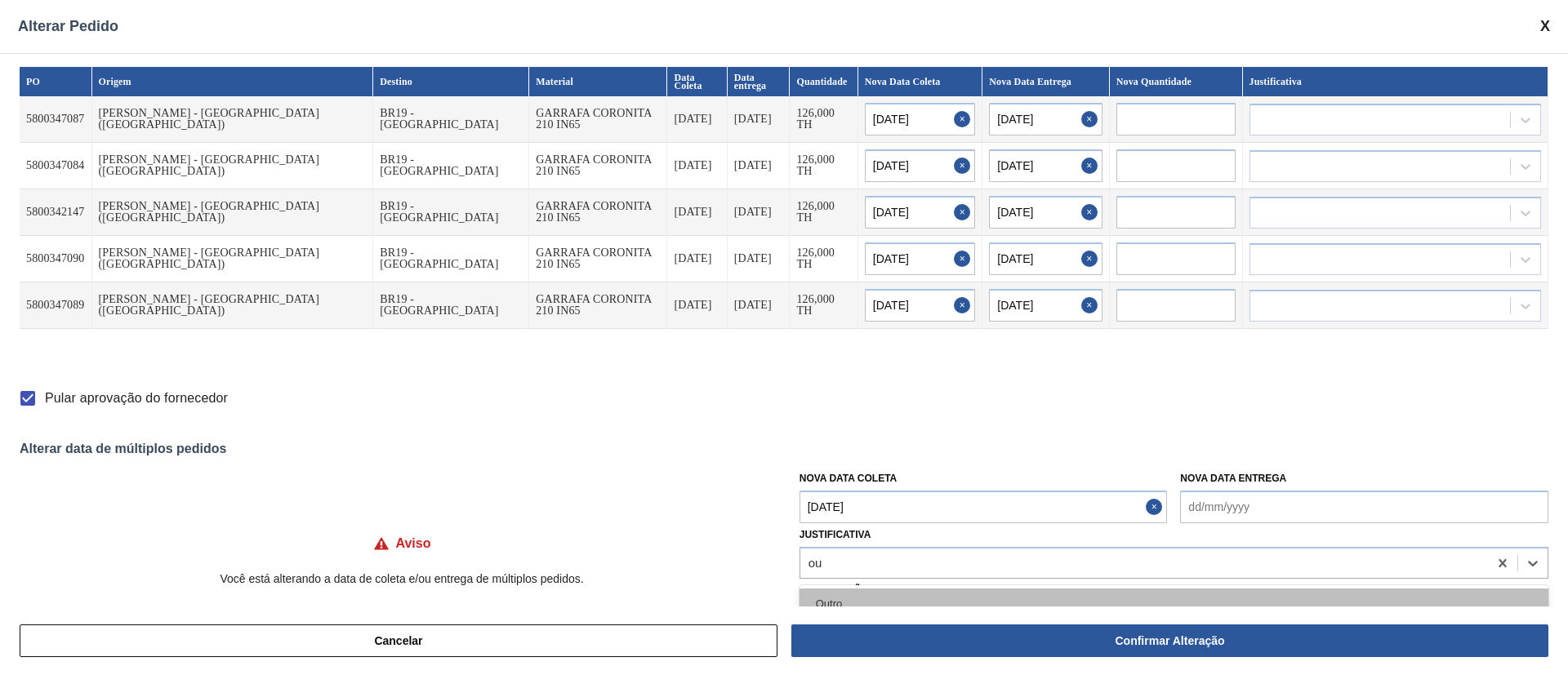
click at [839, 599] on div "Outro" at bounding box center [1174, 603] width 749 height 30
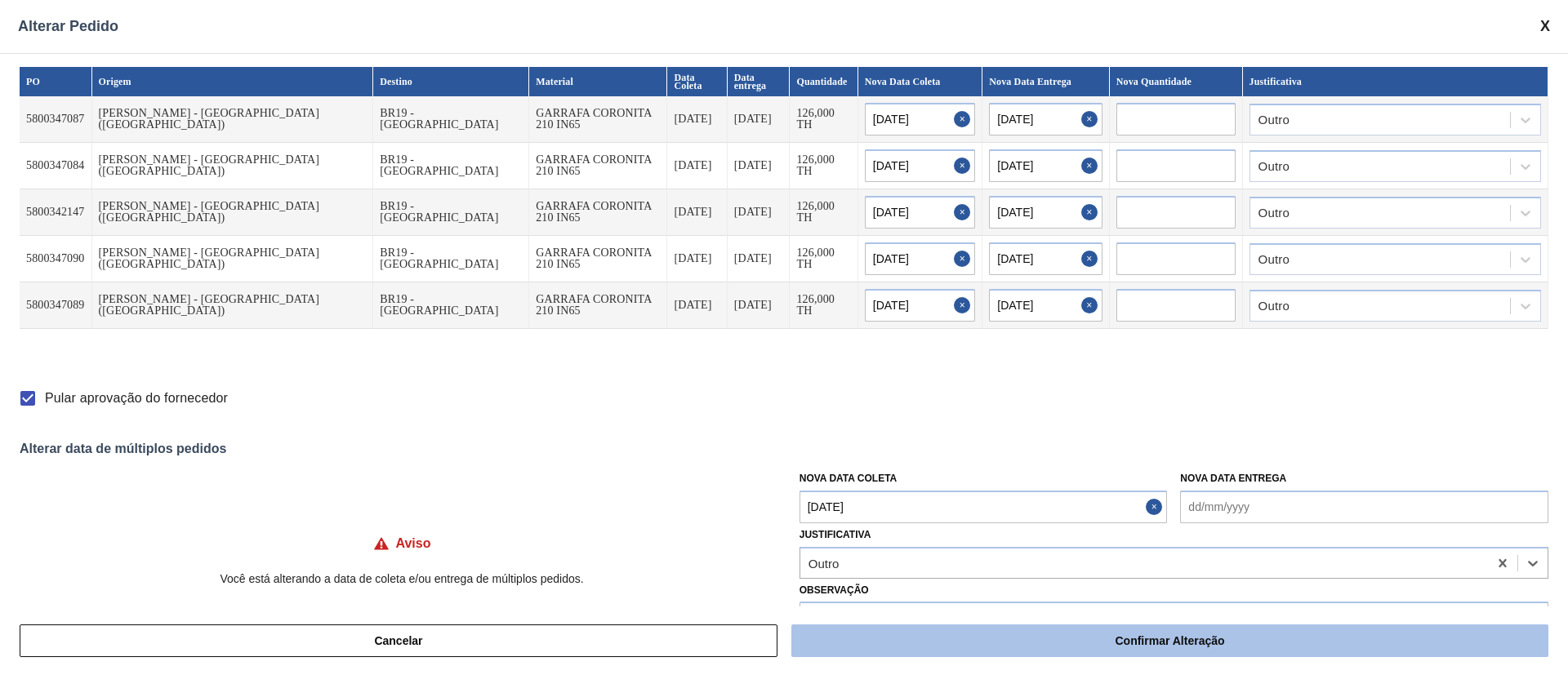
click at [1019, 650] on button "Confirmar Alteração" at bounding box center [1170, 640] width 757 height 32
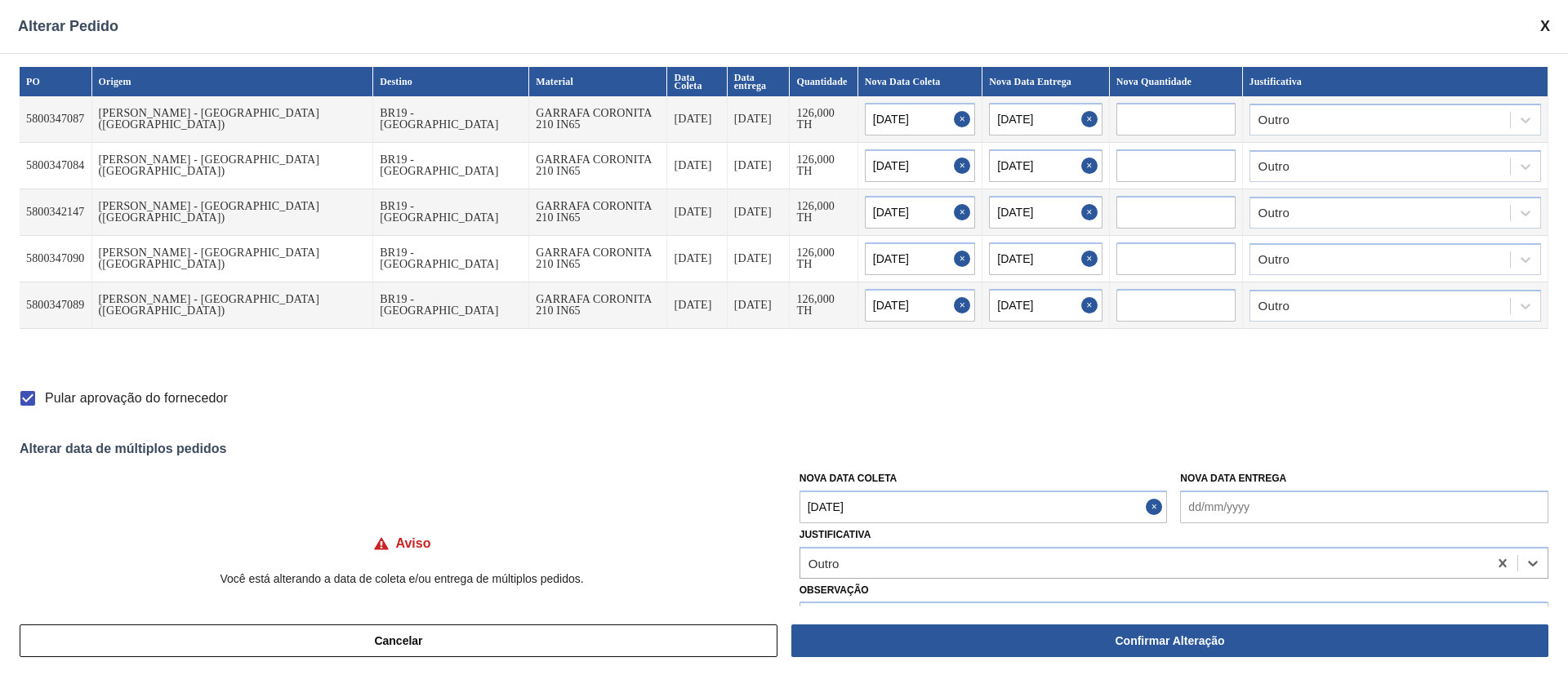
checkbox input "false"
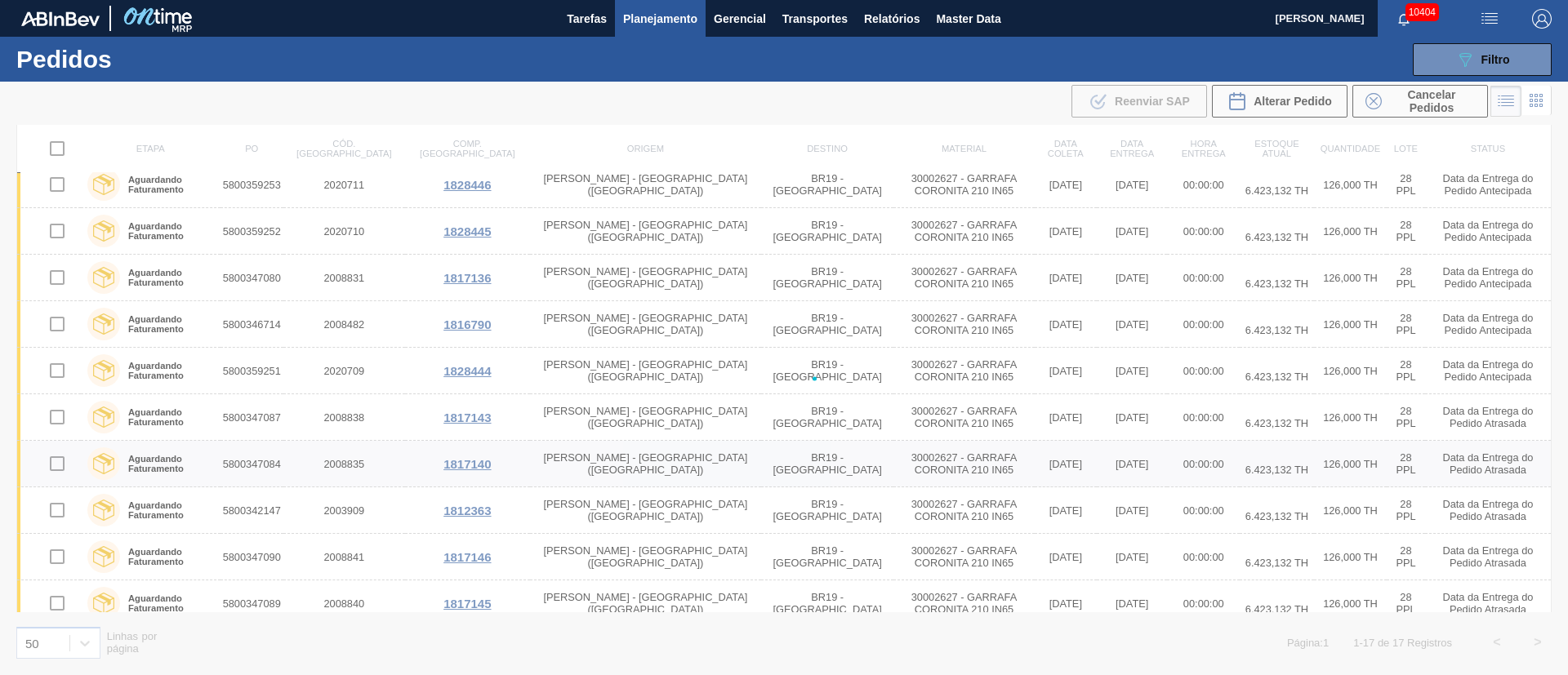
checkbox input "false"
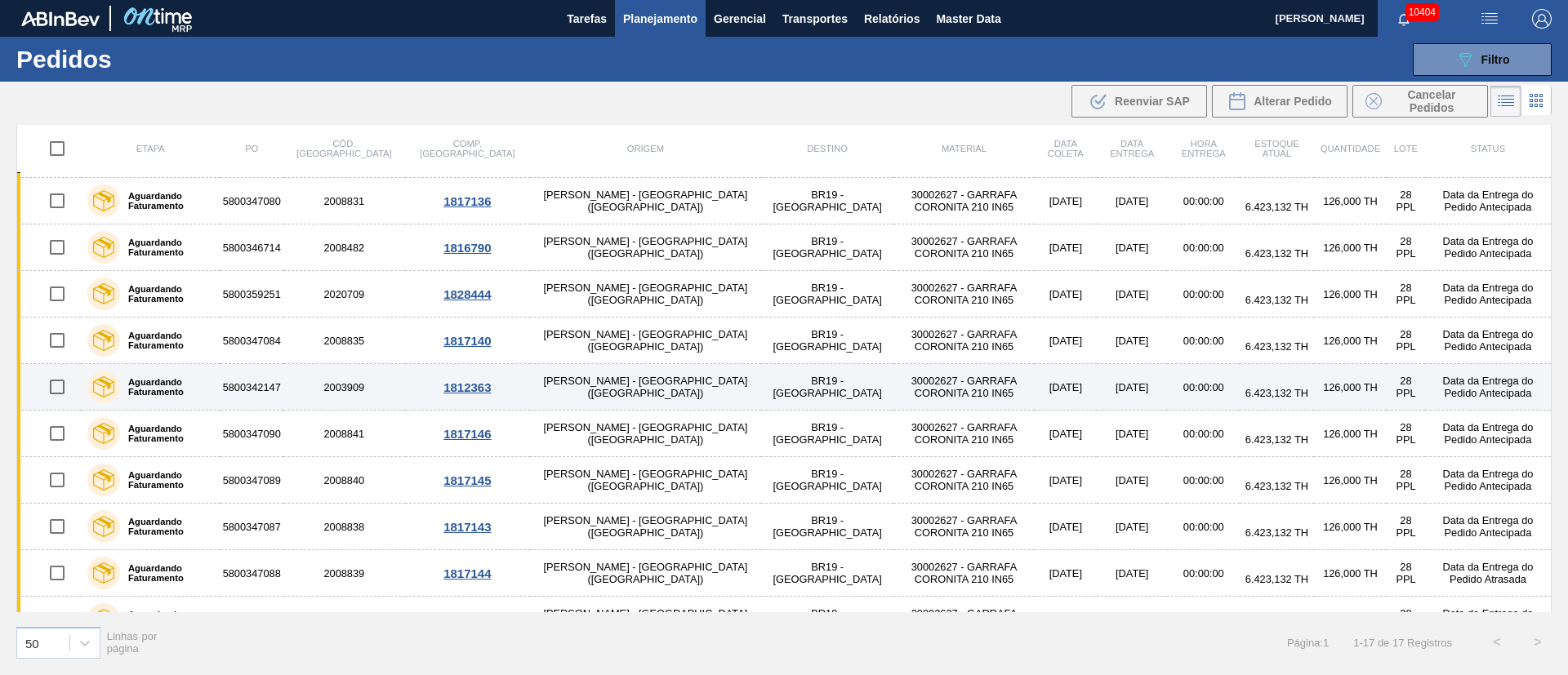
scroll to position [352, 0]
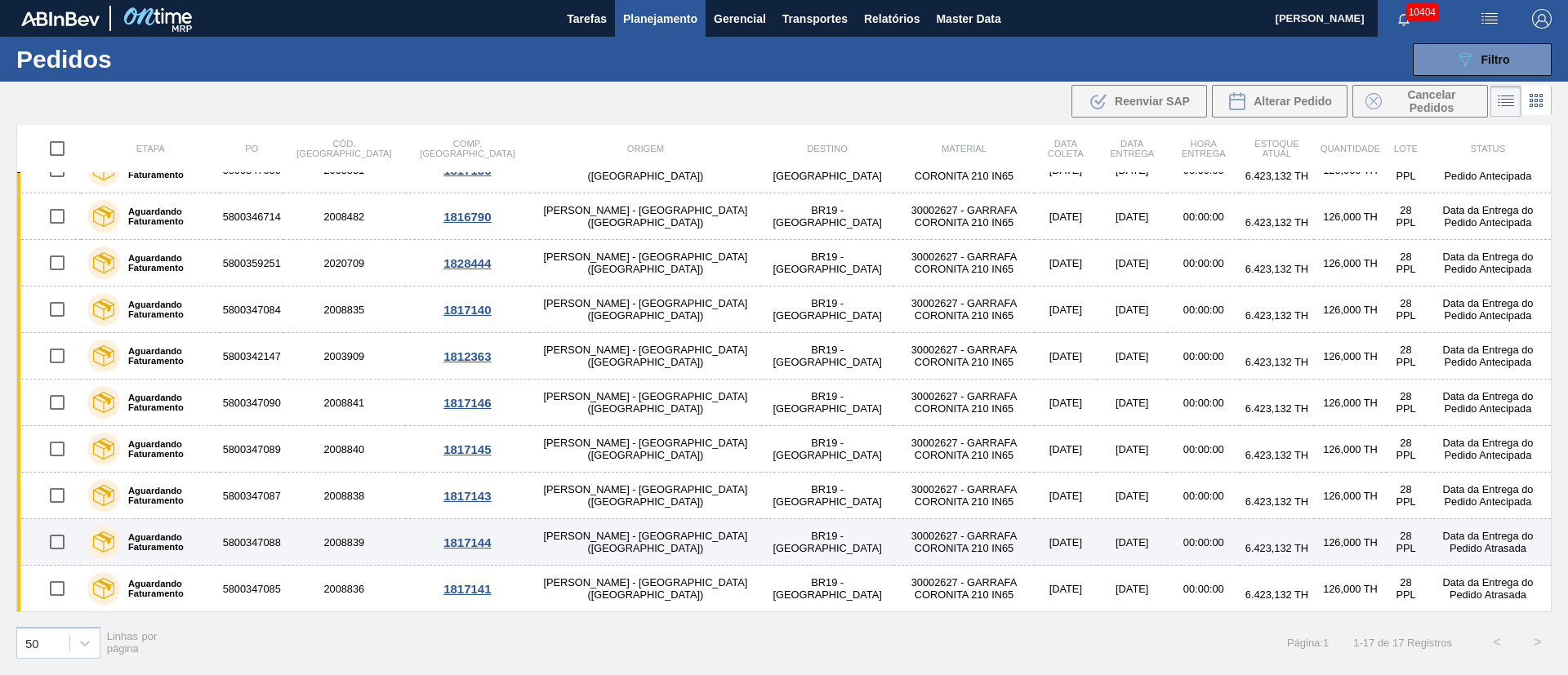
click at [56, 546] on input "checkbox" at bounding box center [57, 542] width 34 height 34
checkbox input "true"
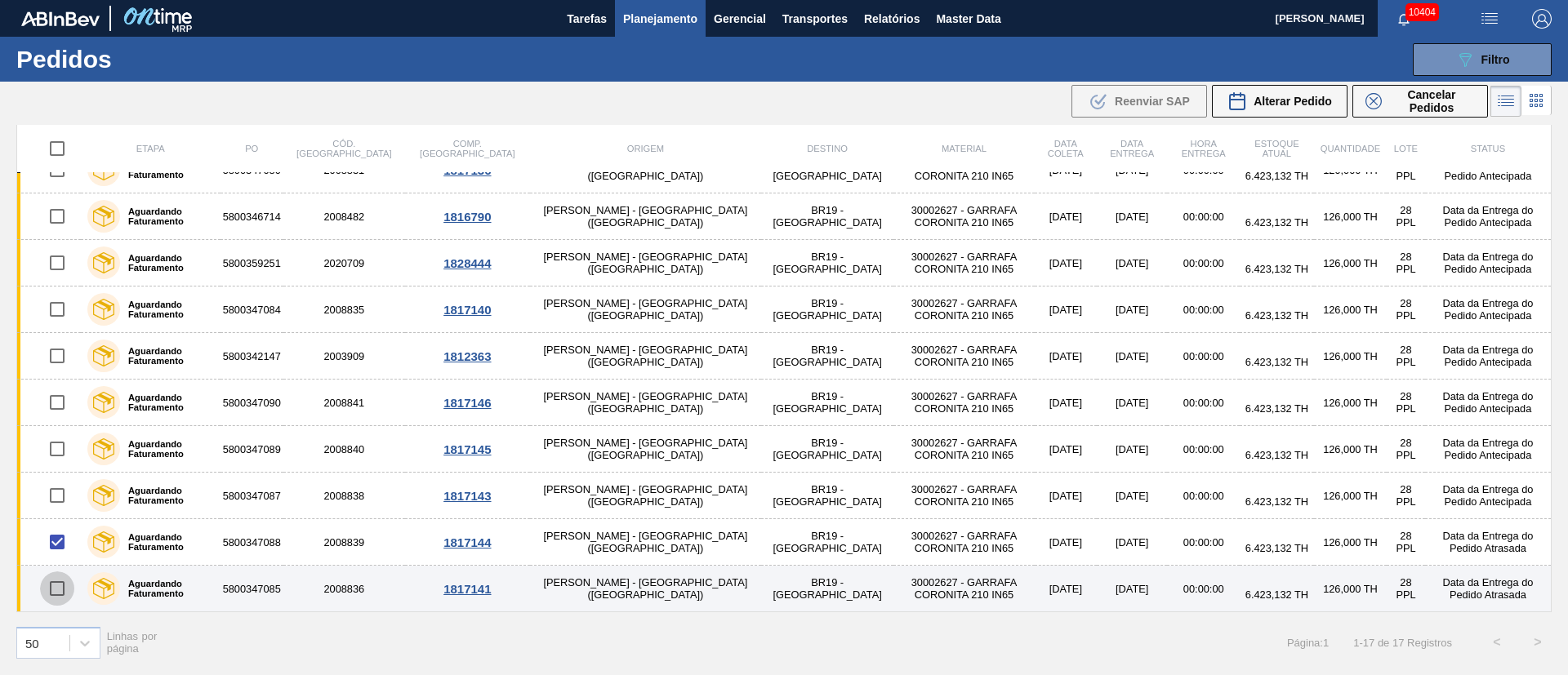
click at [60, 586] on input "checkbox" at bounding box center [57, 588] width 34 height 34
checkbox input "true"
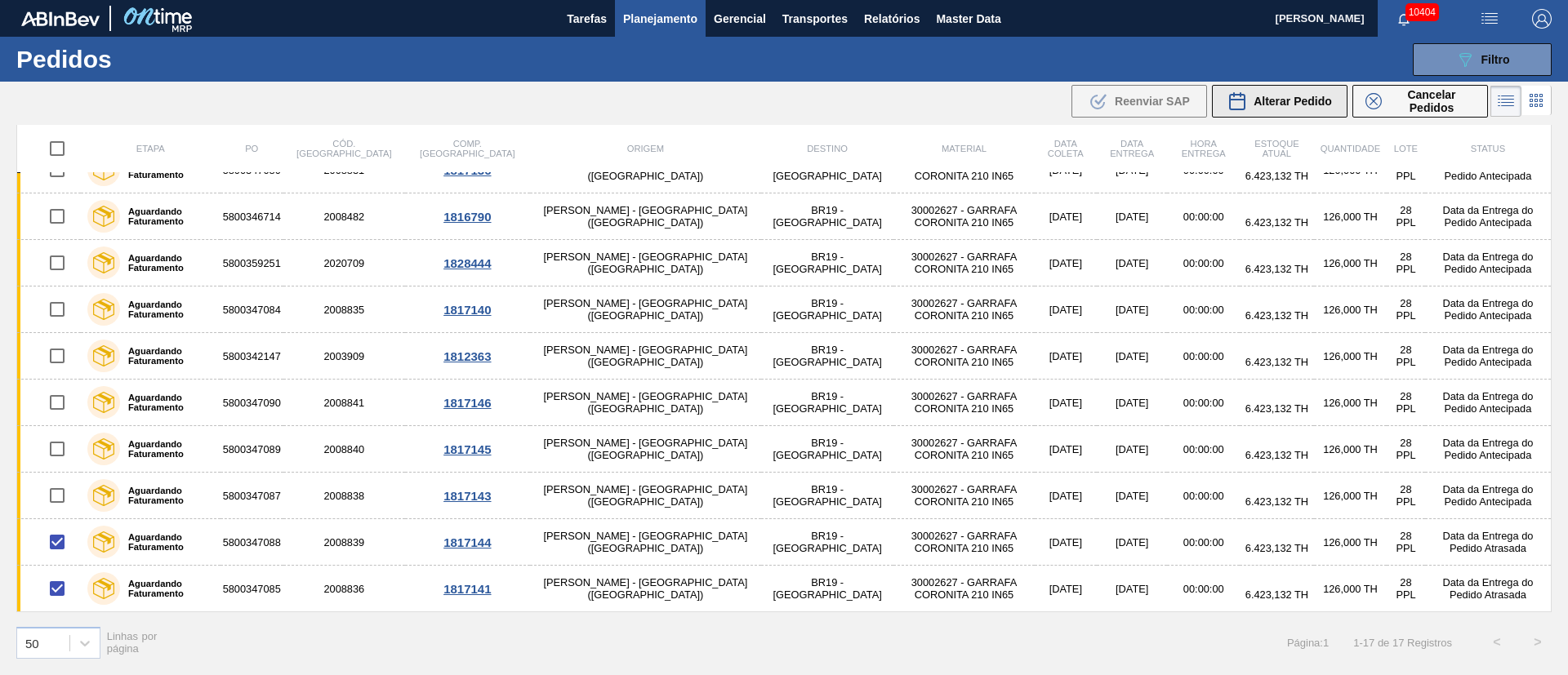
click at [1316, 103] on span "Alterar Pedido" at bounding box center [1292, 102] width 78 height 13
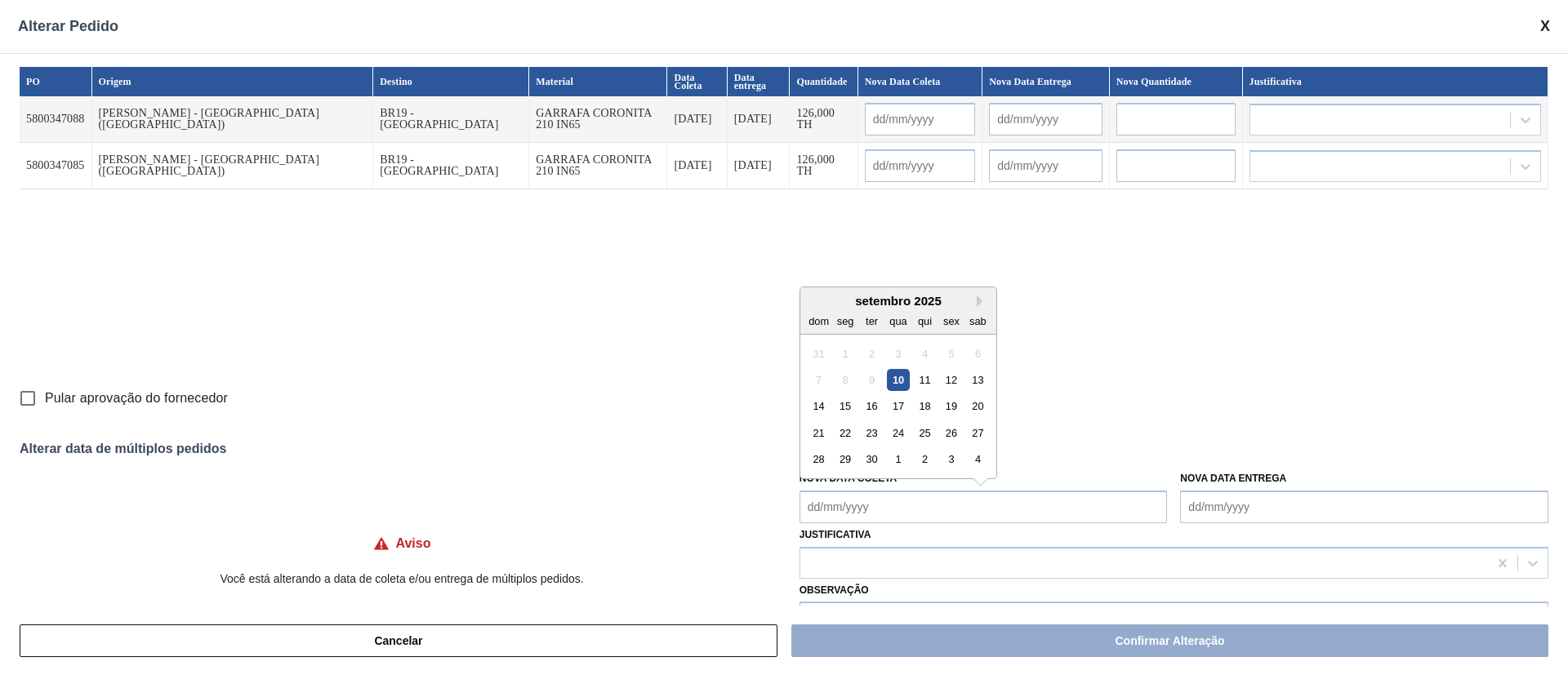
click at [865, 514] on Coleta "Nova Data Coleta" at bounding box center [984, 507] width 368 height 32
click at [848, 408] on div "15" at bounding box center [844, 406] width 22 height 22
type Coleta "[DATE]"
type input "[DATE]"
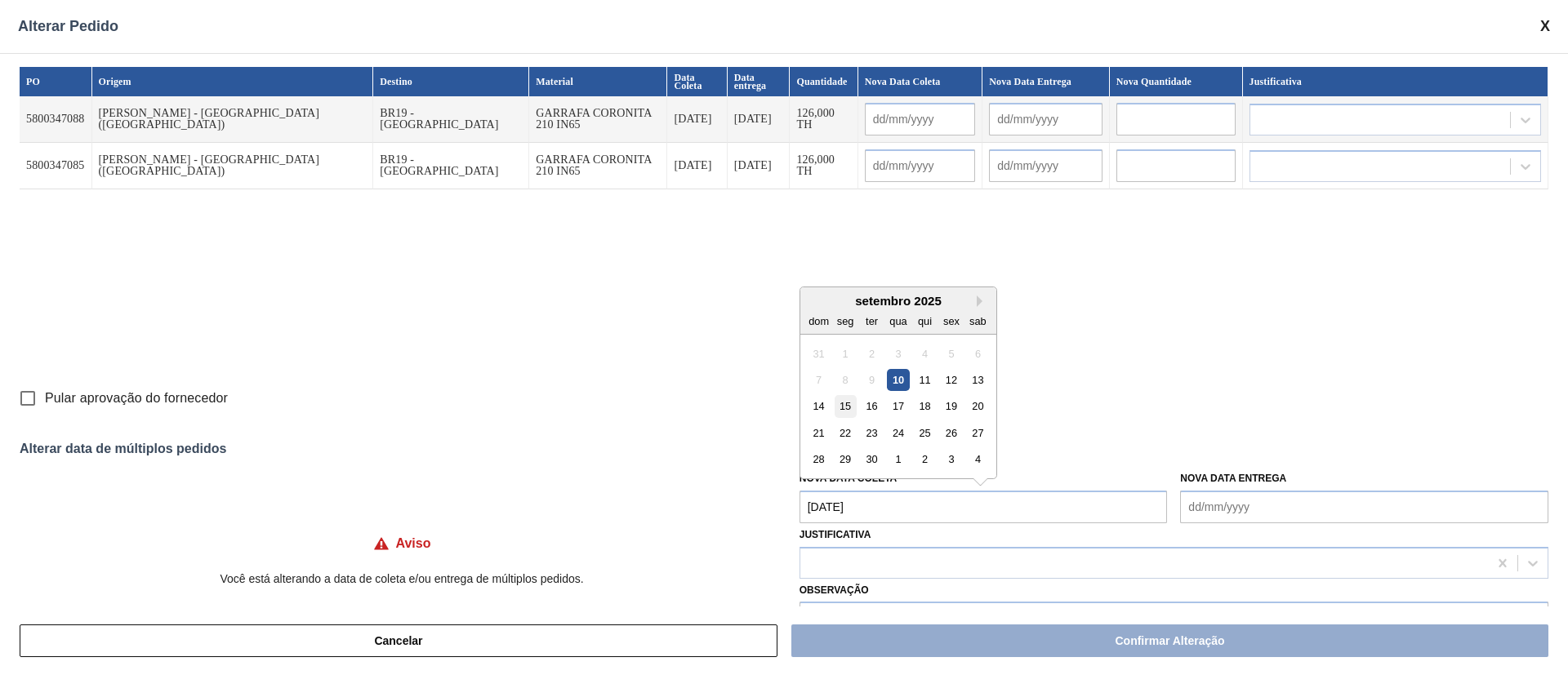
type input "[DATE]"
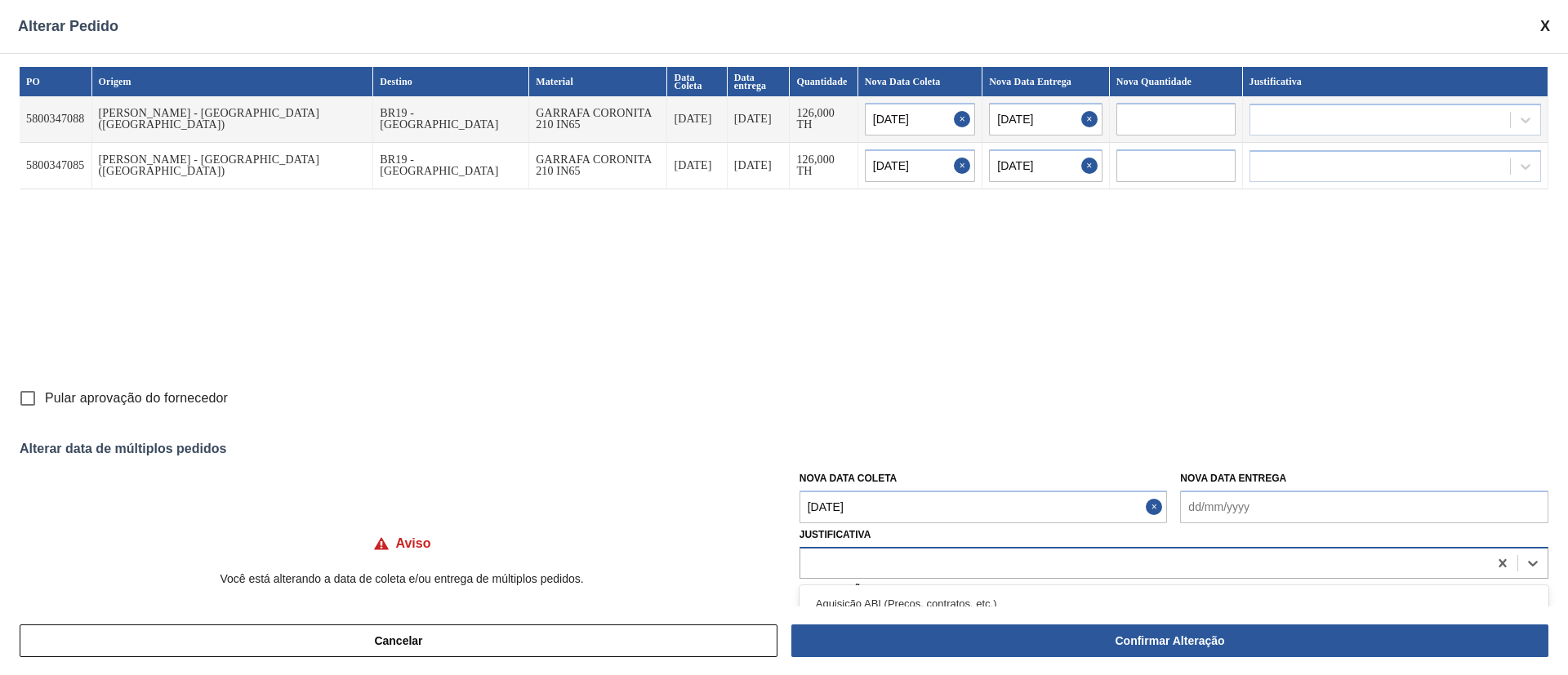
click at [826, 564] on div at bounding box center [1144, 562] width 688 height 23
type input "ou"
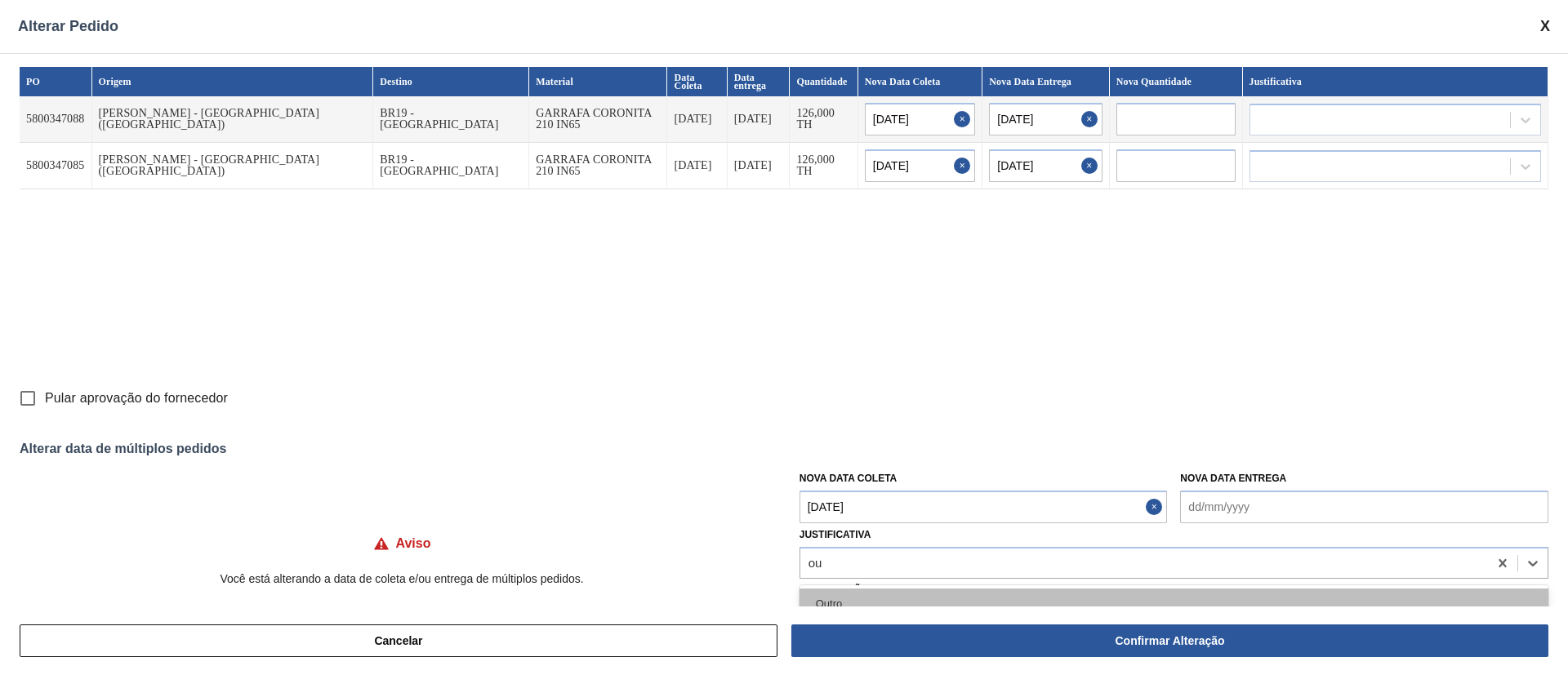
click at [831, 593] on div "Outro" at bounding box center [1174, 603] width 749 height 30
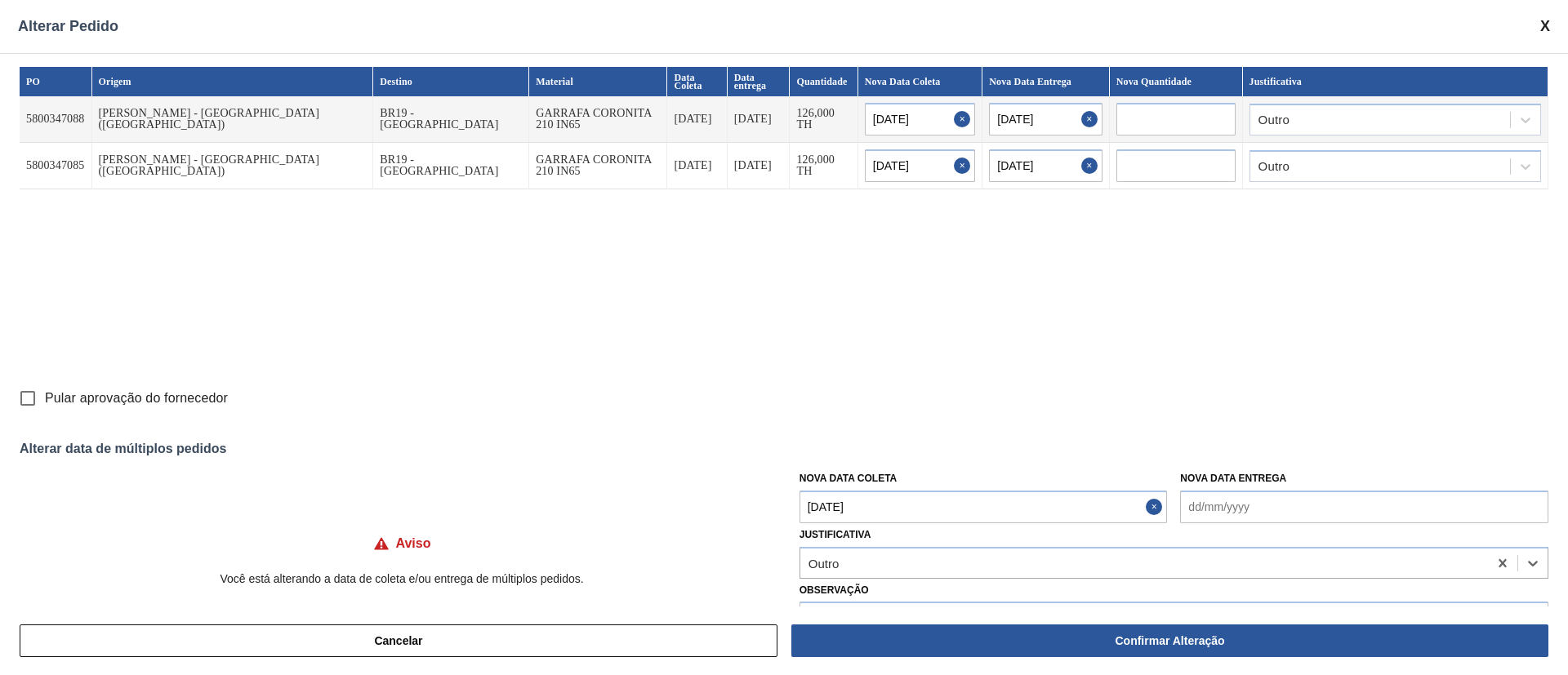
click at [26, 398] on input "Pular aprovação do fornecedor" at bounding box center [28, 398] width 34 height 34
checkbox input "true"
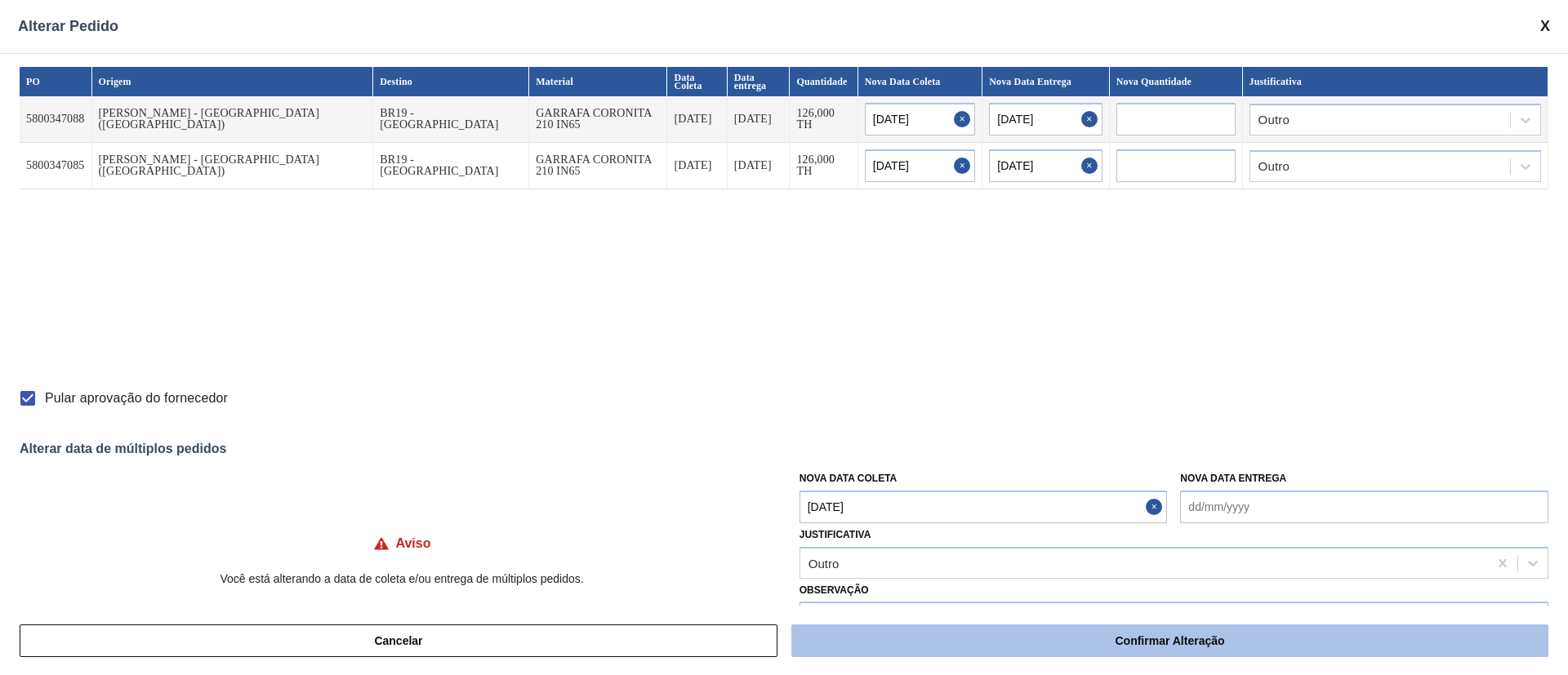
click at [1143, 645] on button "Confirmar Alteração" at bounding box center [1170, 640] width 757 height 32
checkbox input "false"
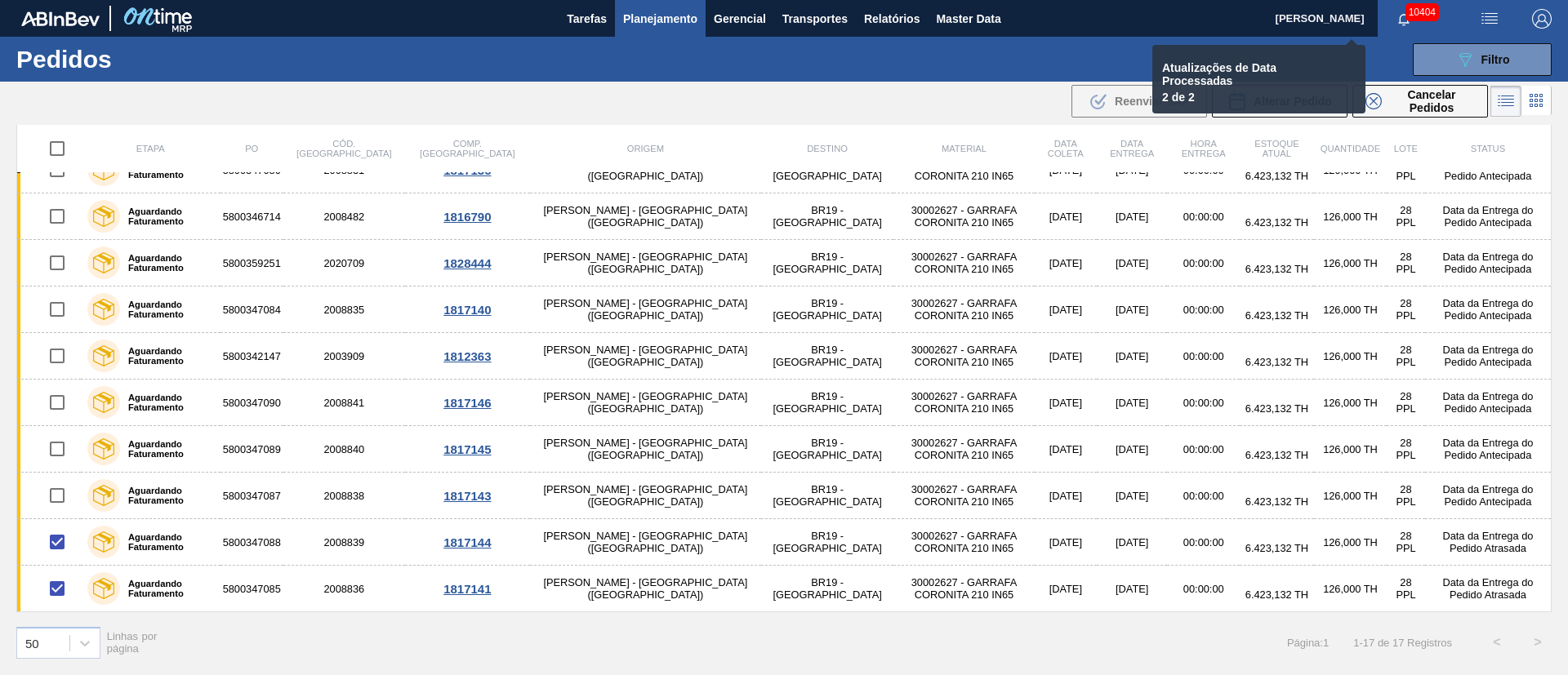
checkbox input "false"
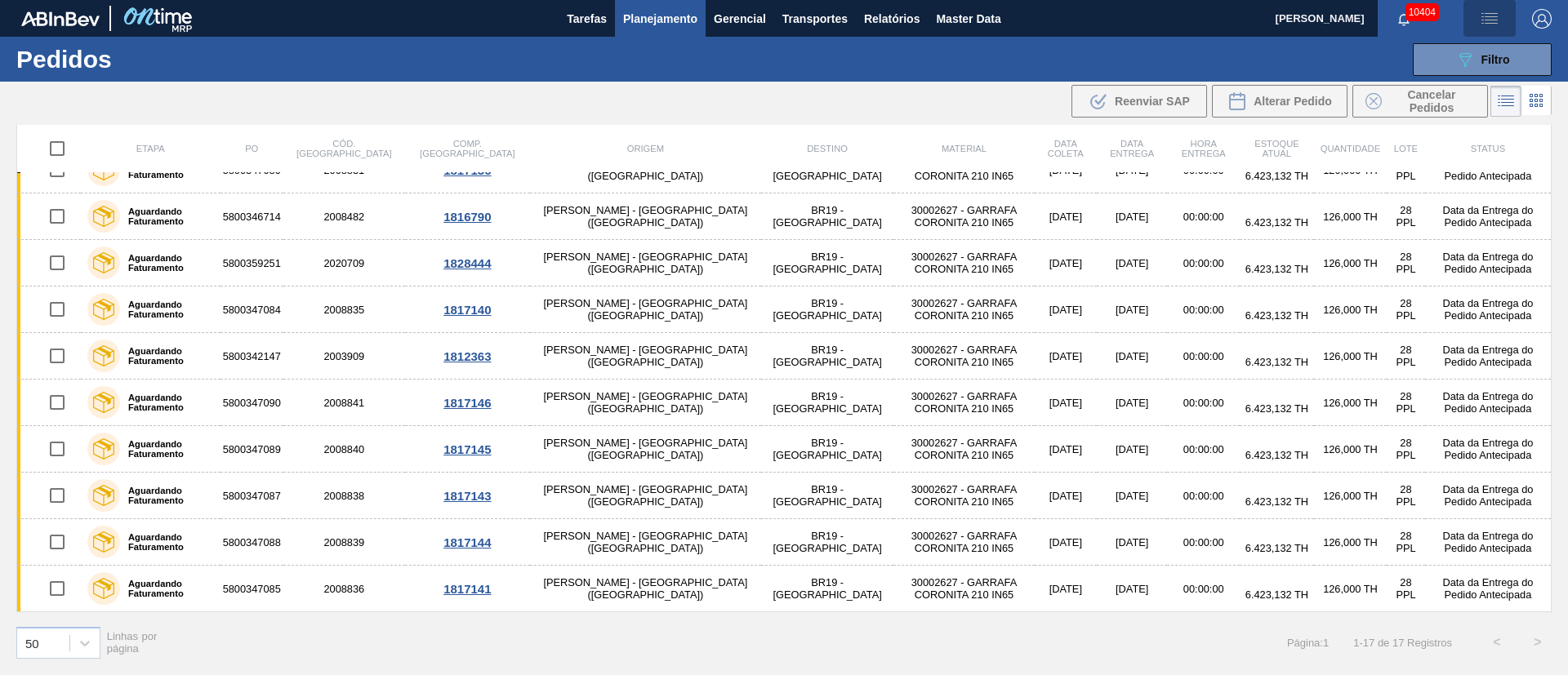
click at [1501, 13] on span "button" at bounding box center [1489, 19] width 39 height 20
click at [1518, 41] on ul "Upload de Volumes" at bounding box center [1483, 58] width 141 height 42
click at [1450, 58] on li "Upload de Volumes" at bounding box center [1483, 58] width 141 height 29
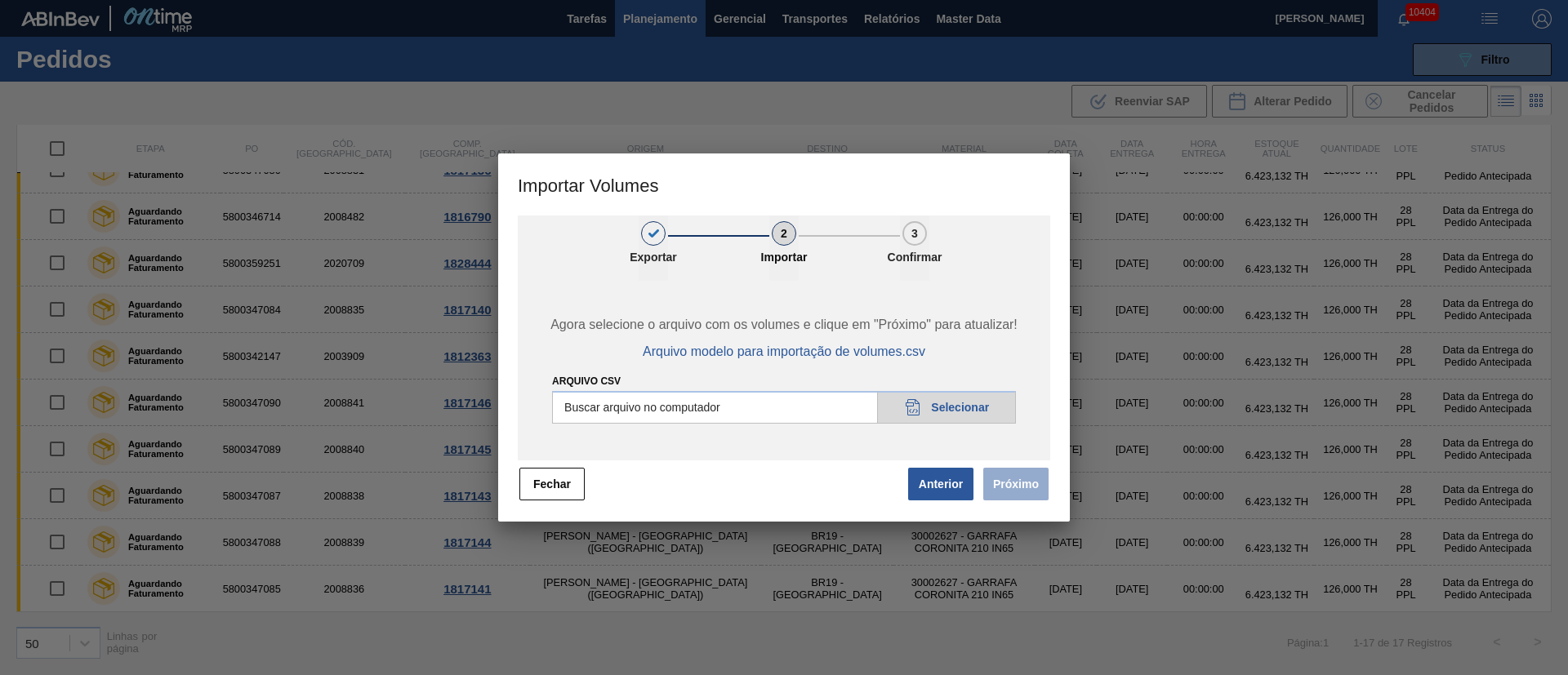
click at [944, 410] on input "Arquivo csv" at bounding box center [784, 407] width 463 height 32
type input "C:\fakepath\PedidoVolumeModeloImportacao (83).csv"
click at [1002, 483] on button "Próximo" at bounding box center [1015, 483] width 65 height 32
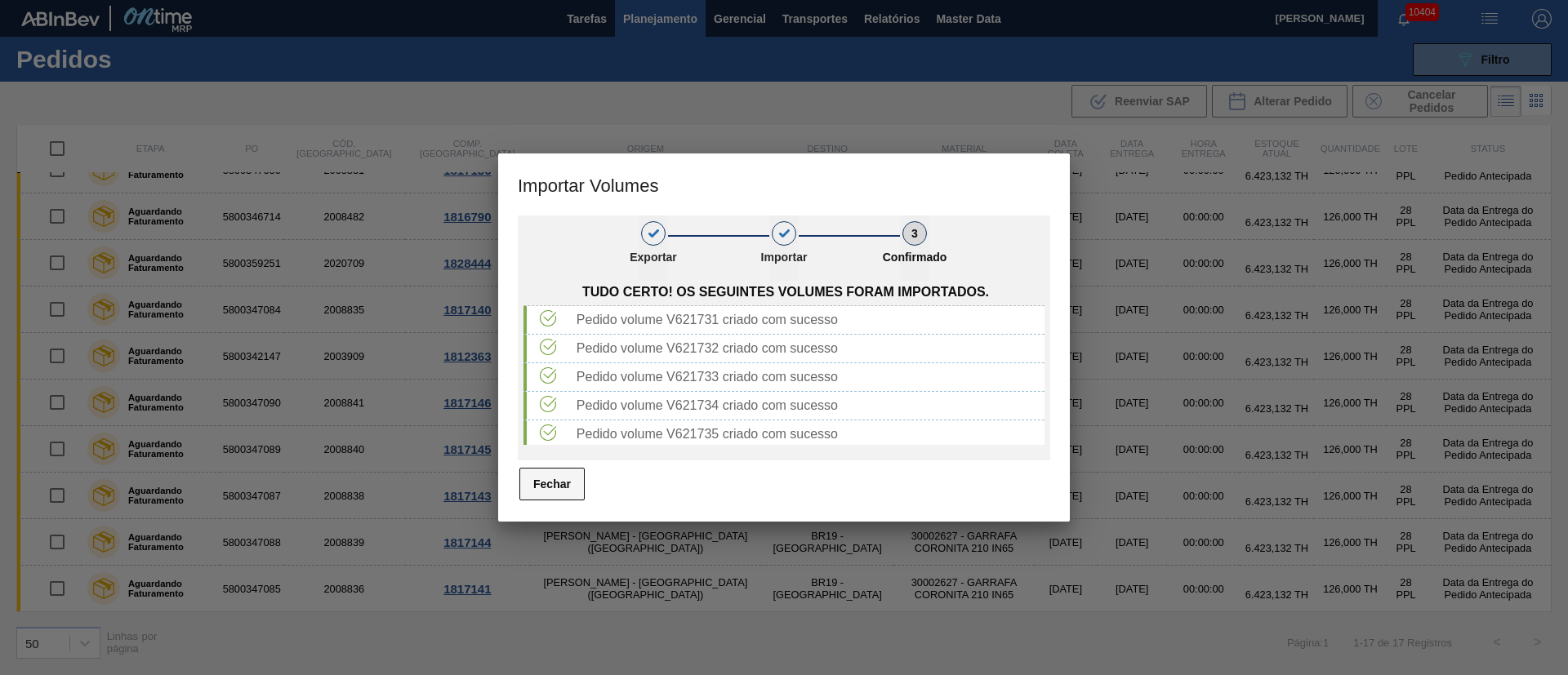
click at [552, 469] on button "Fechar" at bounding box center [552, 483] width 65 height 32
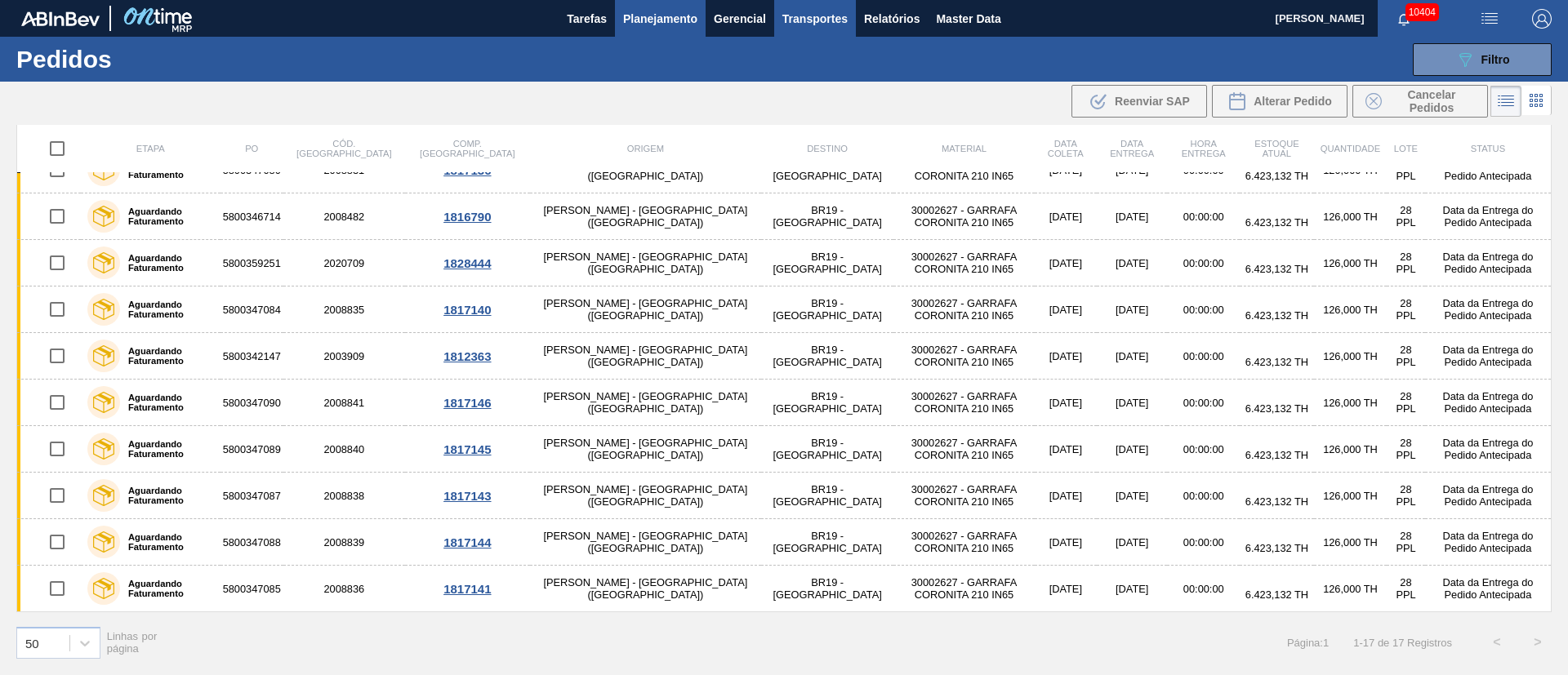
click at [813, 22] on span "Transportes" at bounding box center [814, 19] width 65 height 20
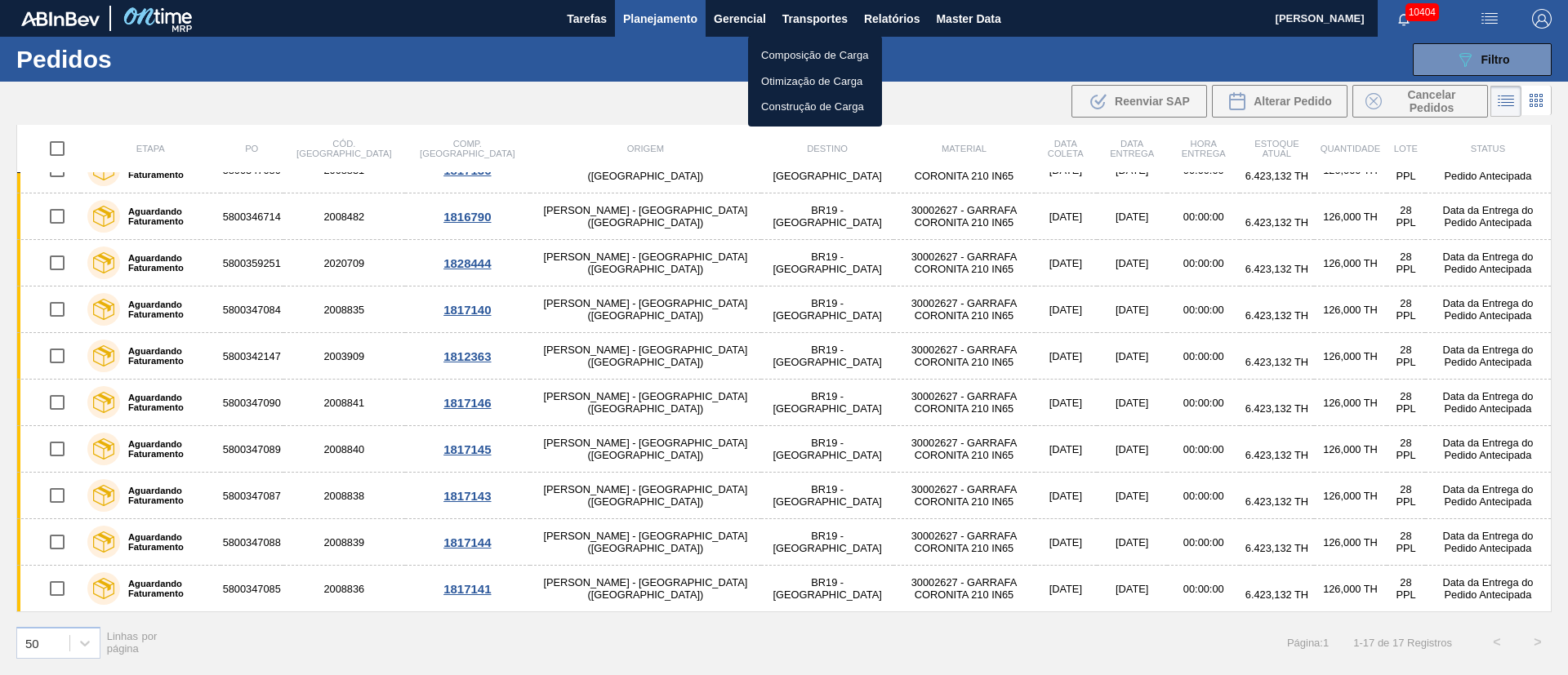
click at [815, 80] on li "Otimização de Carga" at bounding box center [814, 81] width 134 height 26
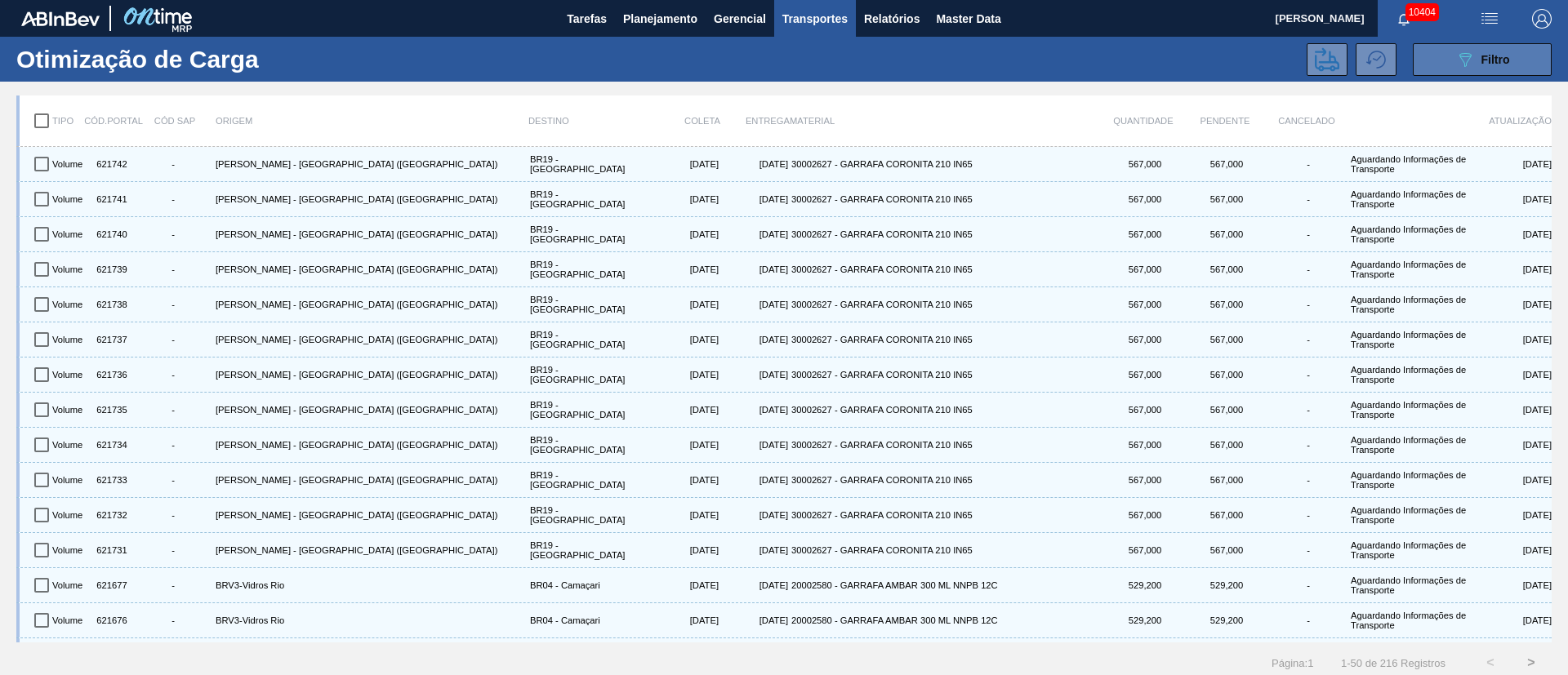
click at [1488, 64] on span "Filtro" at bounding box center [1495, 60] width 28 height 13
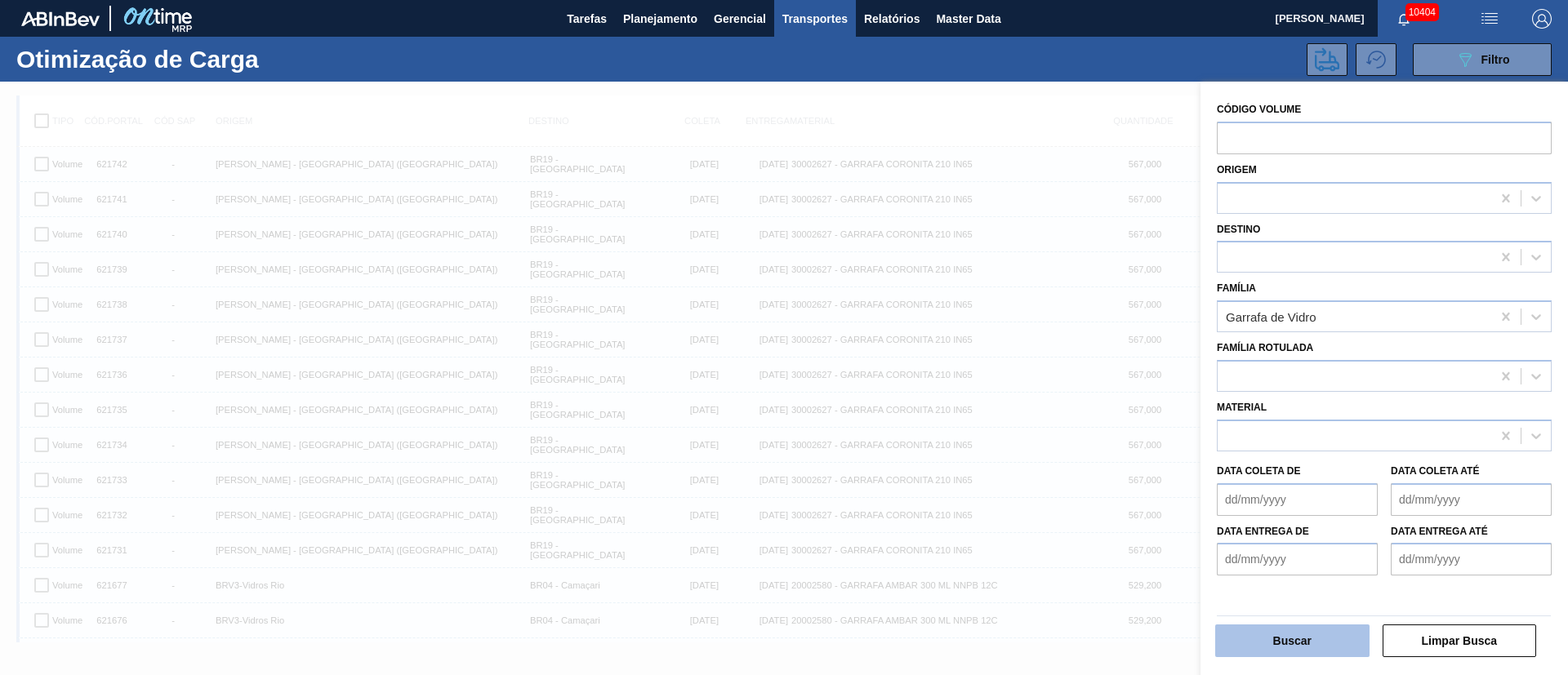
click at [1277, 640] on button "Buscar" at bounding box center [1291, 640] width 154 height 32
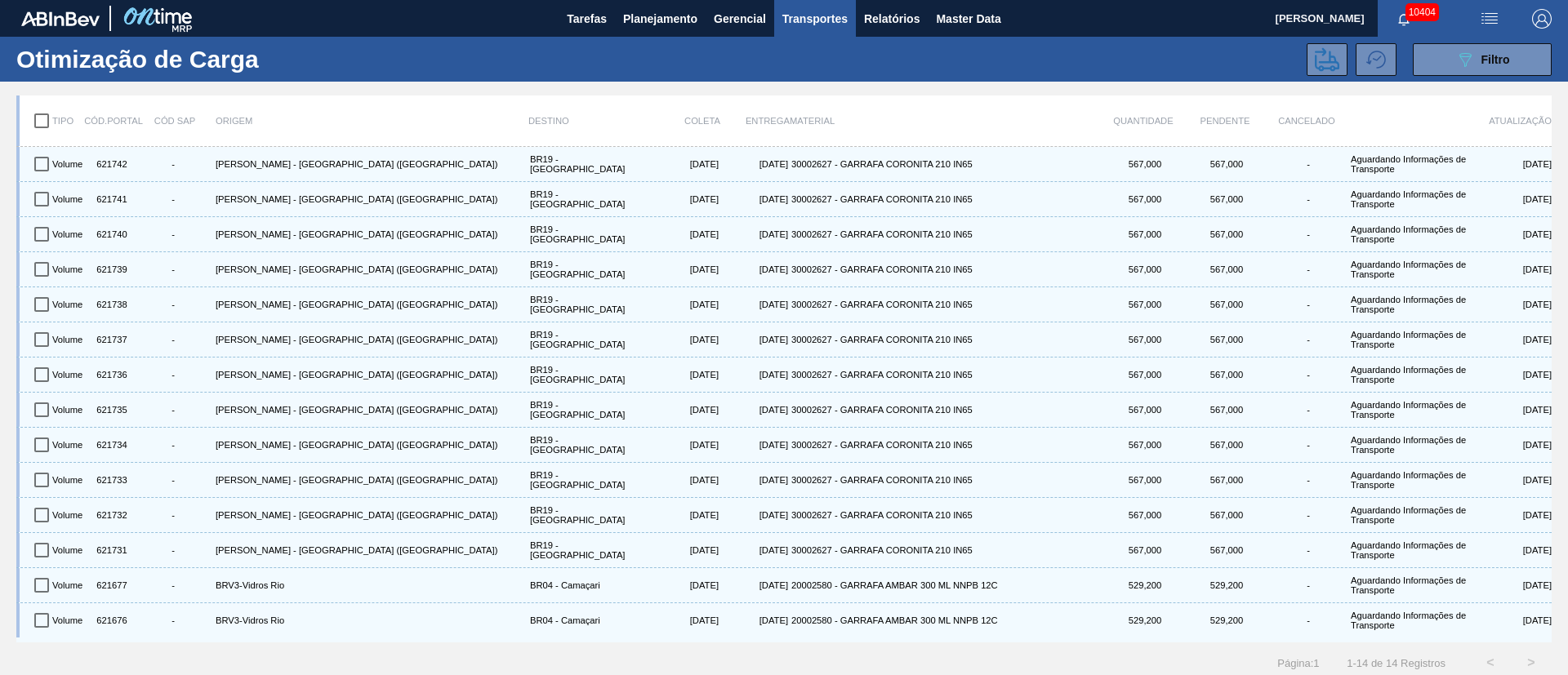
click at [41, 116] on input "checkbox" at bounding box center [41, 120] width 34 height 34
checkbox input "true"
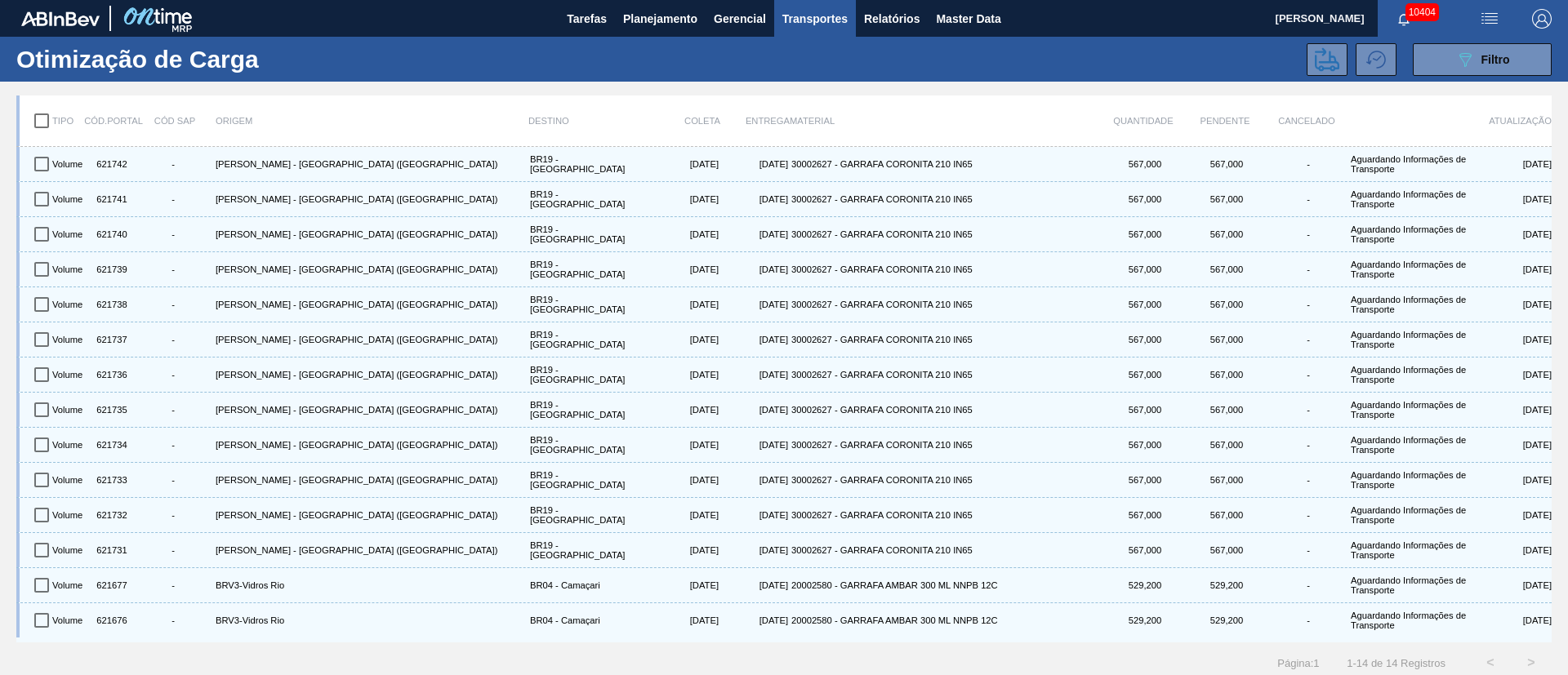
checkbox input "true"
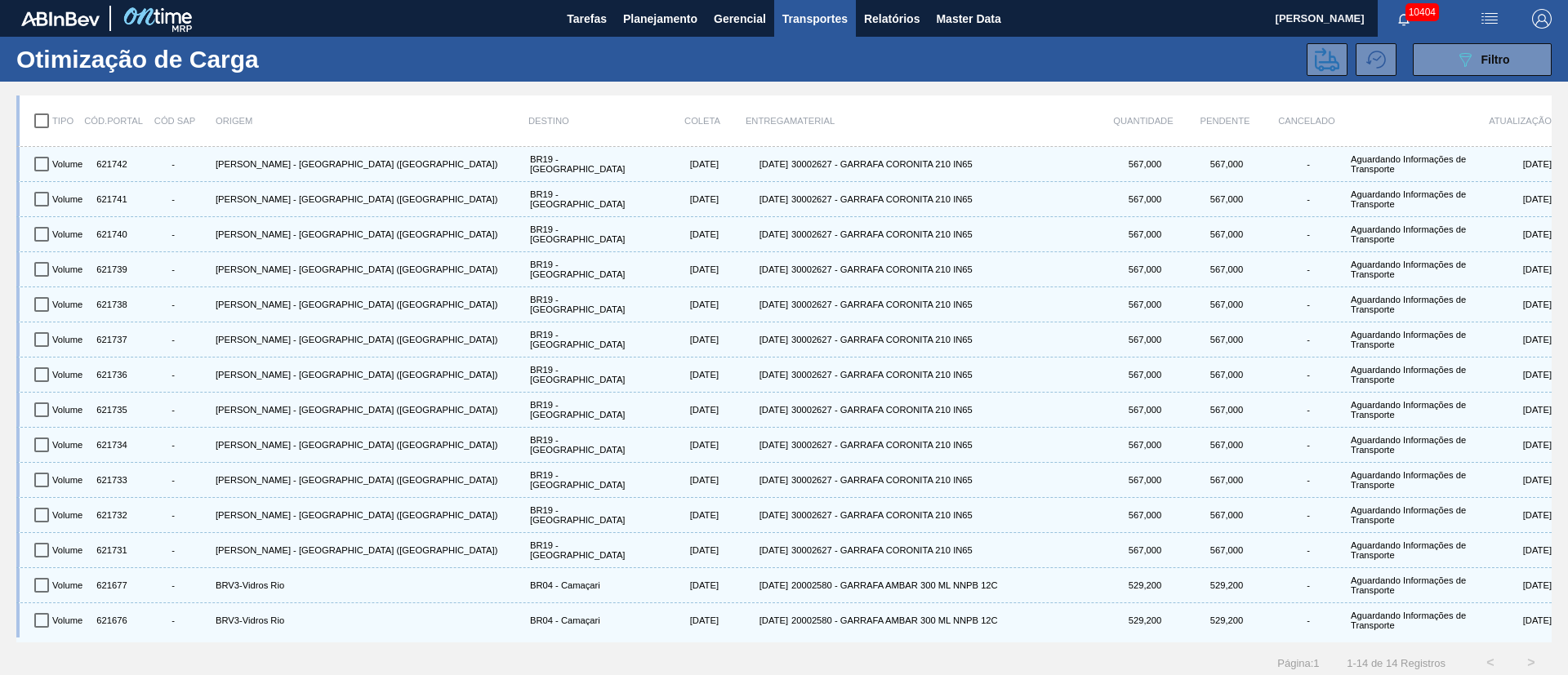
checkbox input "true"
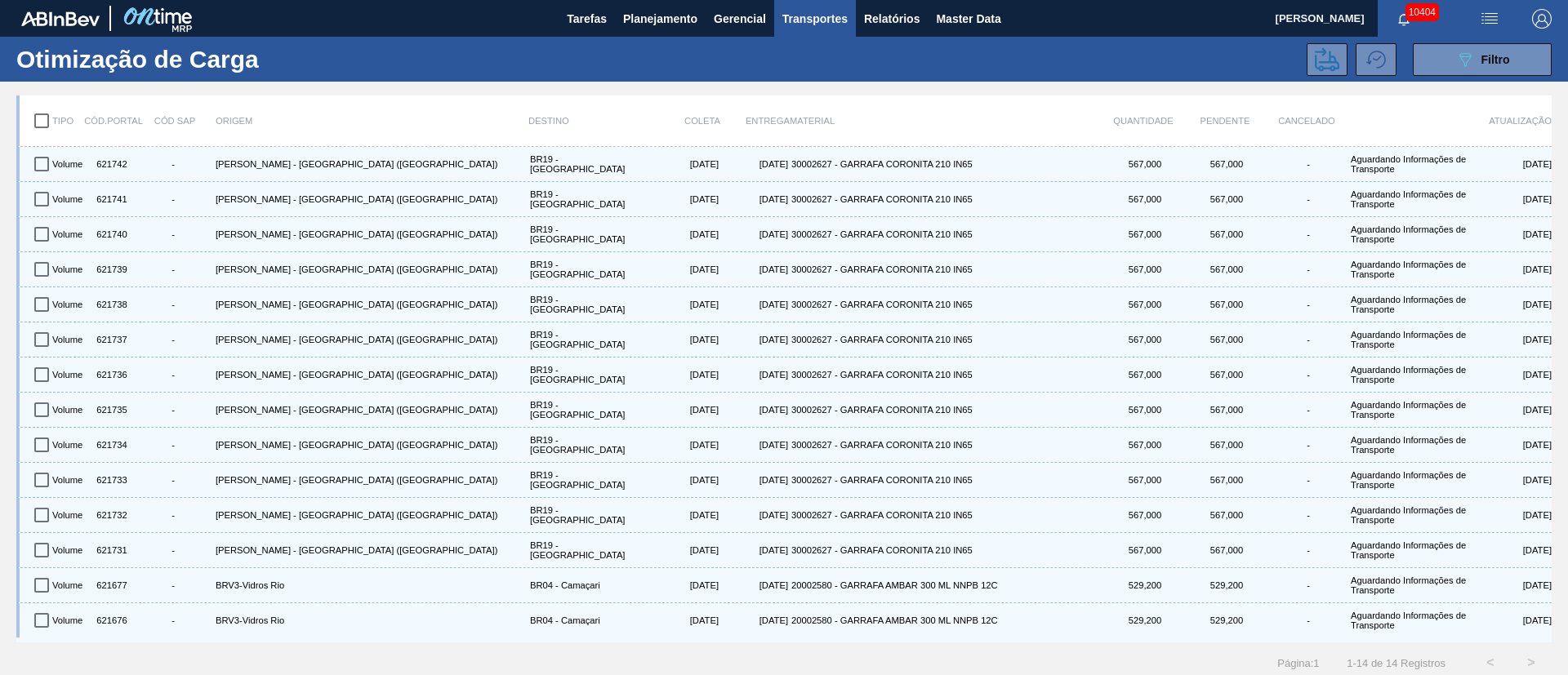
checkbox input "true"
click at [1330, 51] on icon at bounding box center [1326, 59] width 24 height 24
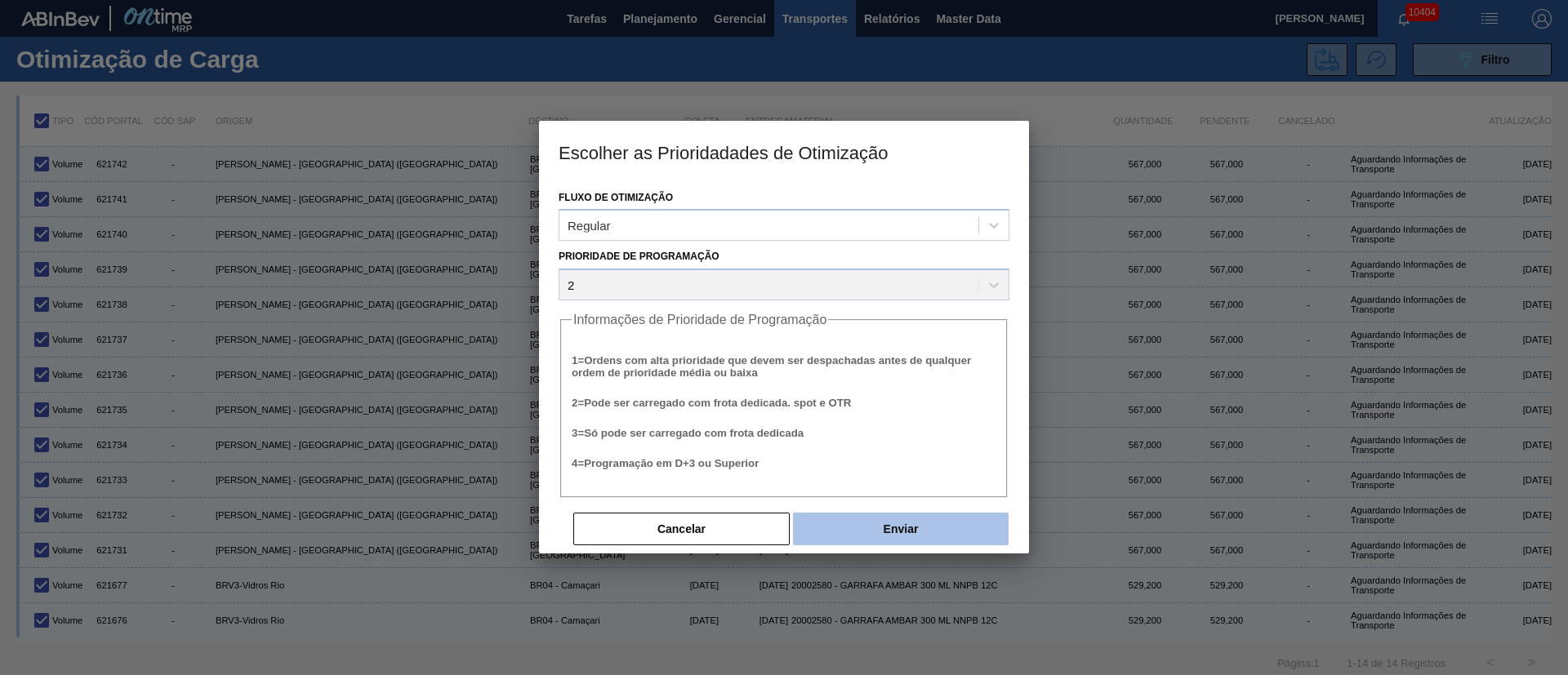
click at [910, 533] on button "Enviar" at bounding box center [900, 528] width 216 height 32
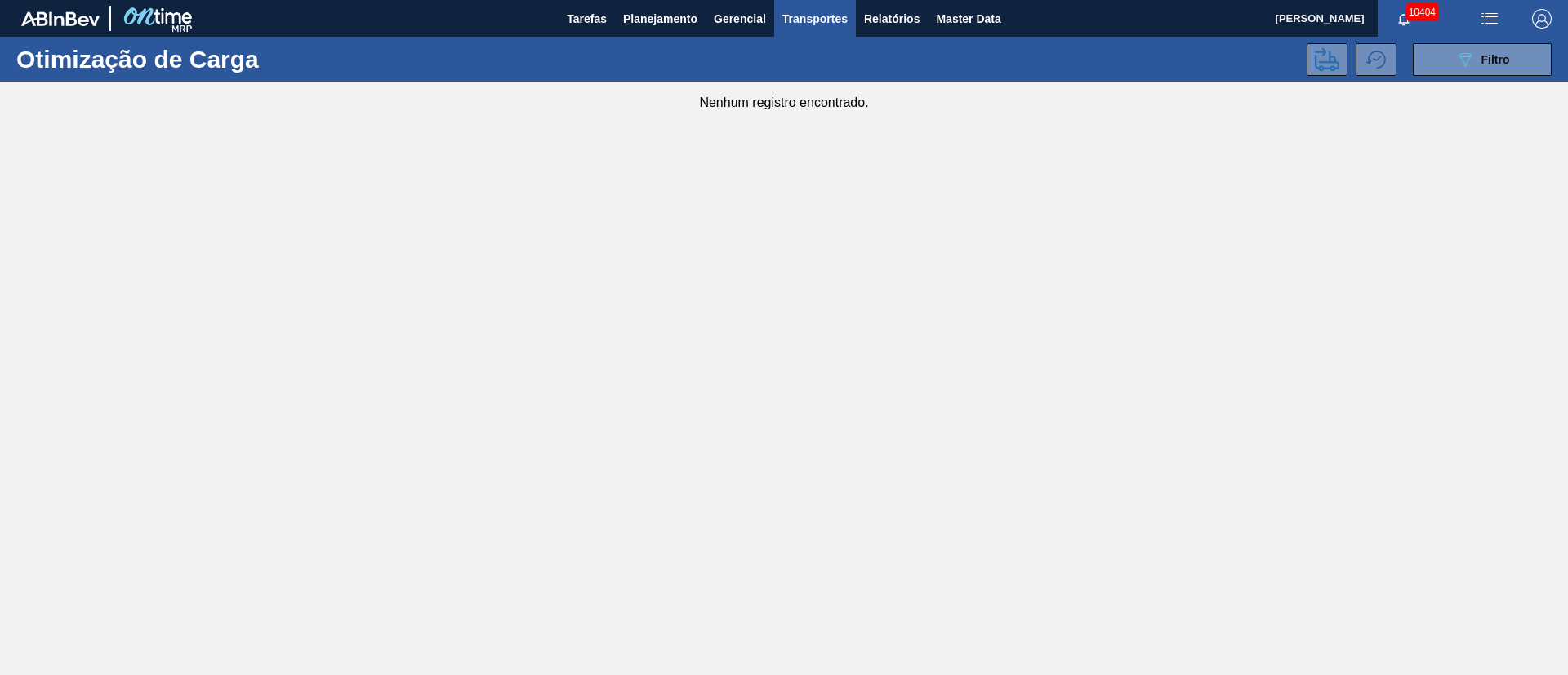
drag, startPoint x: 682, startPoint y: 392, endPoint x: 676, endPoint y: 366, distance: 26.7
click at [682, 392] on main "Tarefas Planejamento Gerencial Transportes Relatórios Master Data [PERSON_NAME]…" at bounding box center [784, 338] width 1568 height 675
